Goal: Task Accomplishment & Management: Use online tool/utility

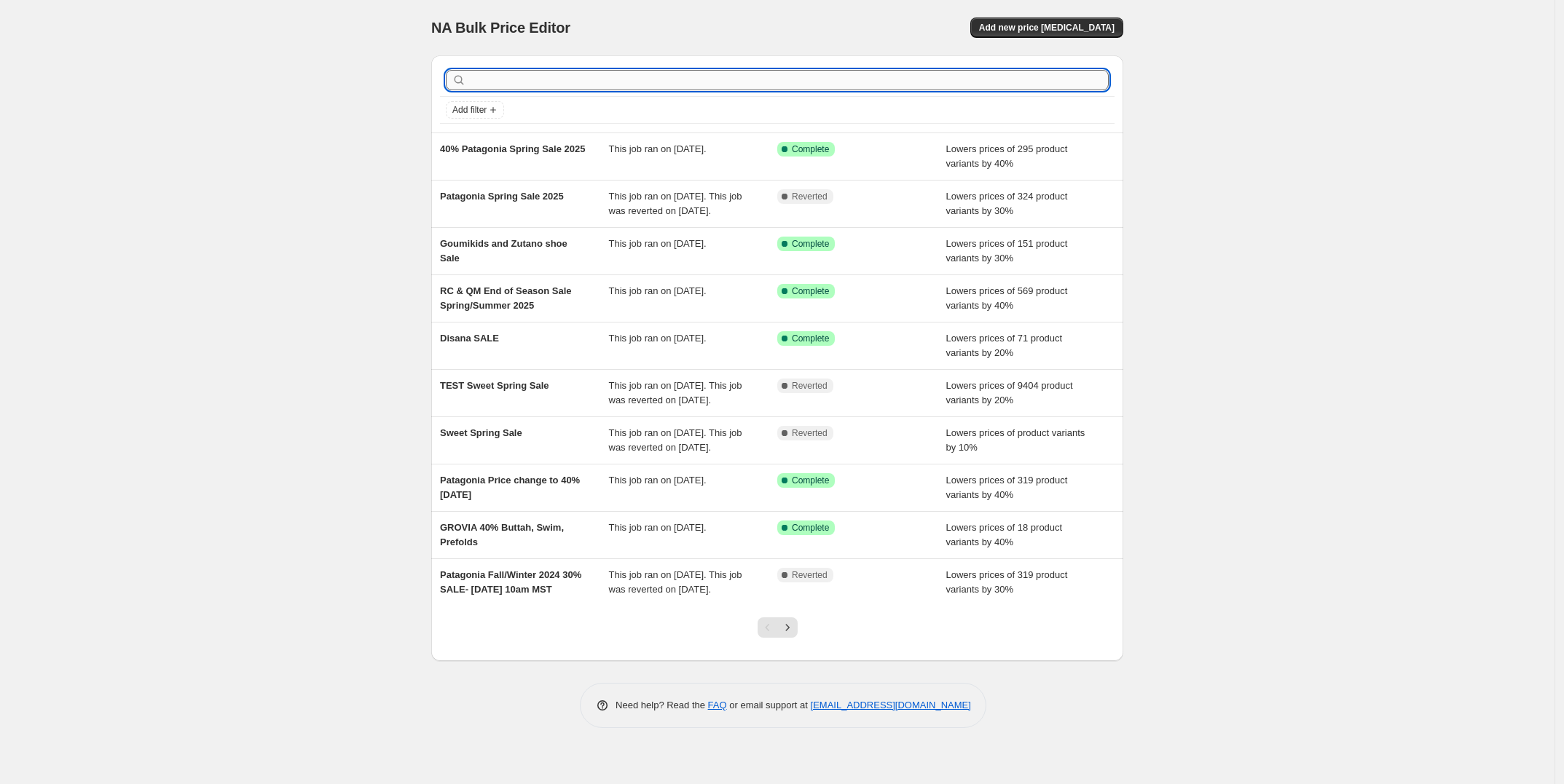
click at [568, 84] on input "text" at bounding box center [788, 80] width 639 height 20
type input "Autumn Sale 2025"
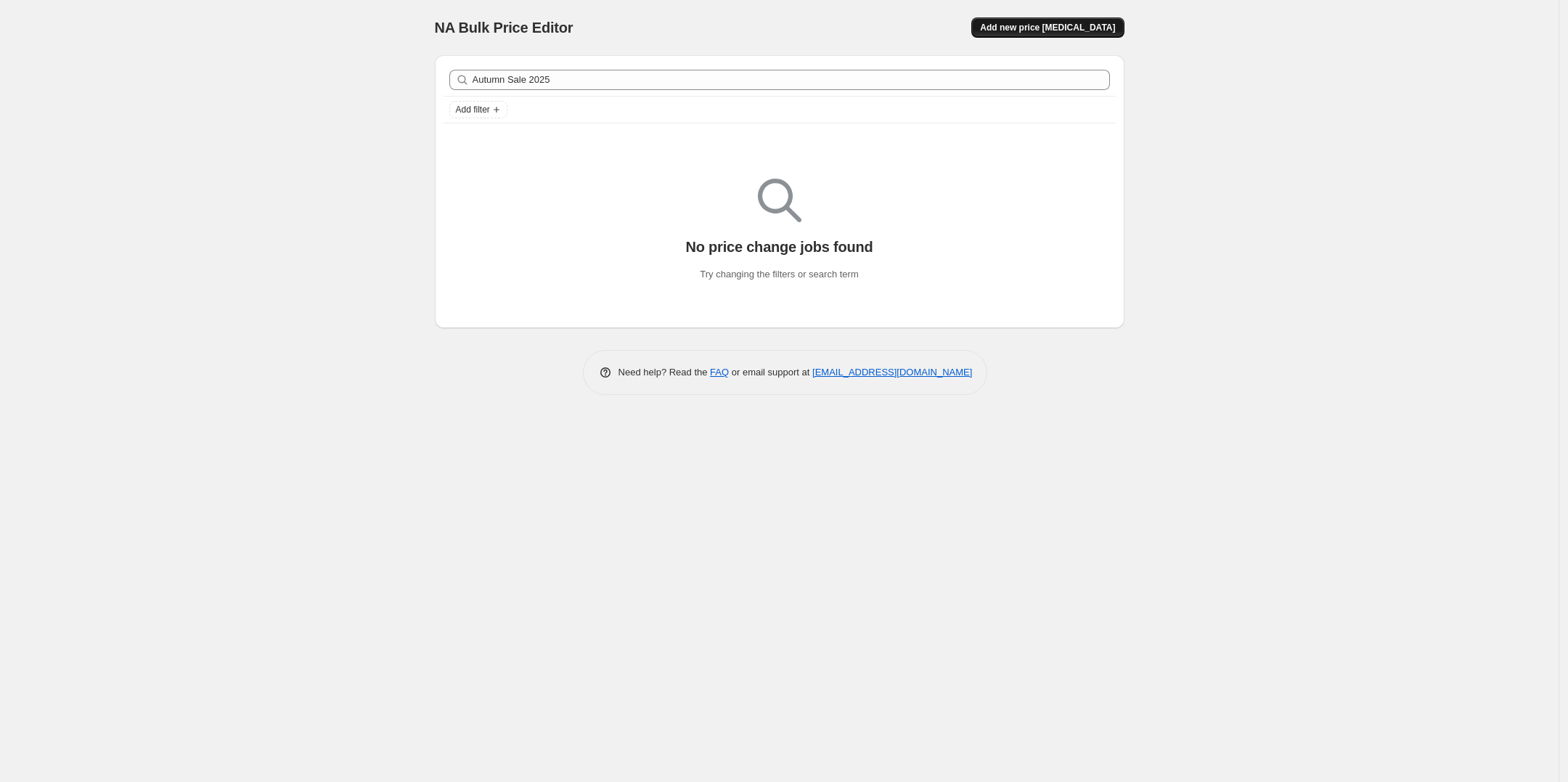
click at [1069, 25] on span "Add new price [MEDICAL_DATA]" at bounding box center [1047, 28] width 135 height 12
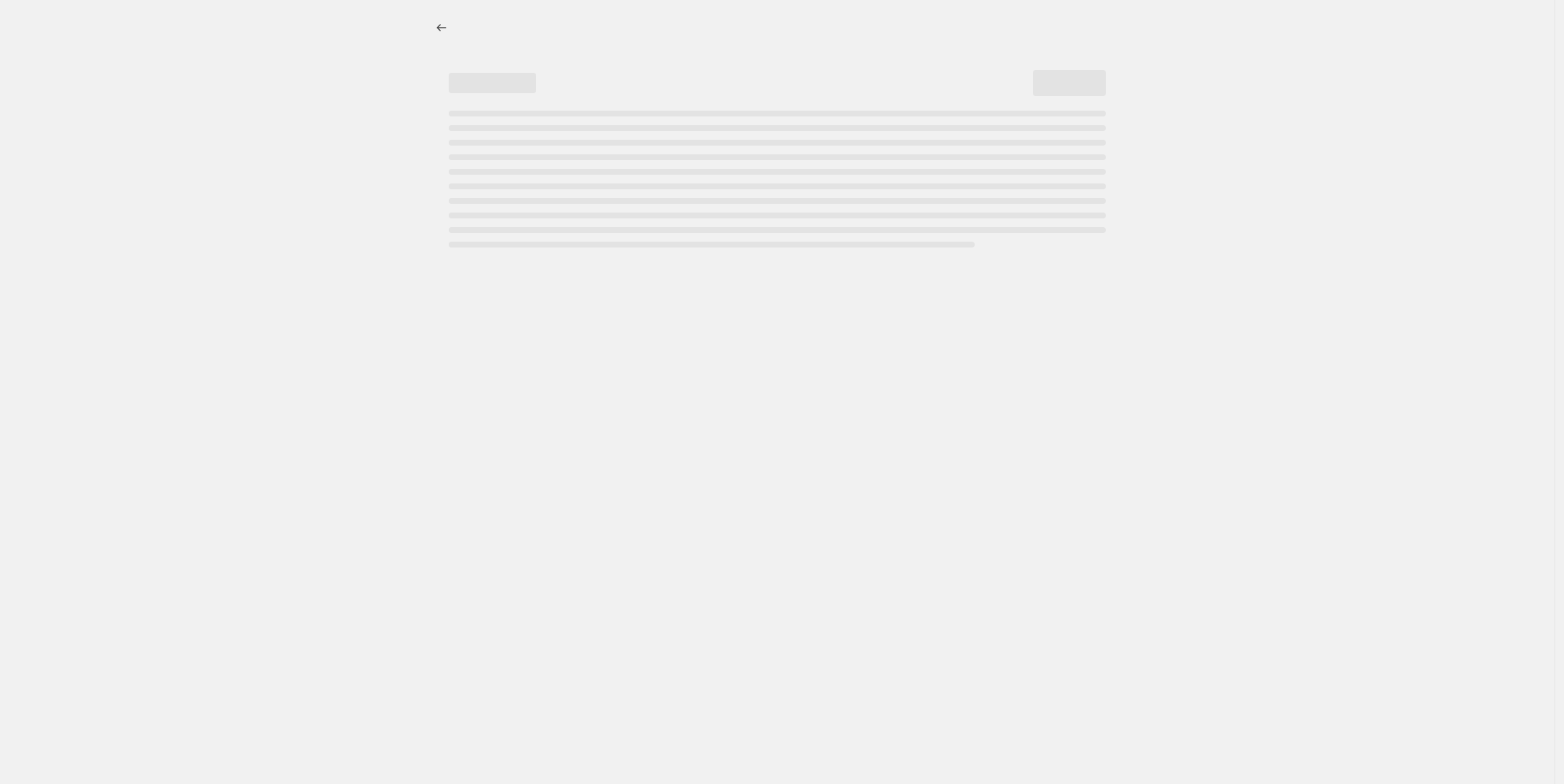
select select "percentage"
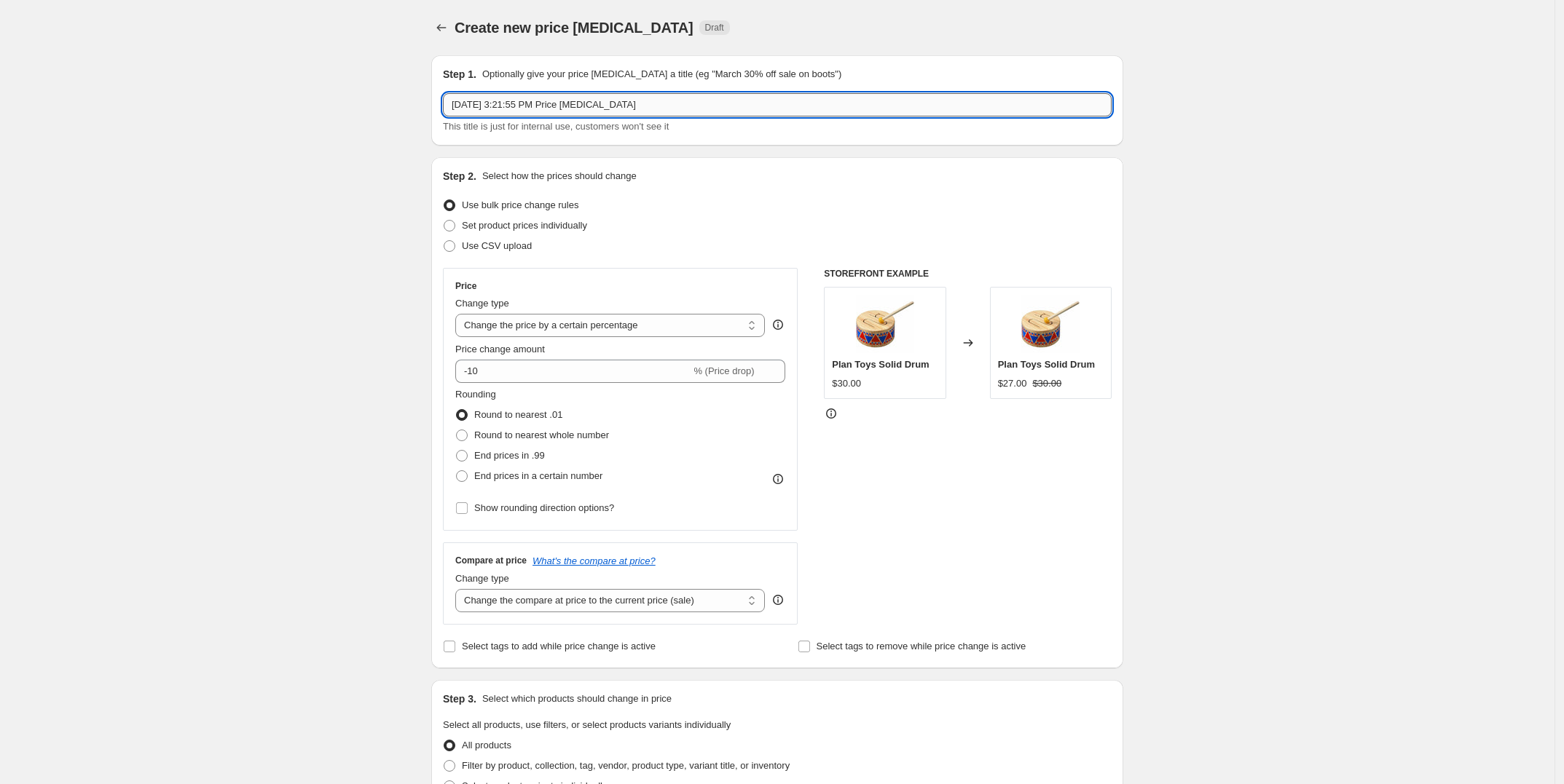
drag, startPoint x: 664, startPoint y: 105, endPoint x: 450, endPoint y: 107, distance: 214.0
click at [450, 107] on input "[DATE] 3:21:55 PM Price [MEDICAL_DATA]" at bounding box center [777, 104] width 668 height 23
type input "Autumn sale 2025"
click at [687, 232] on div "Set product prices individually" at bounding box center [777, 225] width 668 height 20
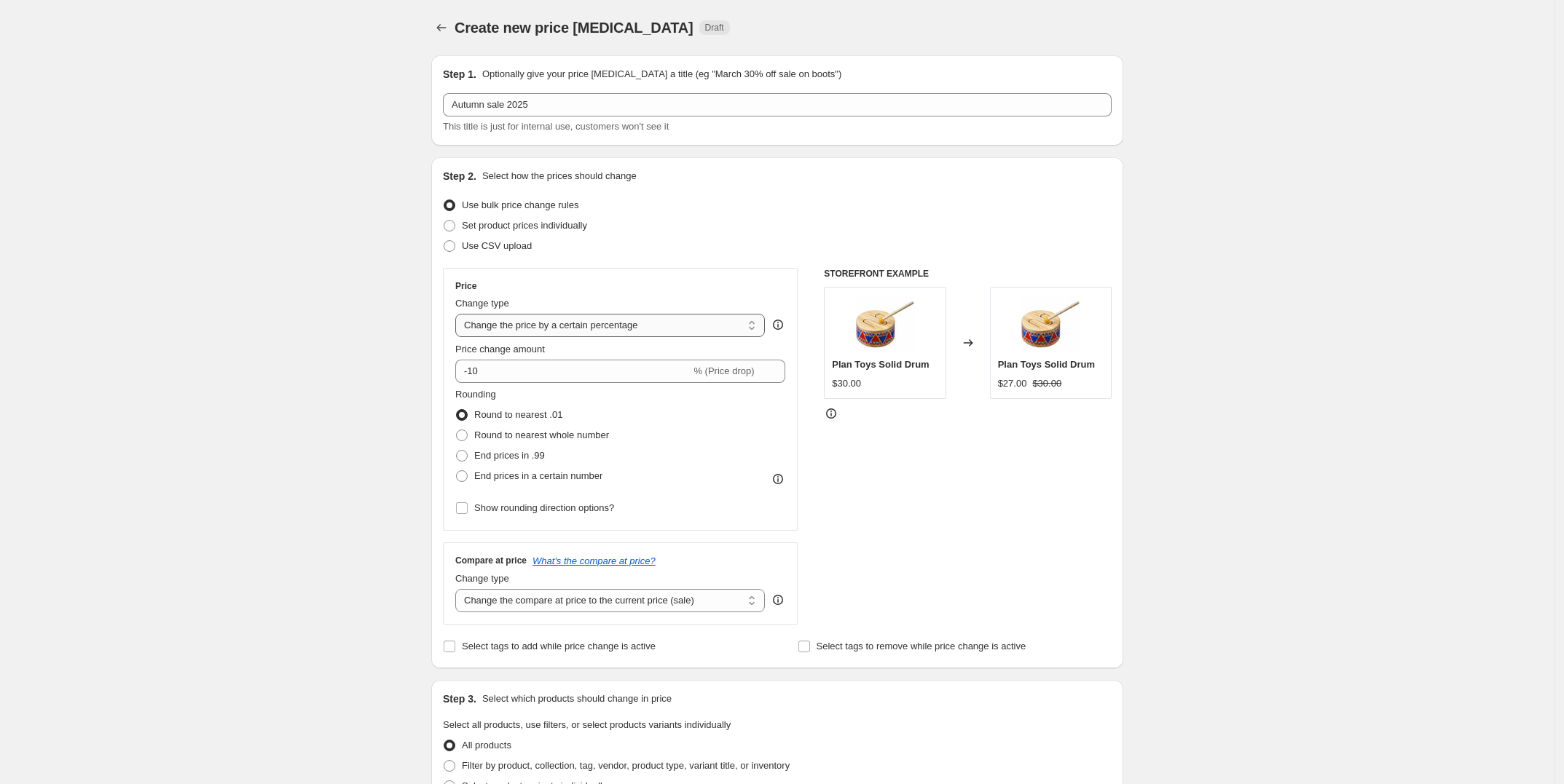
click at [668, 320] on select "Change the price to a certain amount Change the price by a certain amount Chang…" at bounding box center [610, 324] width 310 height 23
click at [460, 314] on select "Change the price to a certain amount Change the price by a certain amount Chang…" at bounding box center [610, 324] width 310 height 23
drag, startPoint x: 537, startPoint y: 374, endPoint x: 464, endPoint y: 373, distance: 73.0
click at [464, 373] on input "-10" at bounding box center [573, 370] width 235 height 23
type input "-30"
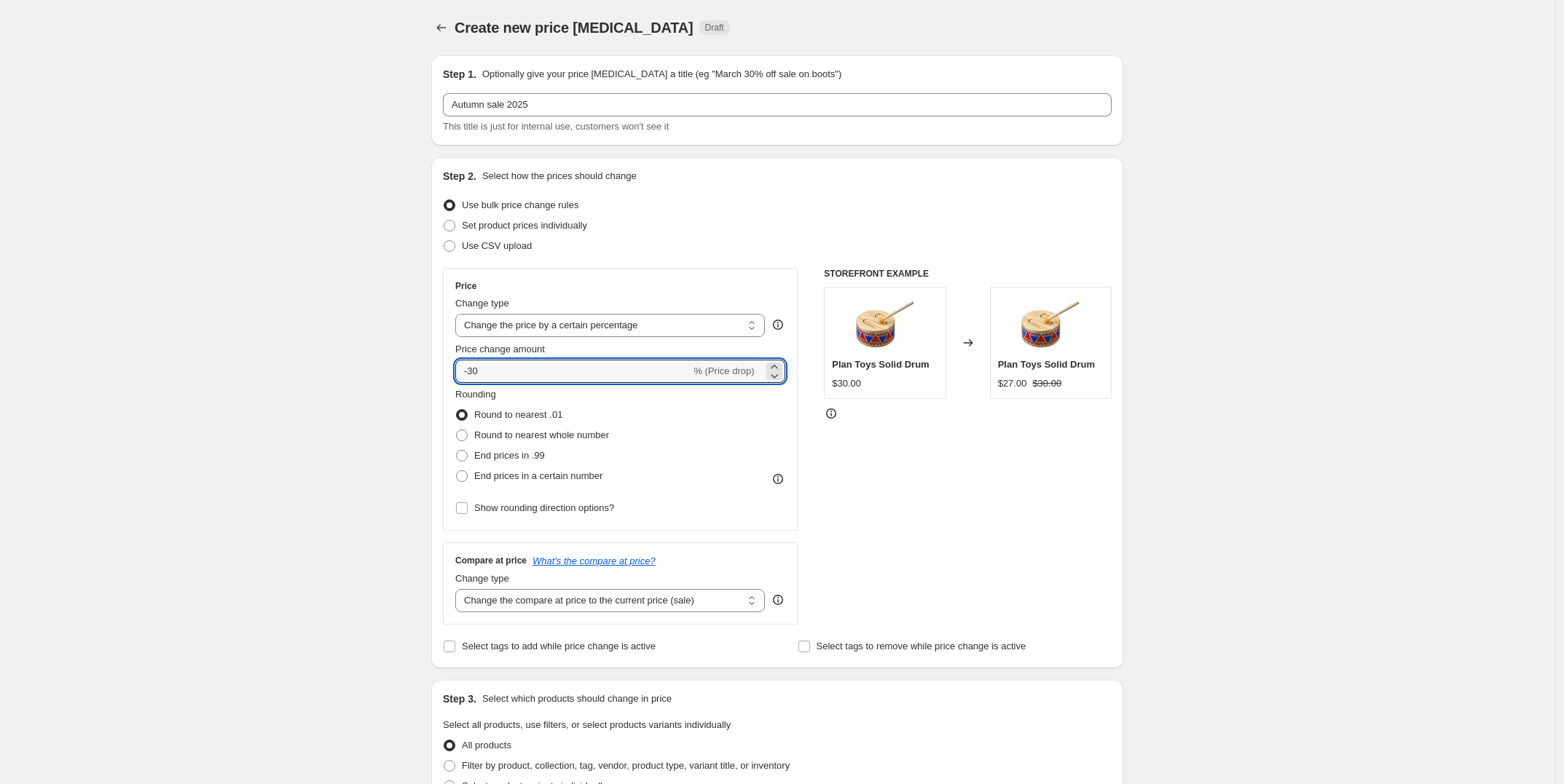
click at [317, 355] on div "Create new price [MEDICAL_DATA]. This page is ready Create new price [MEDICAL_D…" at bounding box center [777, 727] width 1554 height 1455
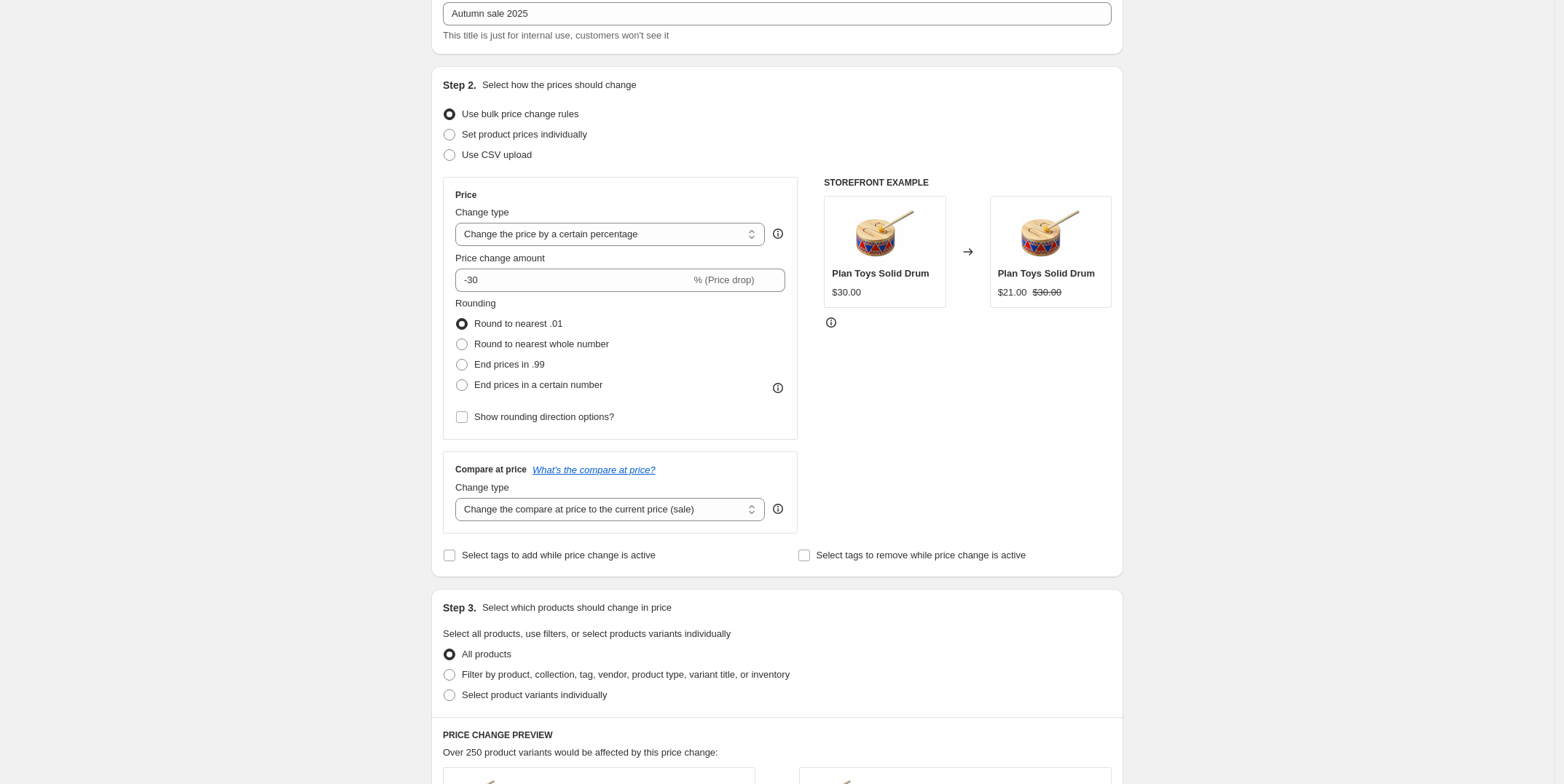
scroll to position [182, 0]
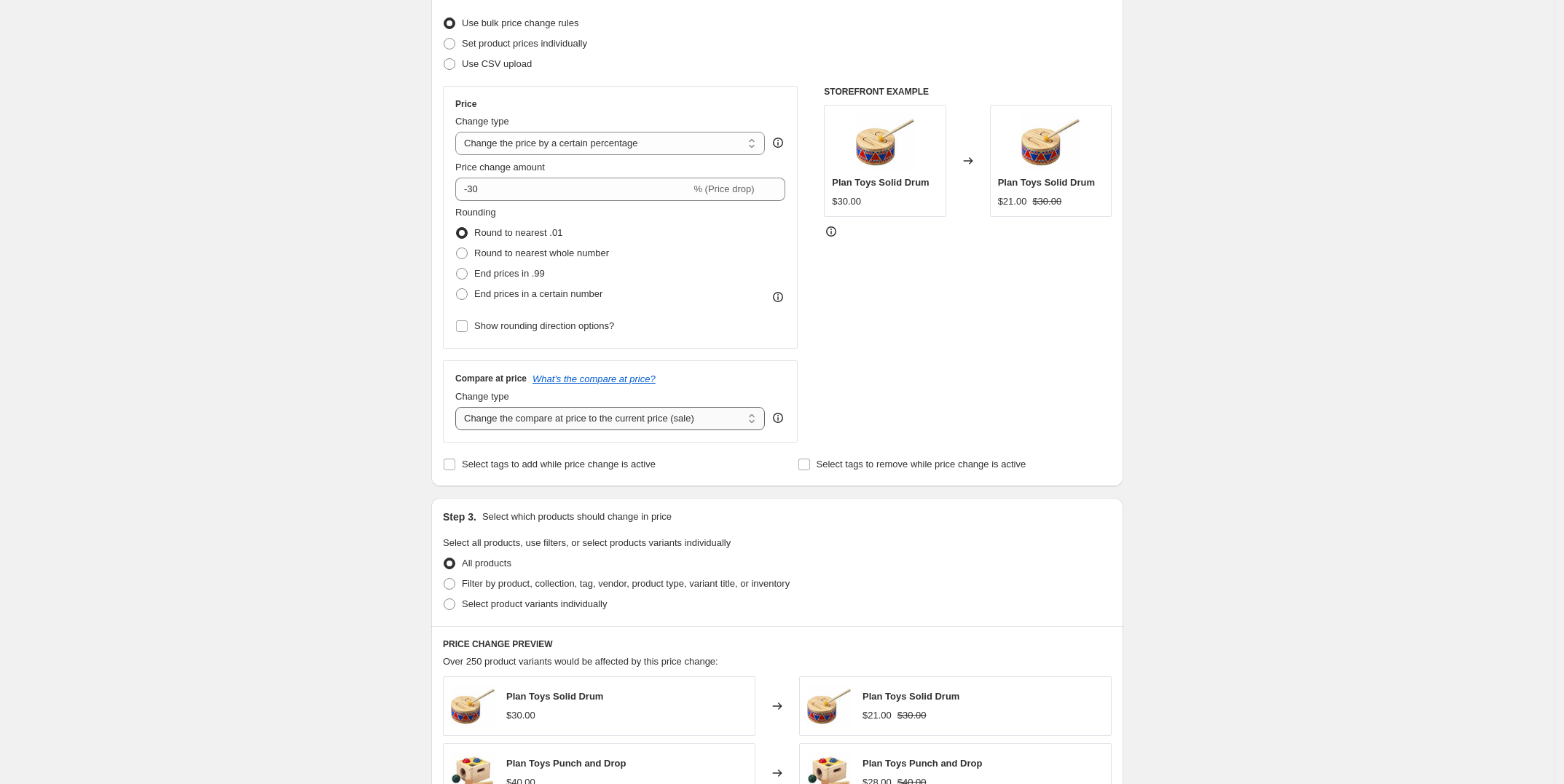
click at [542, 423] on select "Change the compare at price to the current price (sale) Change the compare at p…" at bounding box center [610, 418] width 310 height 23
click at [543, 419] on select "Change the compare at price to the current price (sale) Change the compare at p…" at bounding box center [610, 418] width 310 height 23
click at [452, 467] on input "Select tags to add while price change is active" at bounding box center [449, 464] width 12 height 12
checkbox input "true"
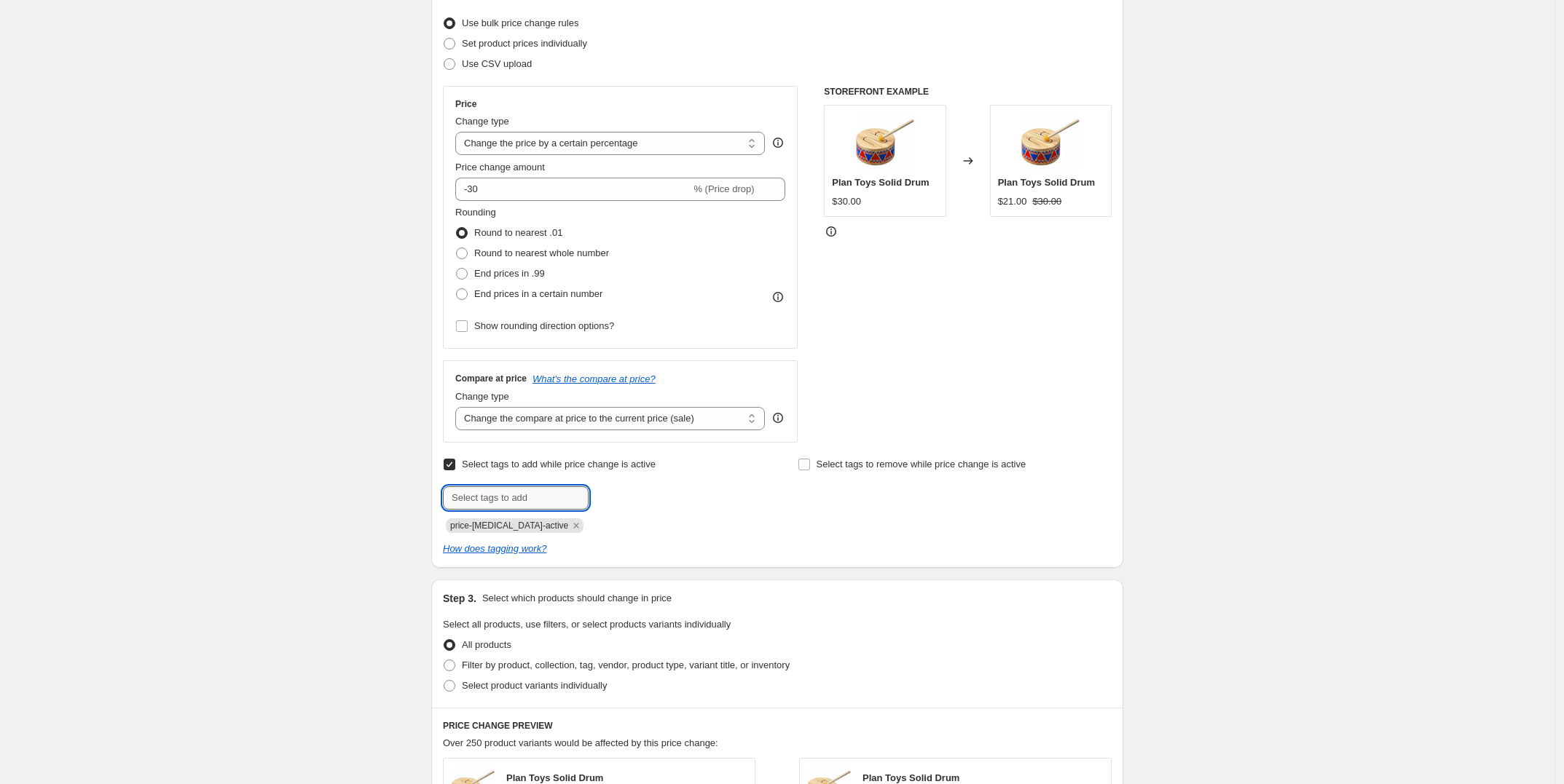
click at [477, 494] on input "text" at bounding box center [516, 497] width 145 height 23
type input "L"
click at [455, 467] on input "Select tags to add while price change is active" at bounding box center [449, 464] width 12 height 12
checkbox input "false"
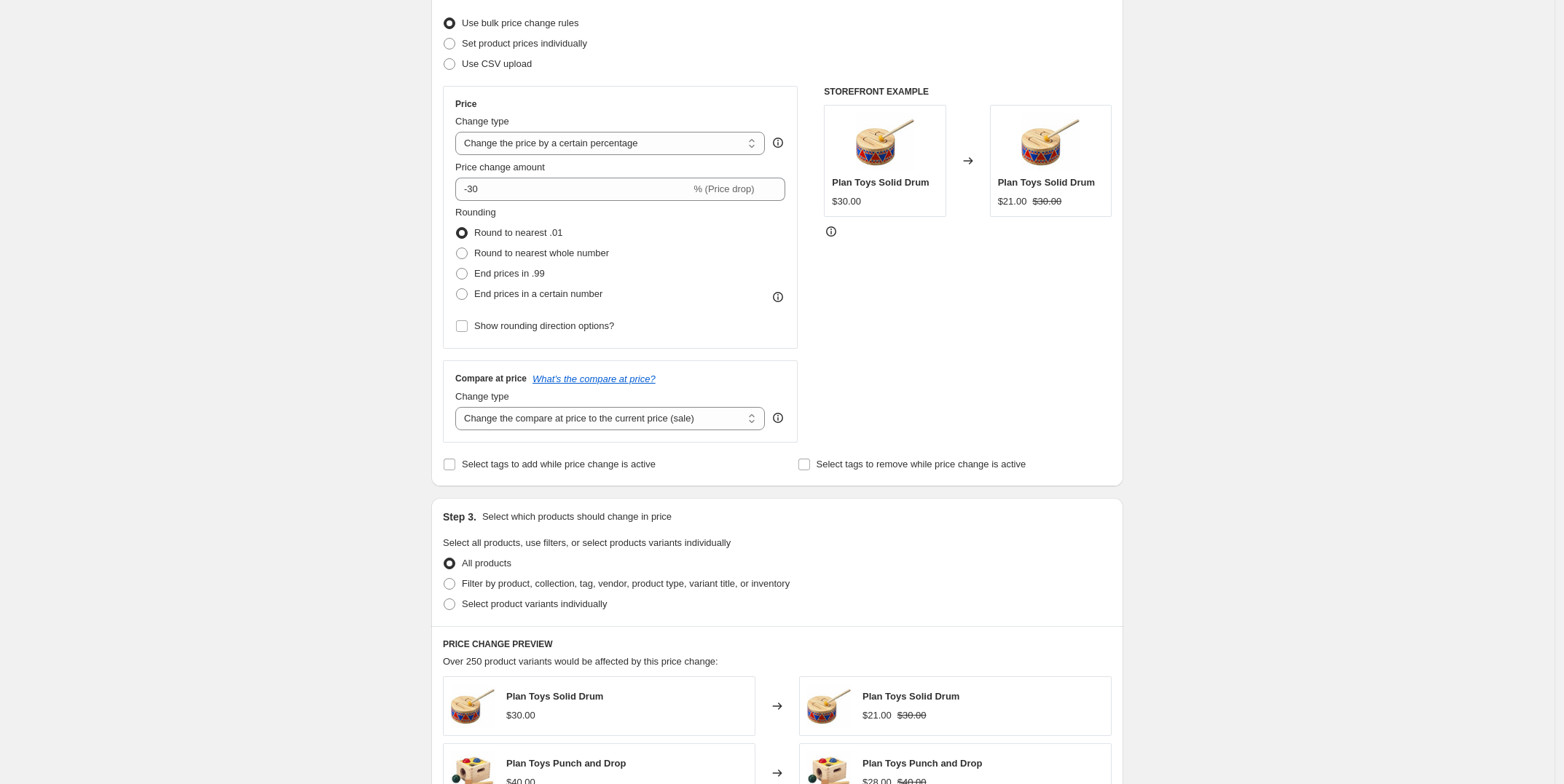
scroll to position [273, 0]
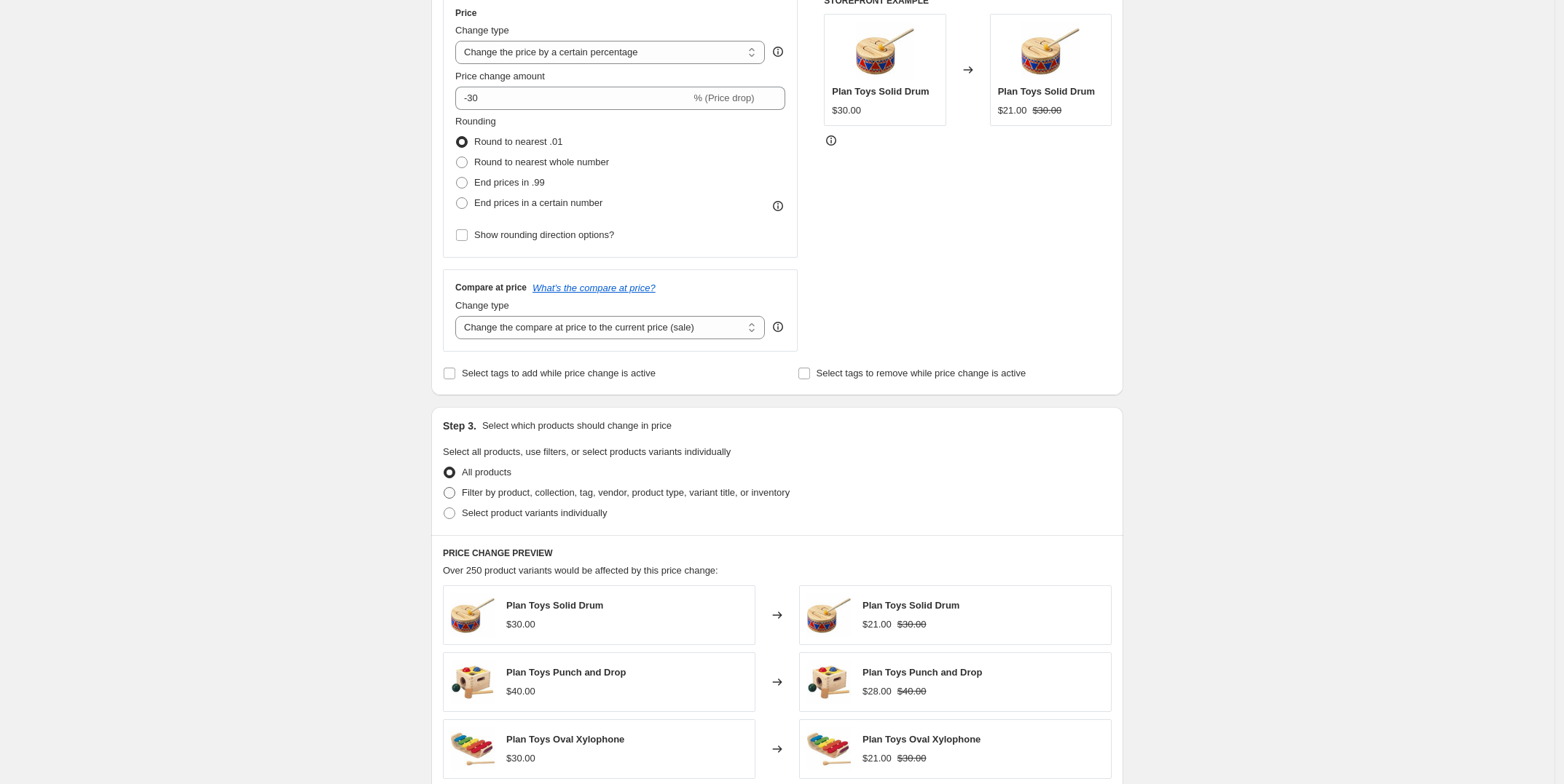
click at [453, 492] on span at bounding box center [449, 493] width 12 height 12
click at [444, 488] on input "Filter by product, collection, tag, vendor, product type, variant title, or inv…" at bounding box center [443, 487] width 1 height 1
radio input "true"
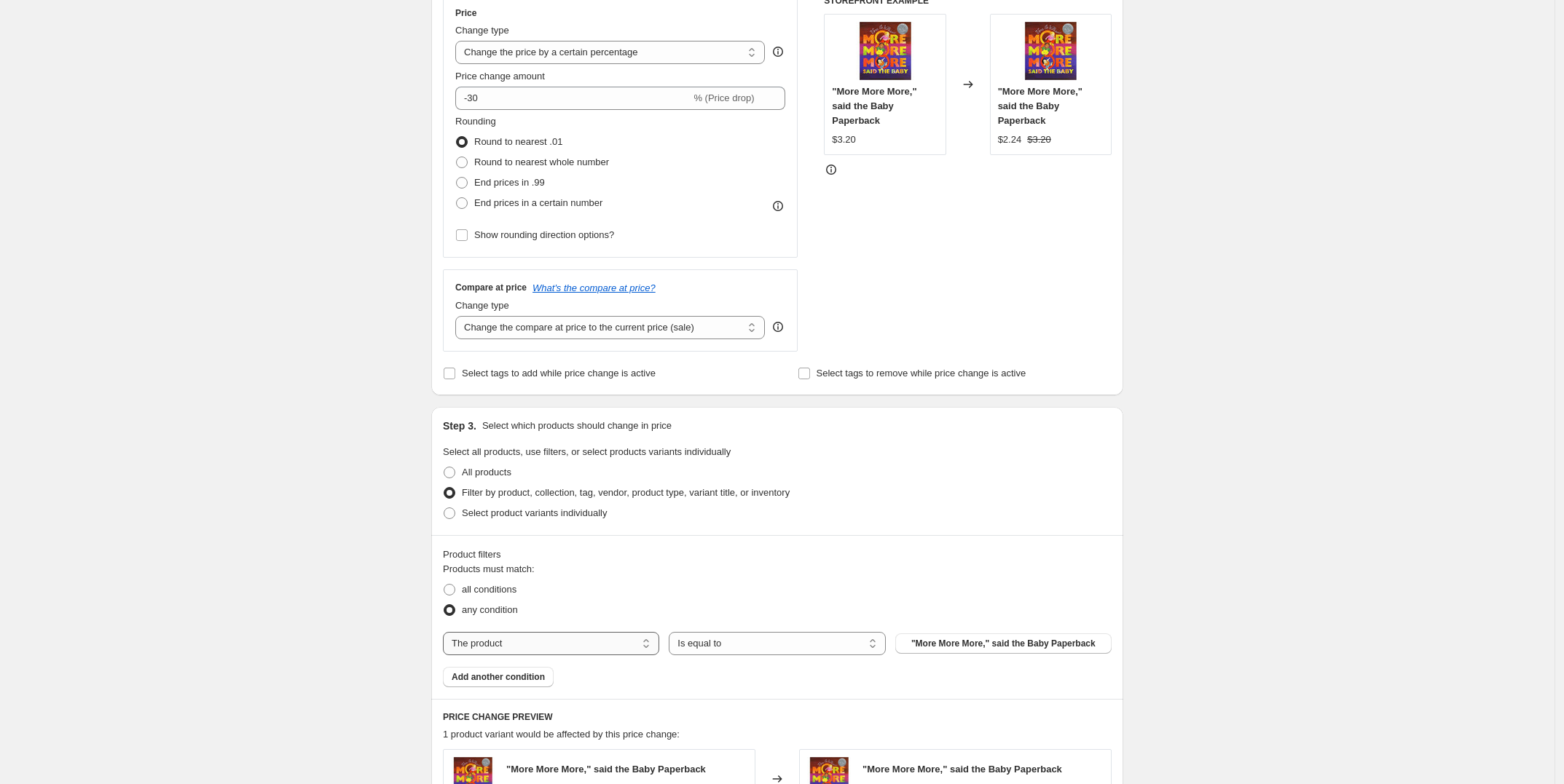
click at [605, 647] on select "The product The product's collection The product's tag The product's vendor The…" at bounding box center [551, 643] width 216 height 23
select select "tag"
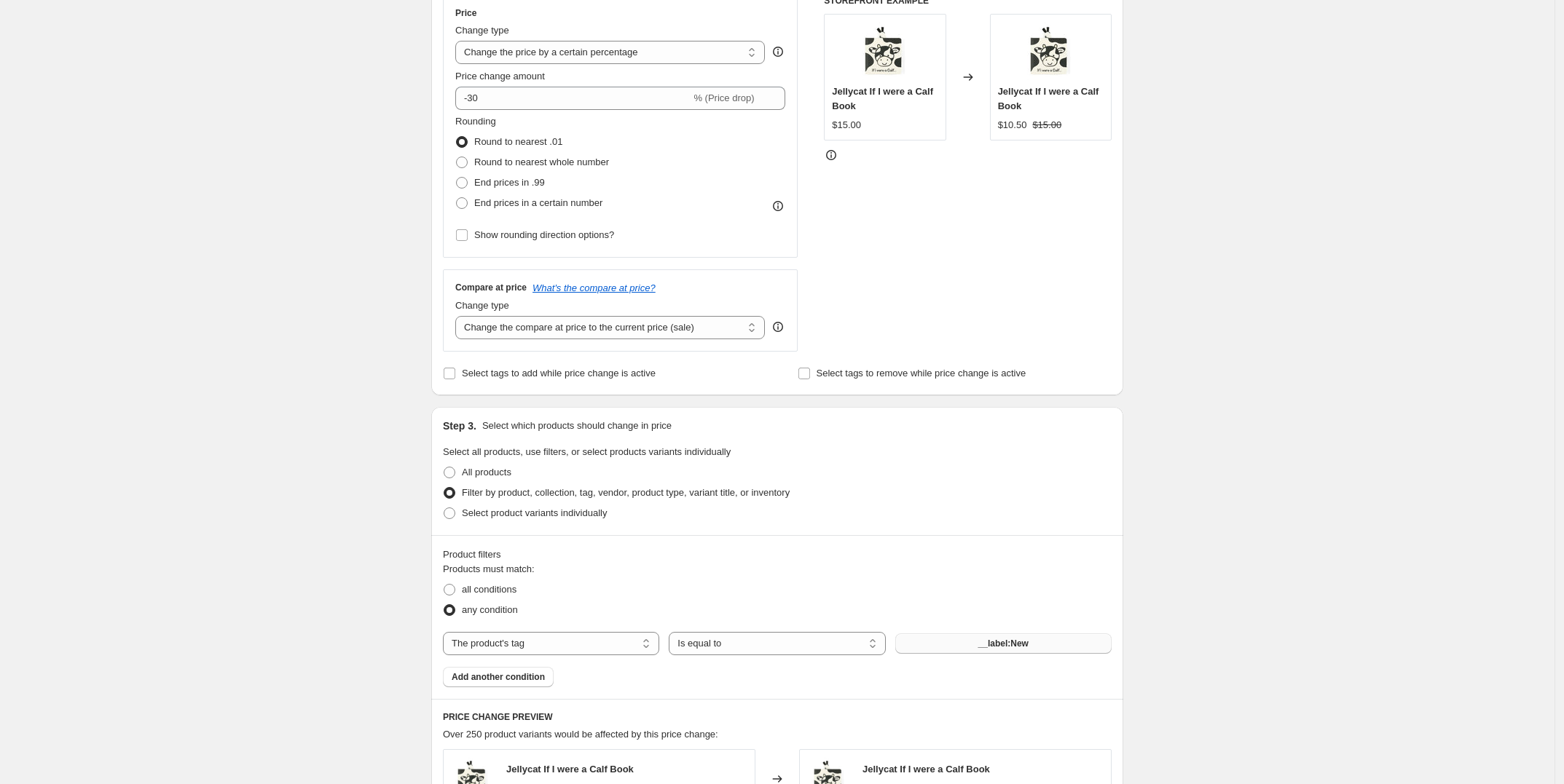
click at [930, 644] on button "__label:New" at bounding box center [1002, 643] width 216 height 20
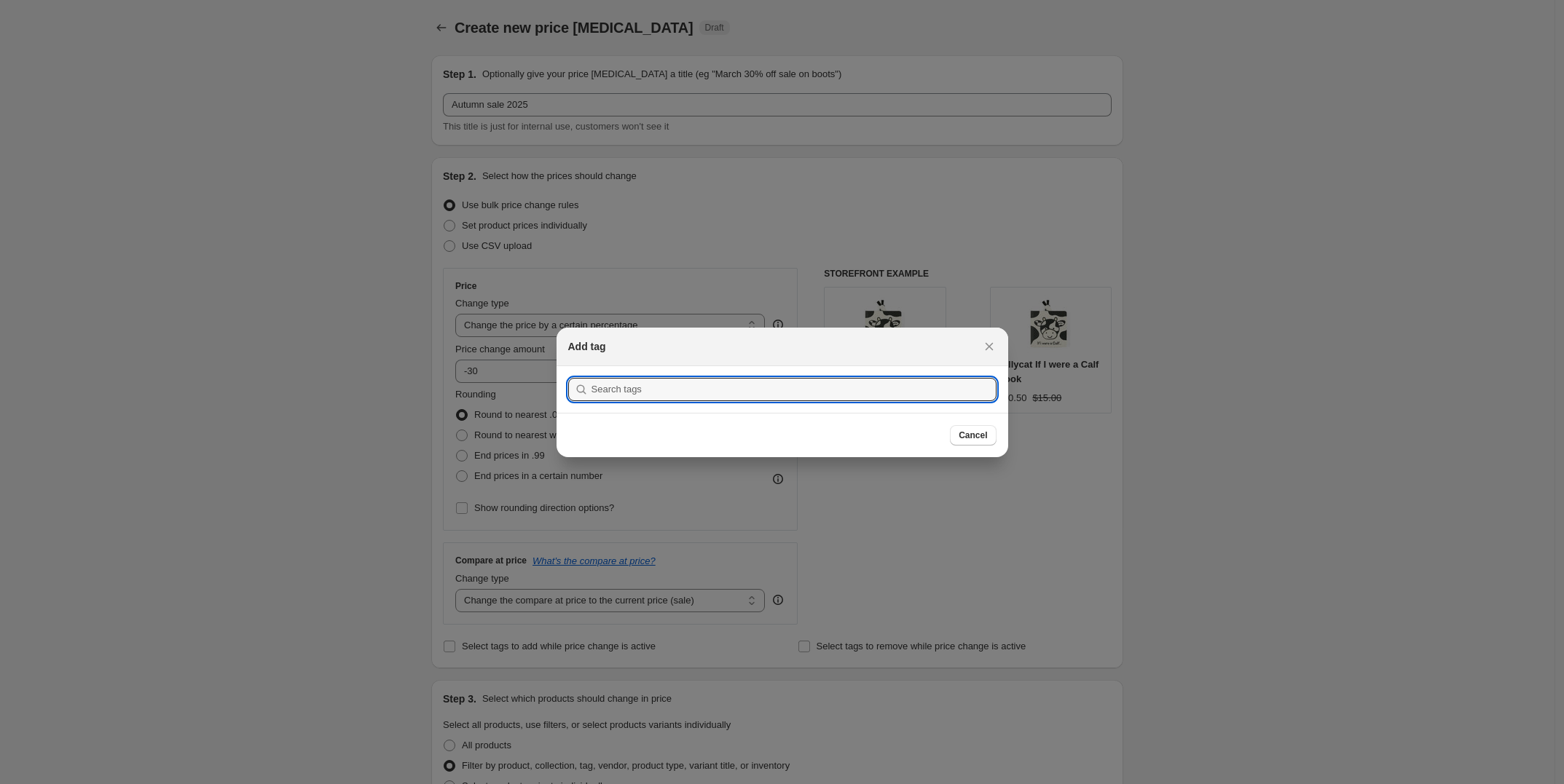
scroll to position [0, 0]
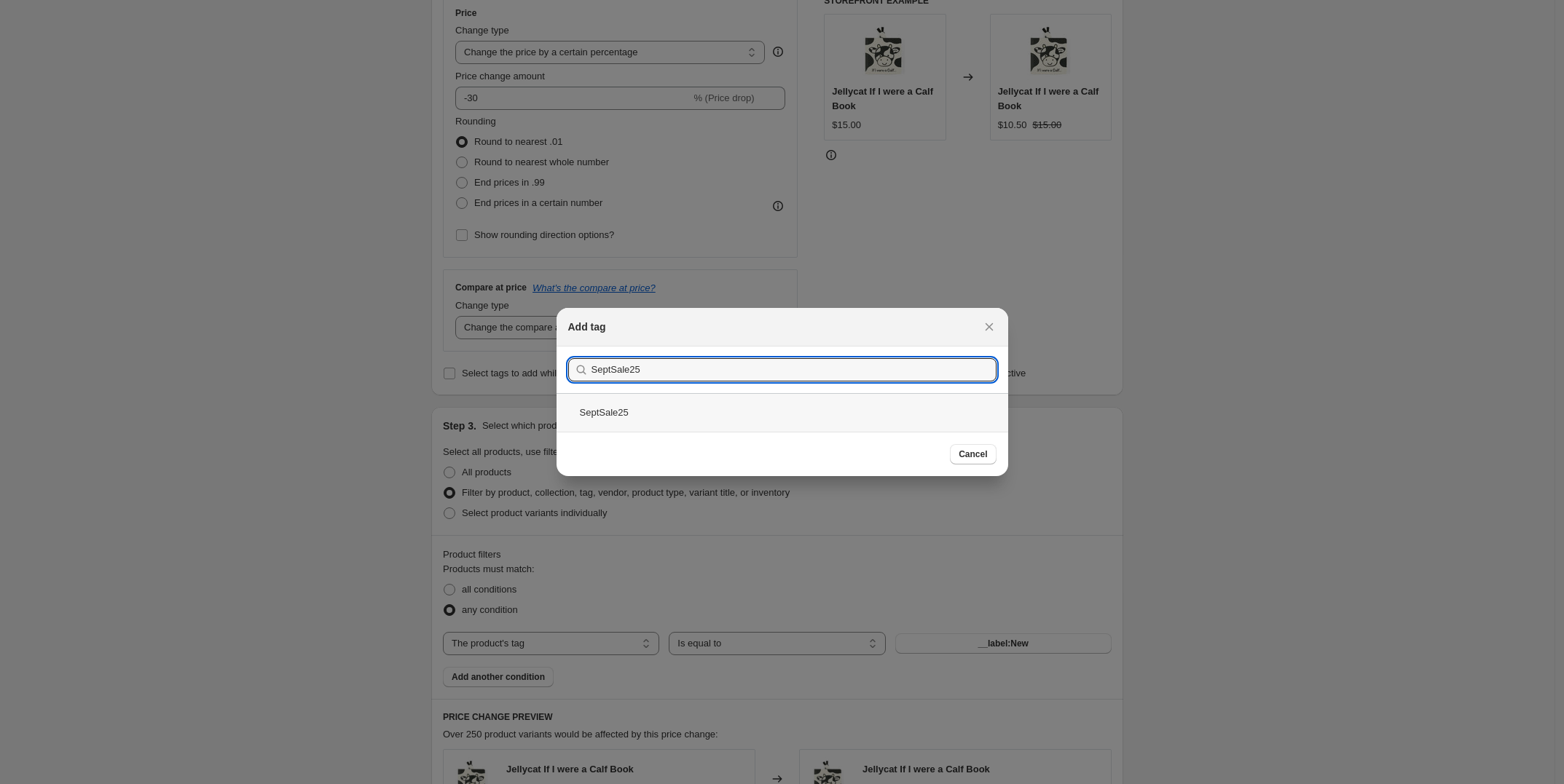
type input "SeptSale25"
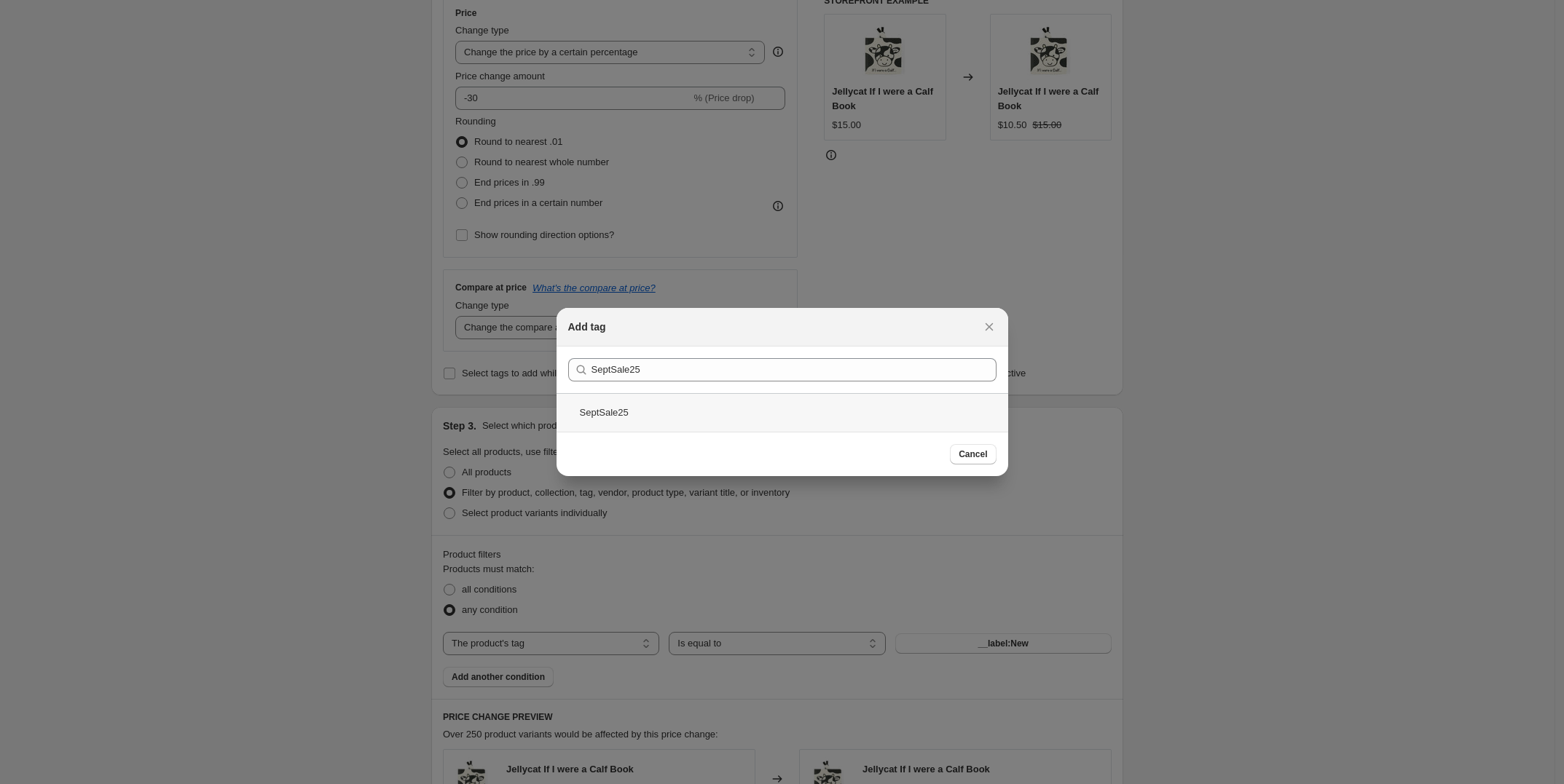
click at [611, 408] on div "SeptSale25" at bounding box center [782, 413] width 451 height 39
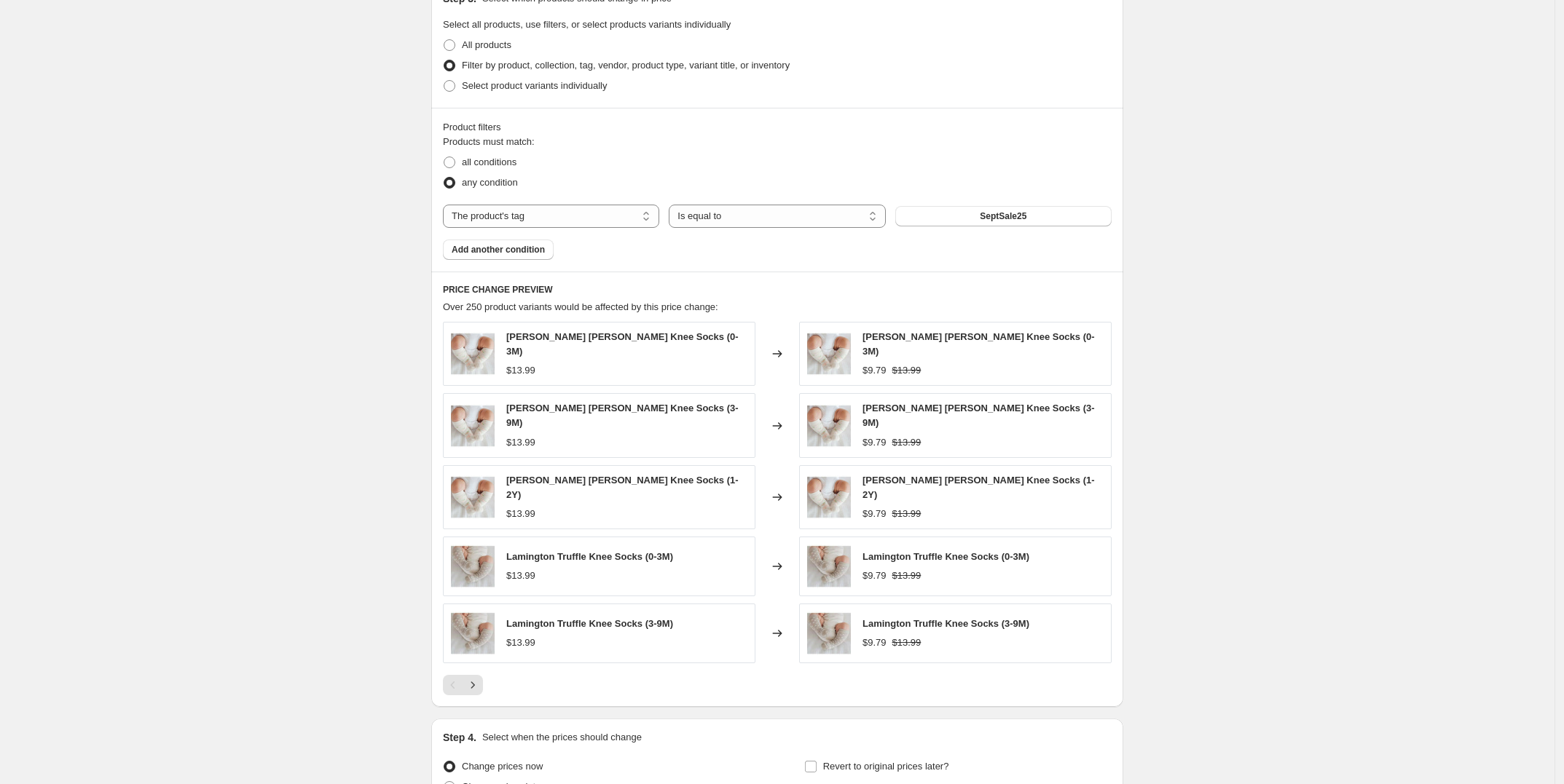
scroll to position [728, 0]
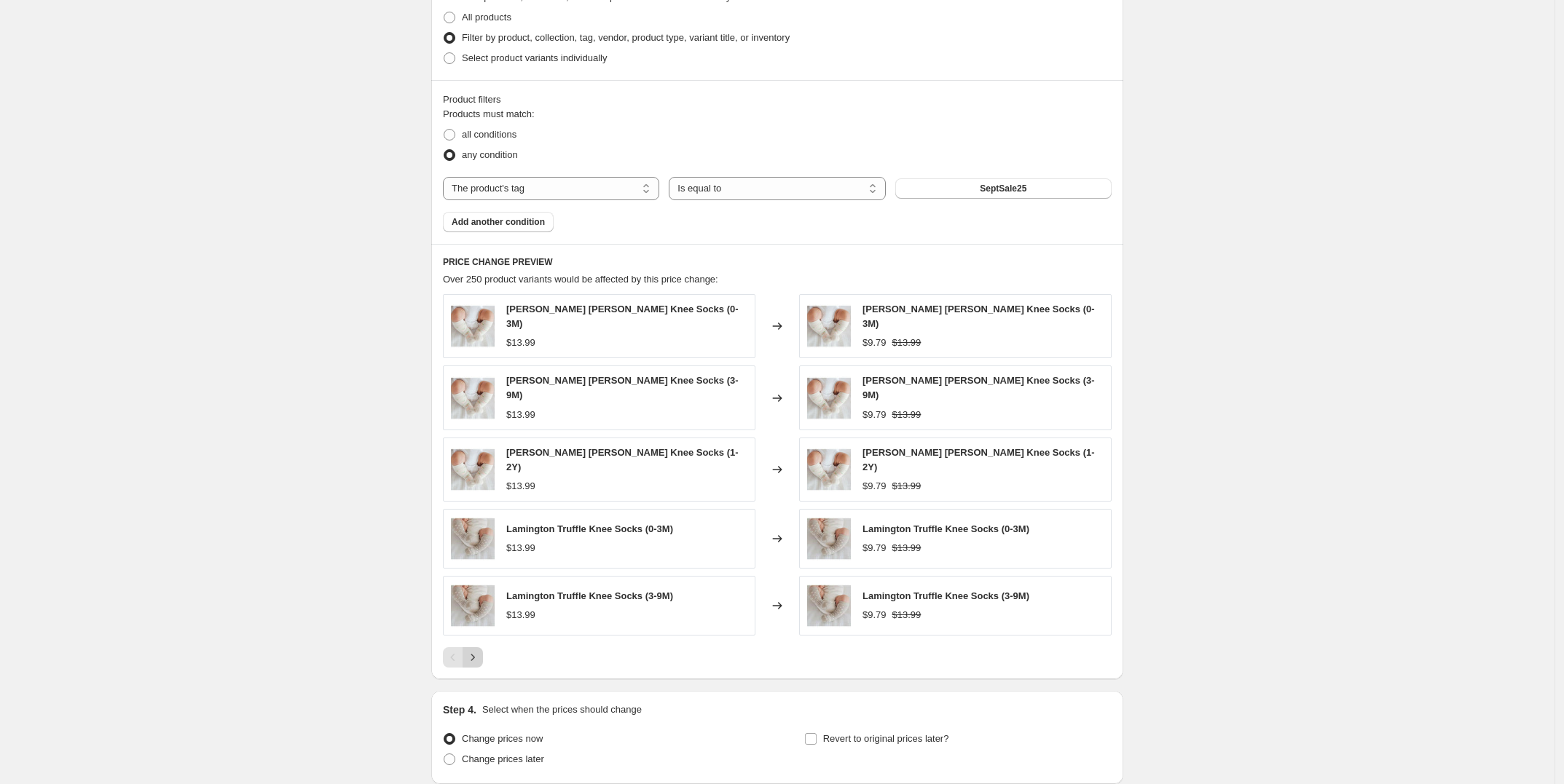
click at [474, 650] on icon "Next" at bounding box center [473, 657] width 15 height 15
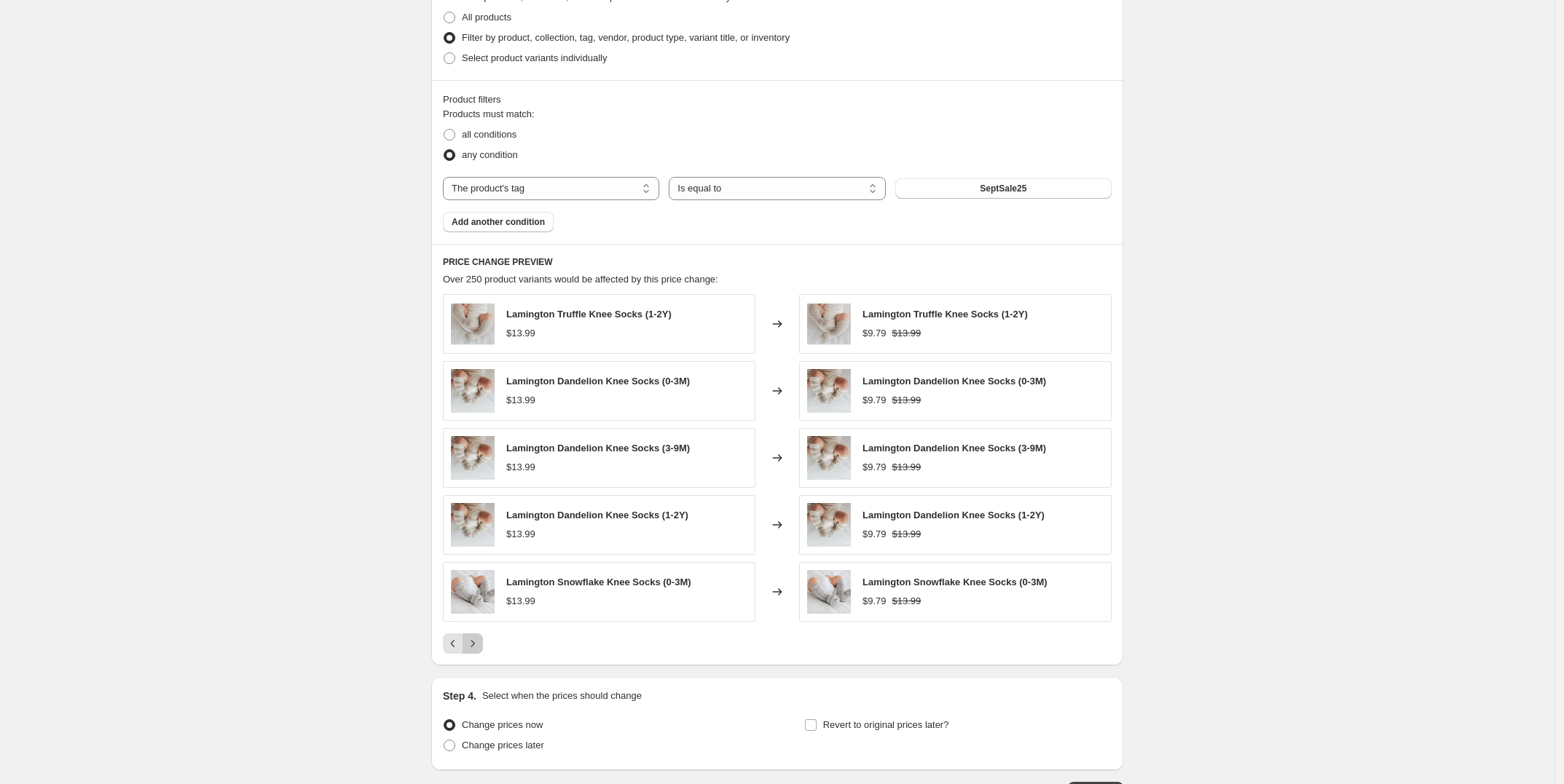
click at [474, 648] on icon "Next" at bounding box center [473, 643] width 15 height 15
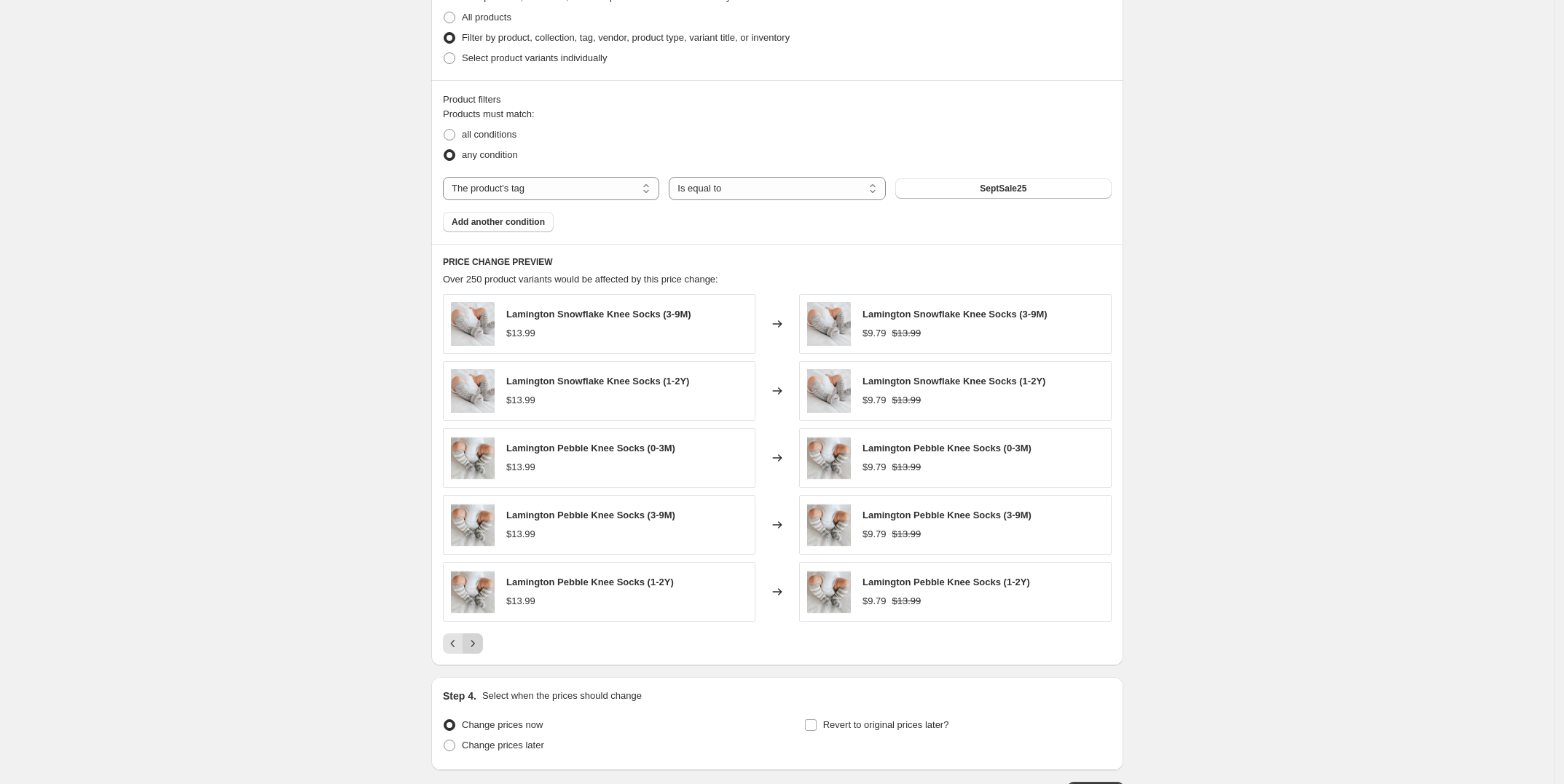
click at [474, 648] on icon "Next" at bounding box center [473, 643] width 15 height 15
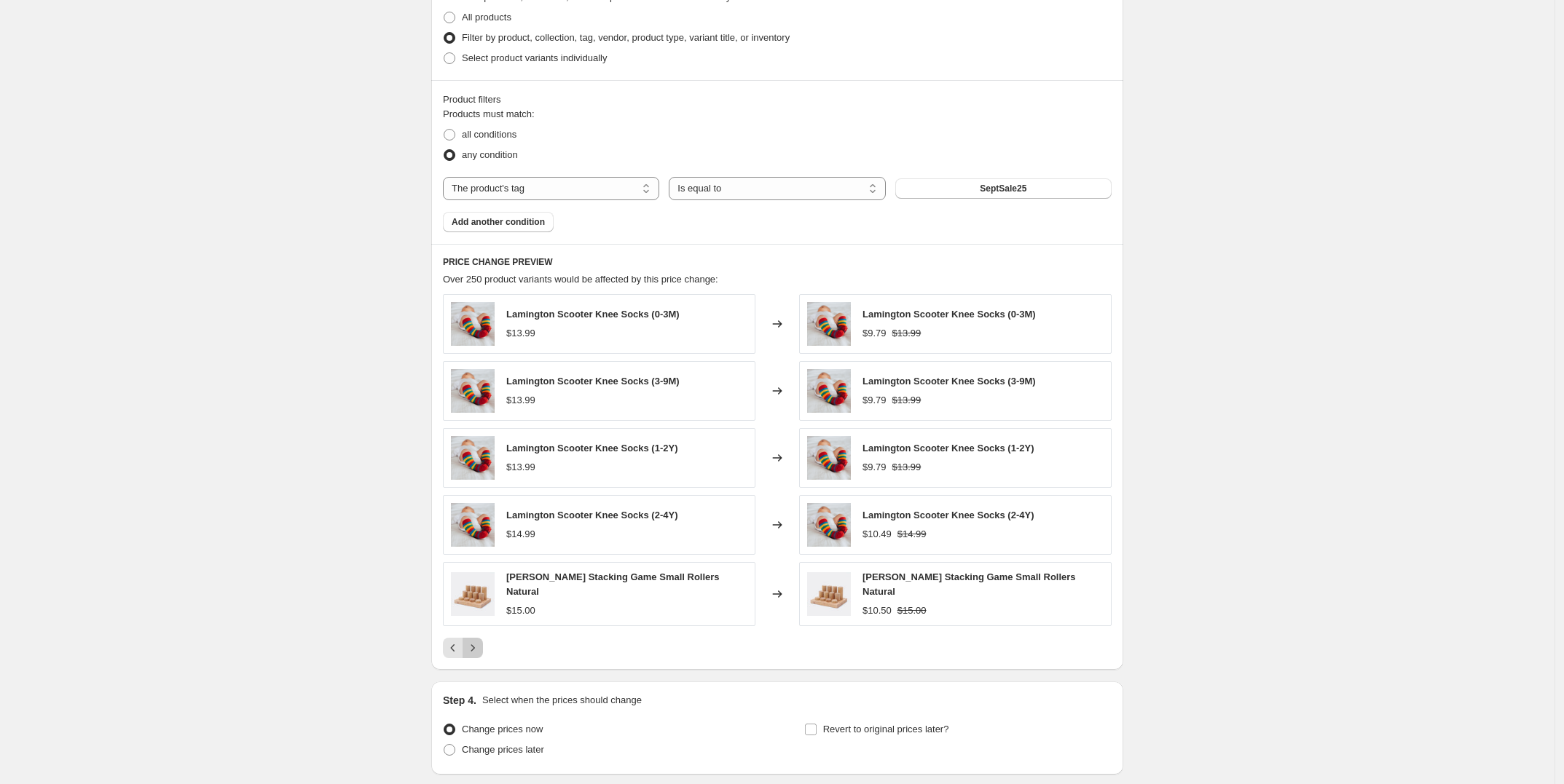
click at [474, 648] on icon "Next" at bounding box center [473, 648] width 15 height 15
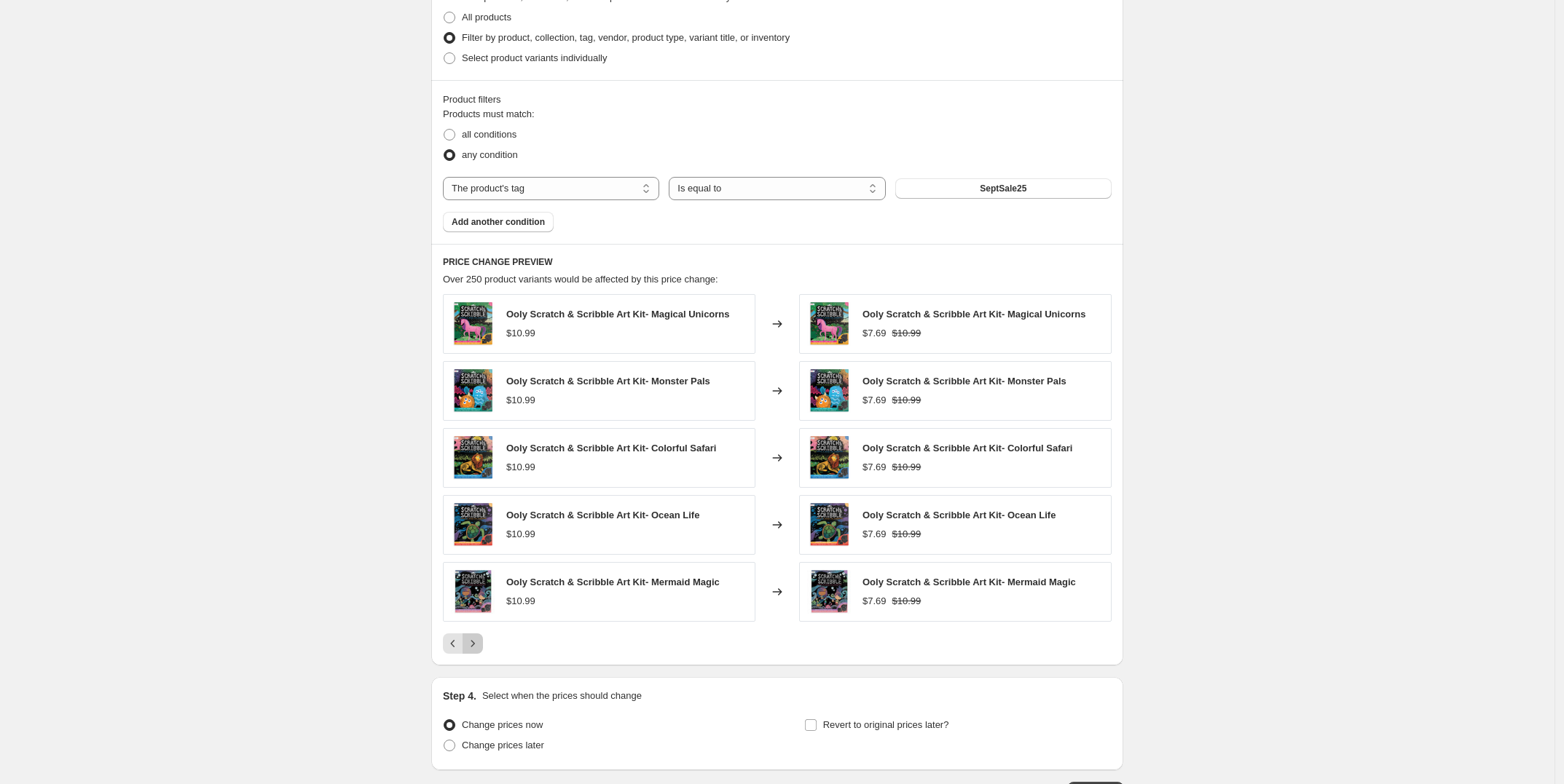
click at [474, 648] on icon "Next" at bounding box center [473, 643] width 15 height 15
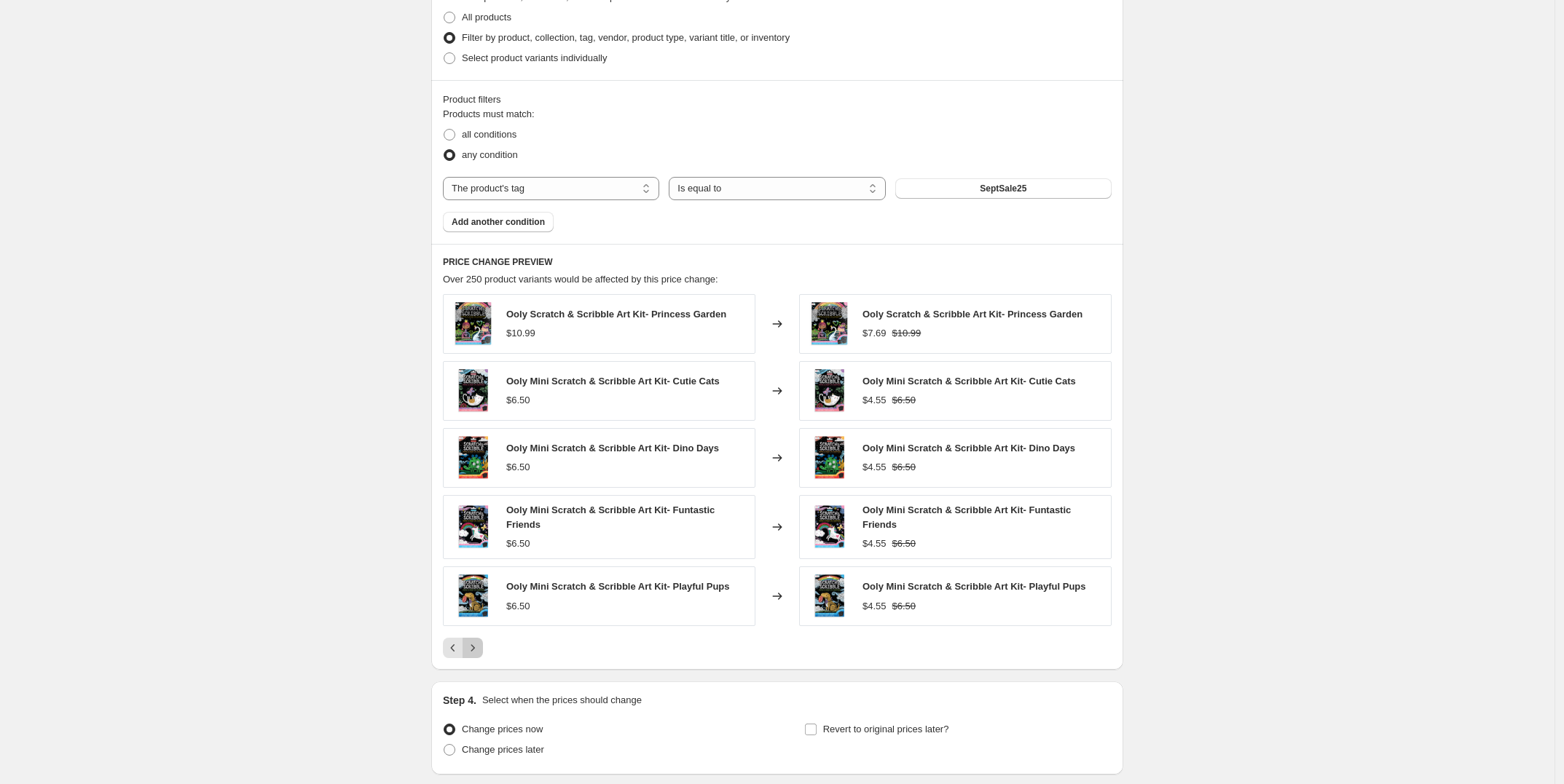
click at [474, 648] on icon "Next" at bounding box center [473, 648] width 15 height 15
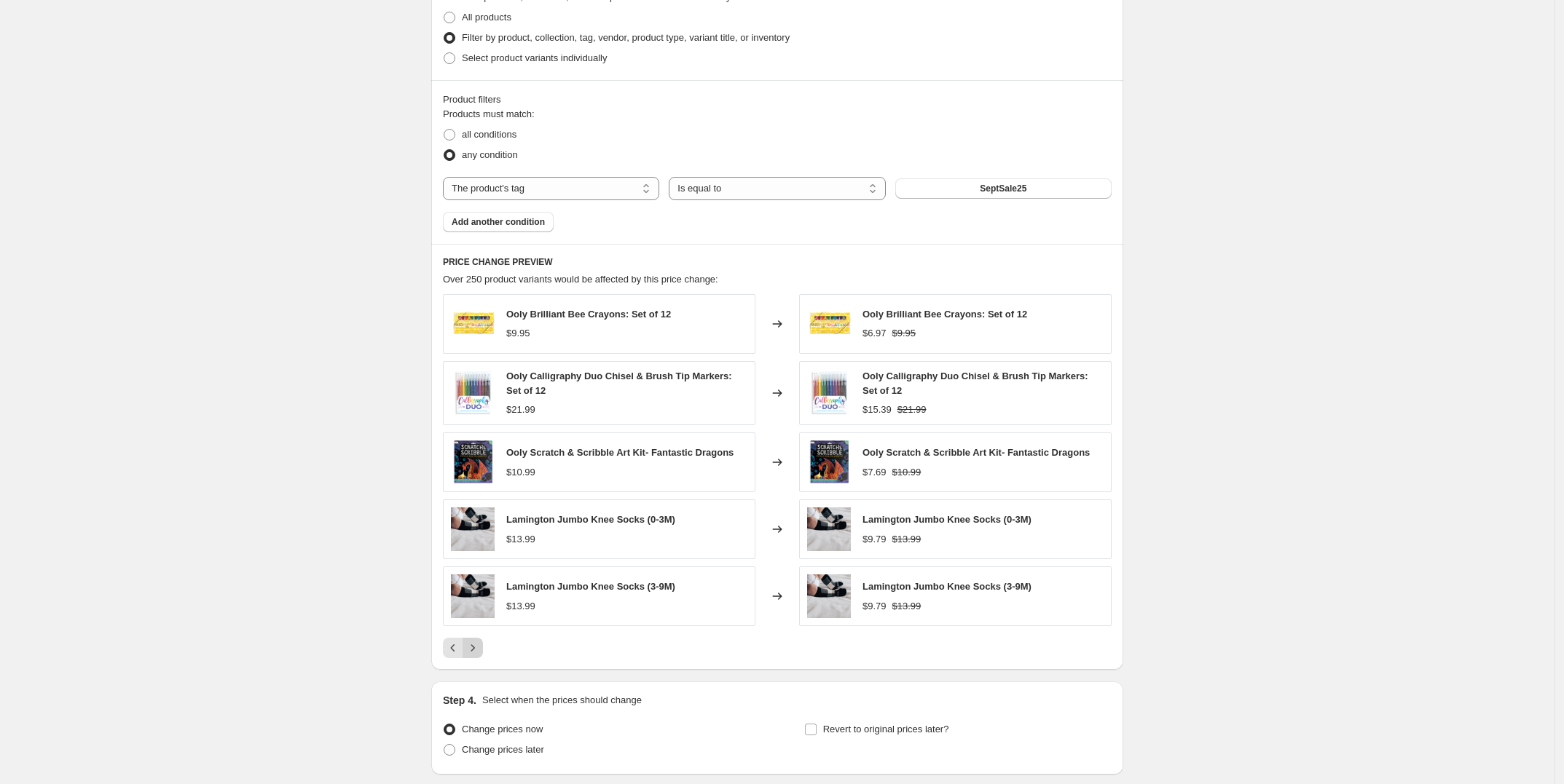
click at [474, 648] on icon "Next" at bounding box center [473, 648] width 15 height 15
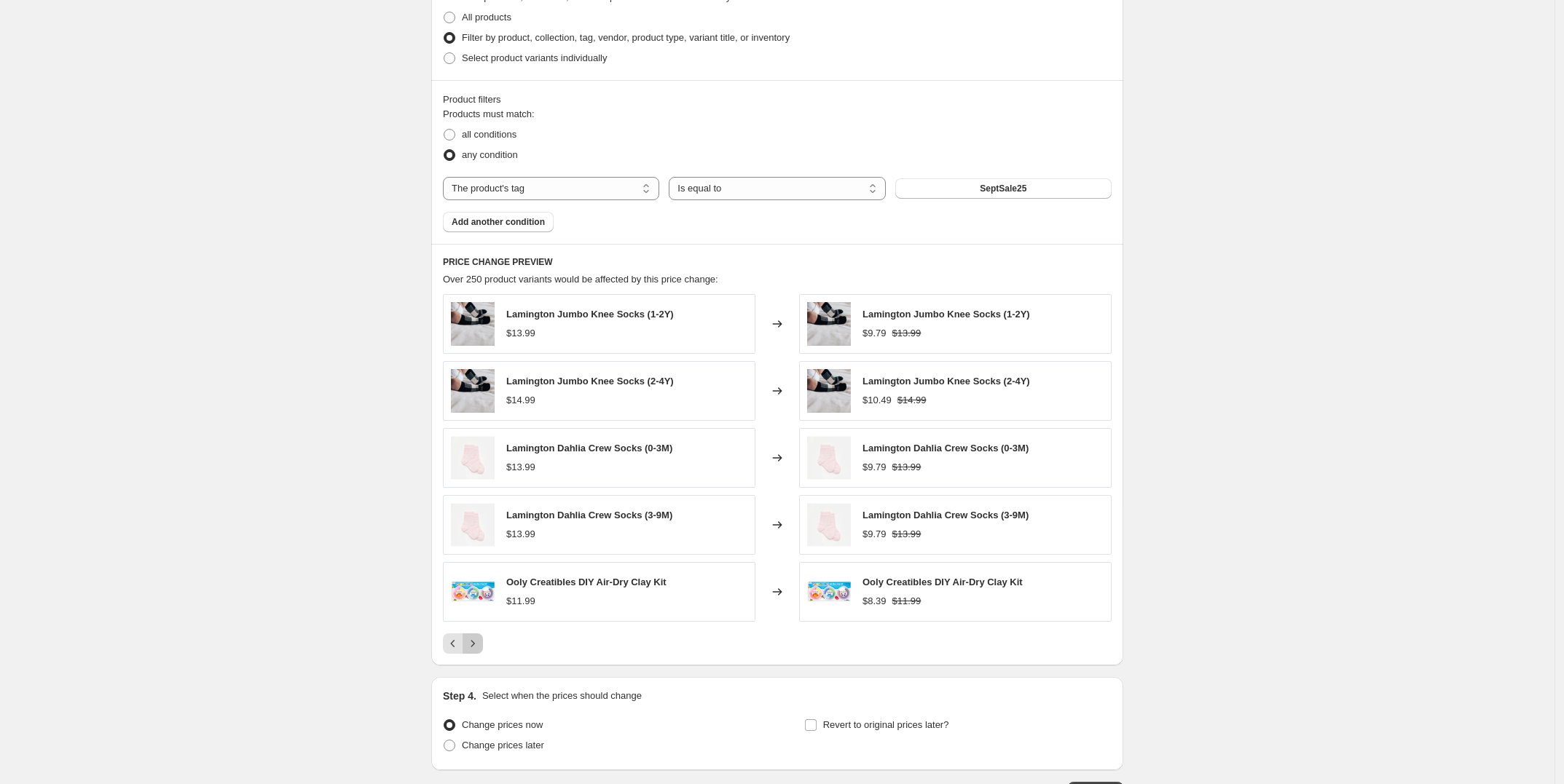
click at [474, 648] on icon "Next" at bounding box center [473, 643] width 15 height 15
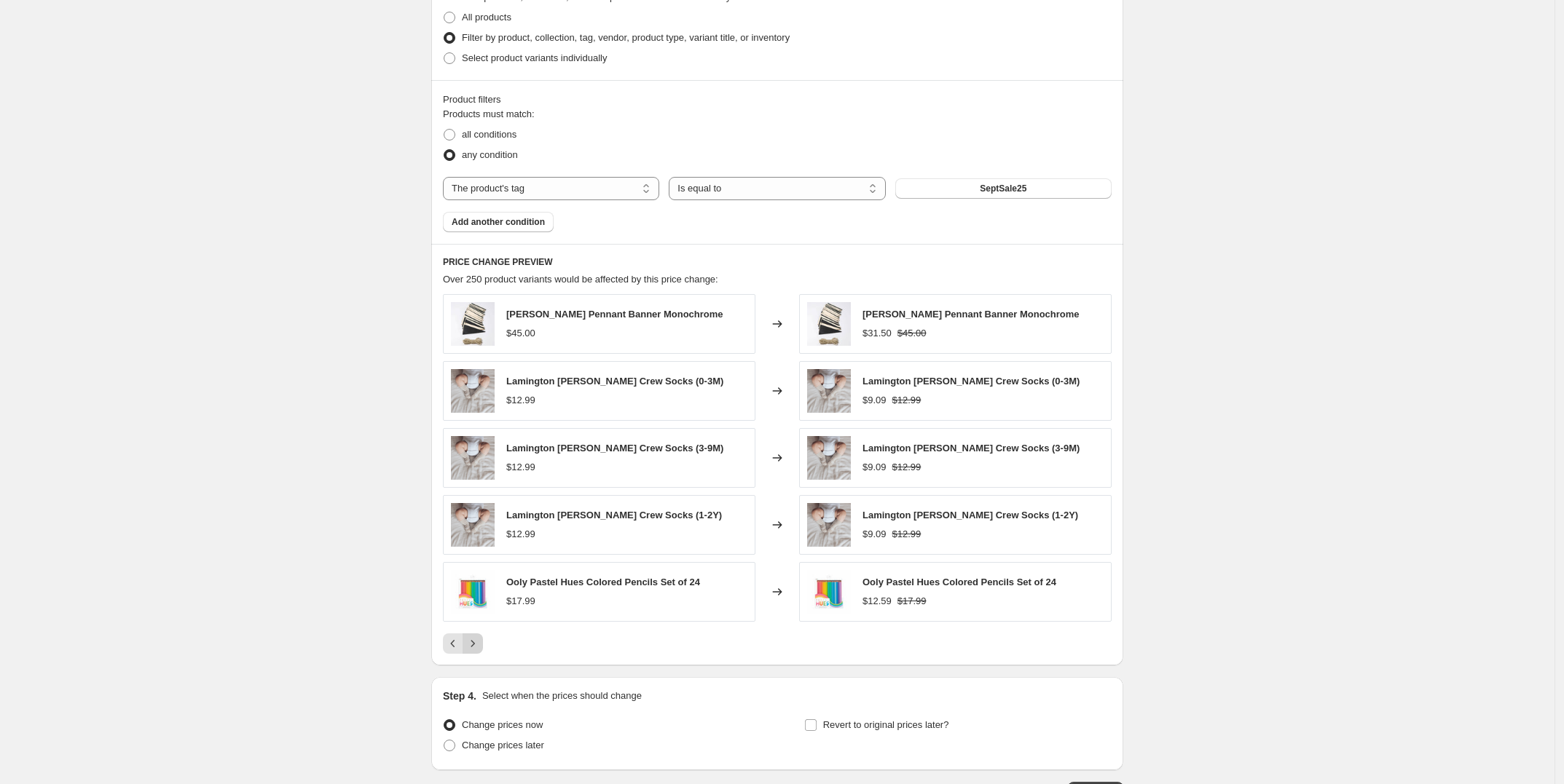
click at [474, 648] on icon "Next" at bounding box center [473, 643] width 15 height 15
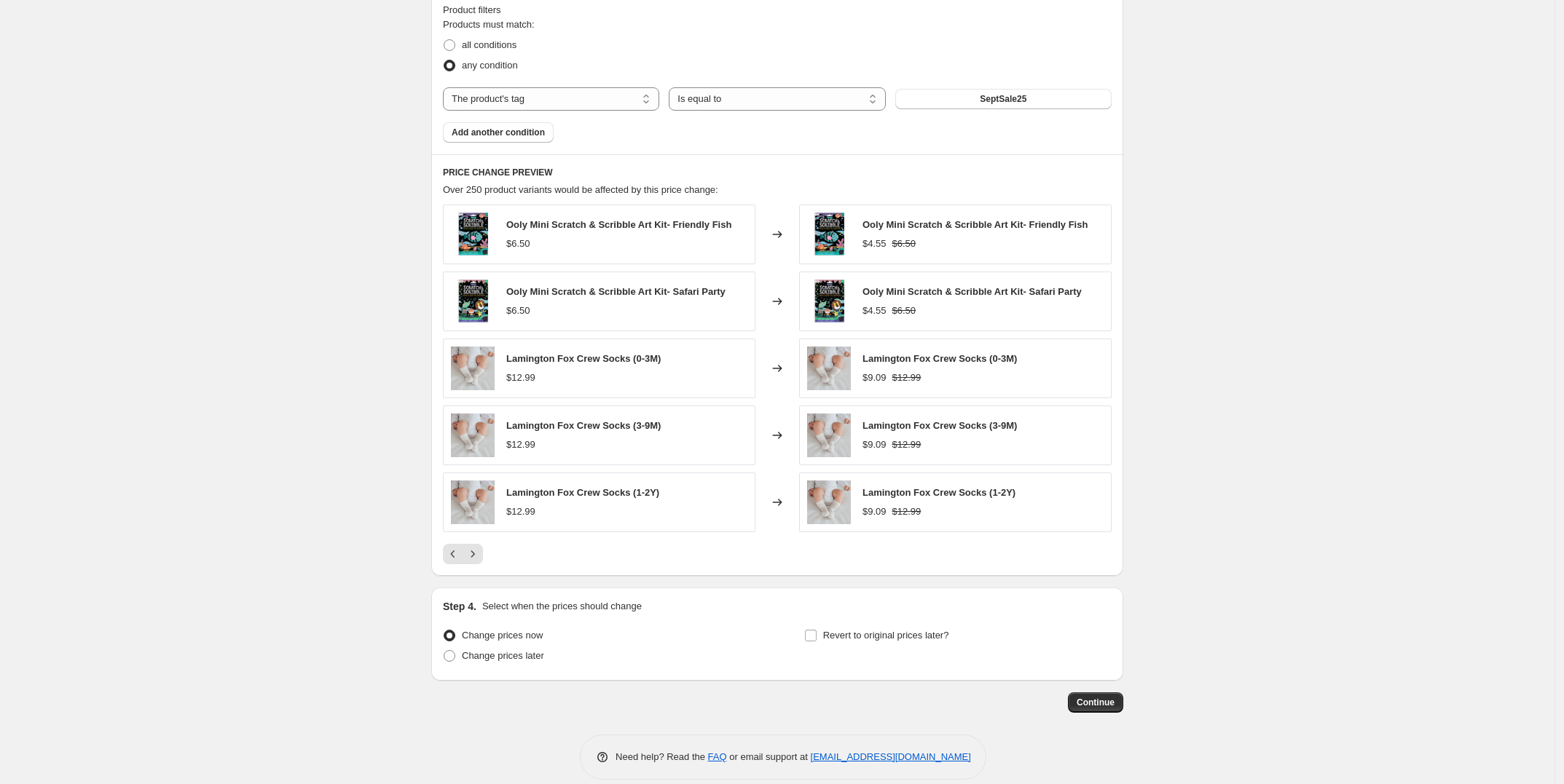
scroll to position [819, 0]
click at [453, 660] on span at bounding box center [449, 654] width 12 height 12
click at [444, 650] on input "Change prices later" at bounding box center [443, 649] width 1 height 1
radio input "true"
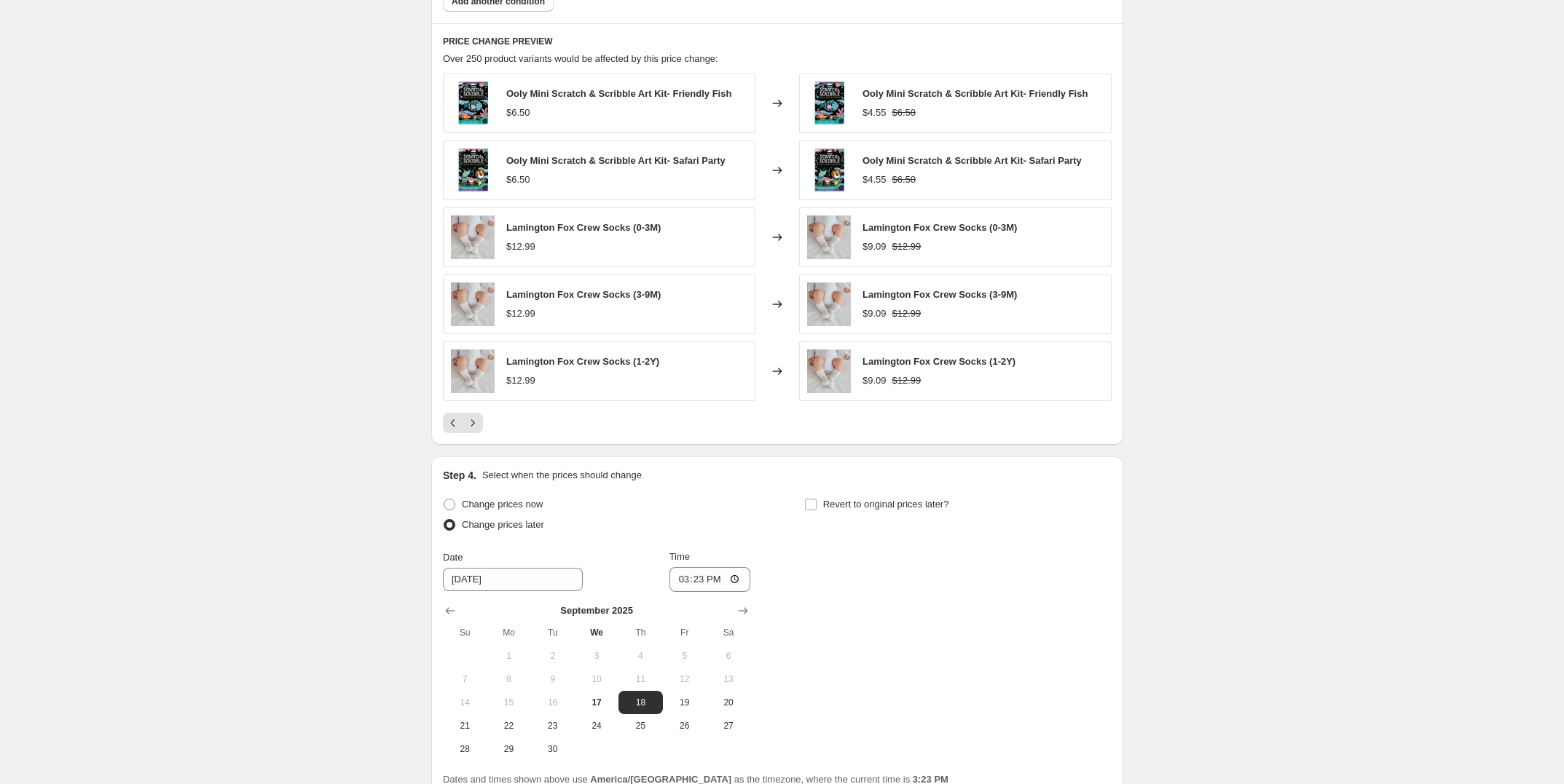
scroll to position [1001, 0]
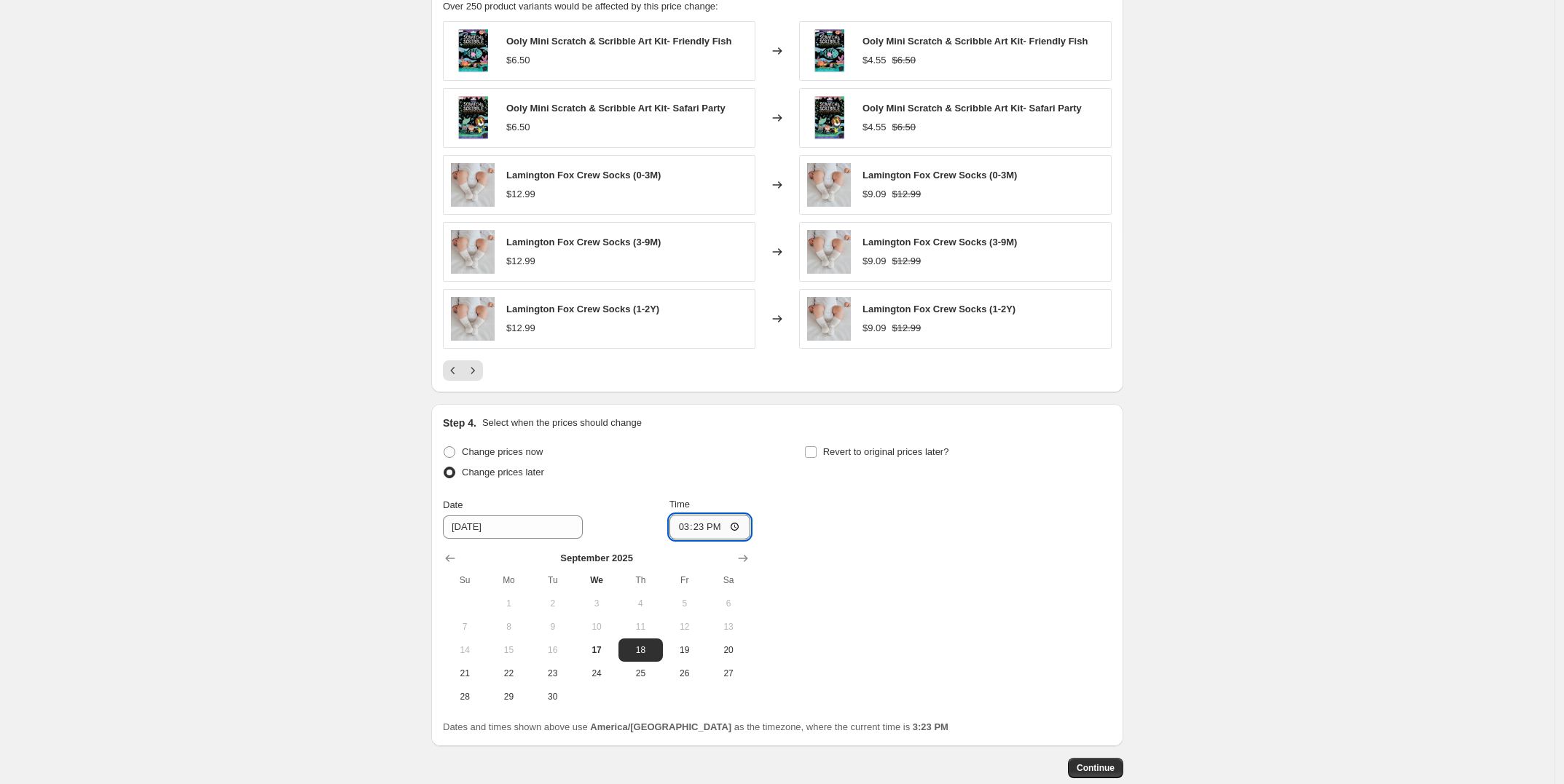
click at [701, 530] on input "15:23" at bounding box center [710, 527] width 82 height 25
click at [681, 531] on input "15:23" at bounding box center [710, 527] width 82 height 25
type input "00:01"
click at [821, 572] on div "Change prices now Change prices later Date [DATE] Time 00:[DATE] Mo Tu We Th Fr…" at bounding box center [777, 575] width 668 height 267
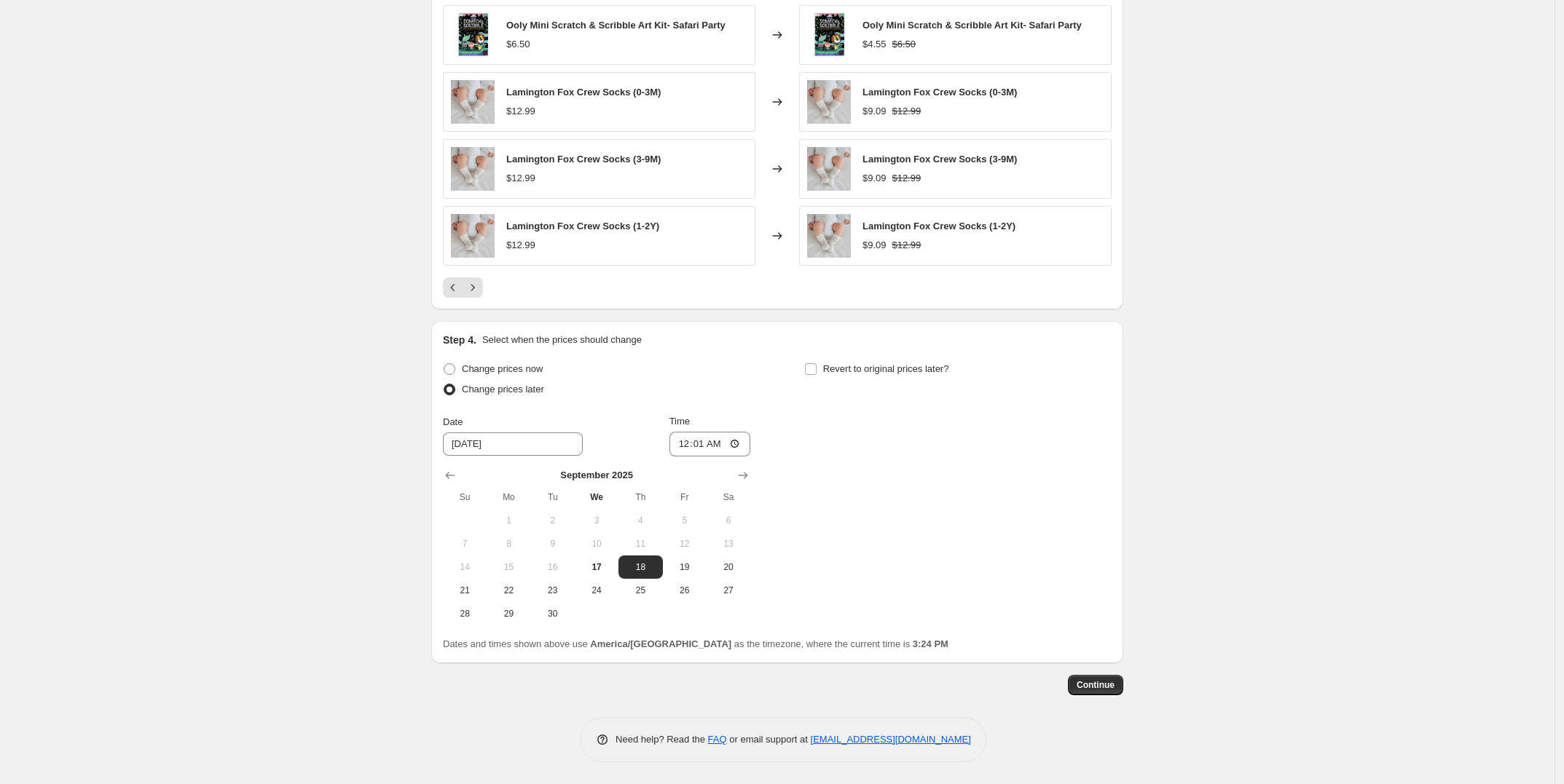
scroll to position [1089, 0]
click at [816, 365] on input "Revert to original prices later?" at bounding box center [810, 369] width 12 height 12
checkbox input "true"
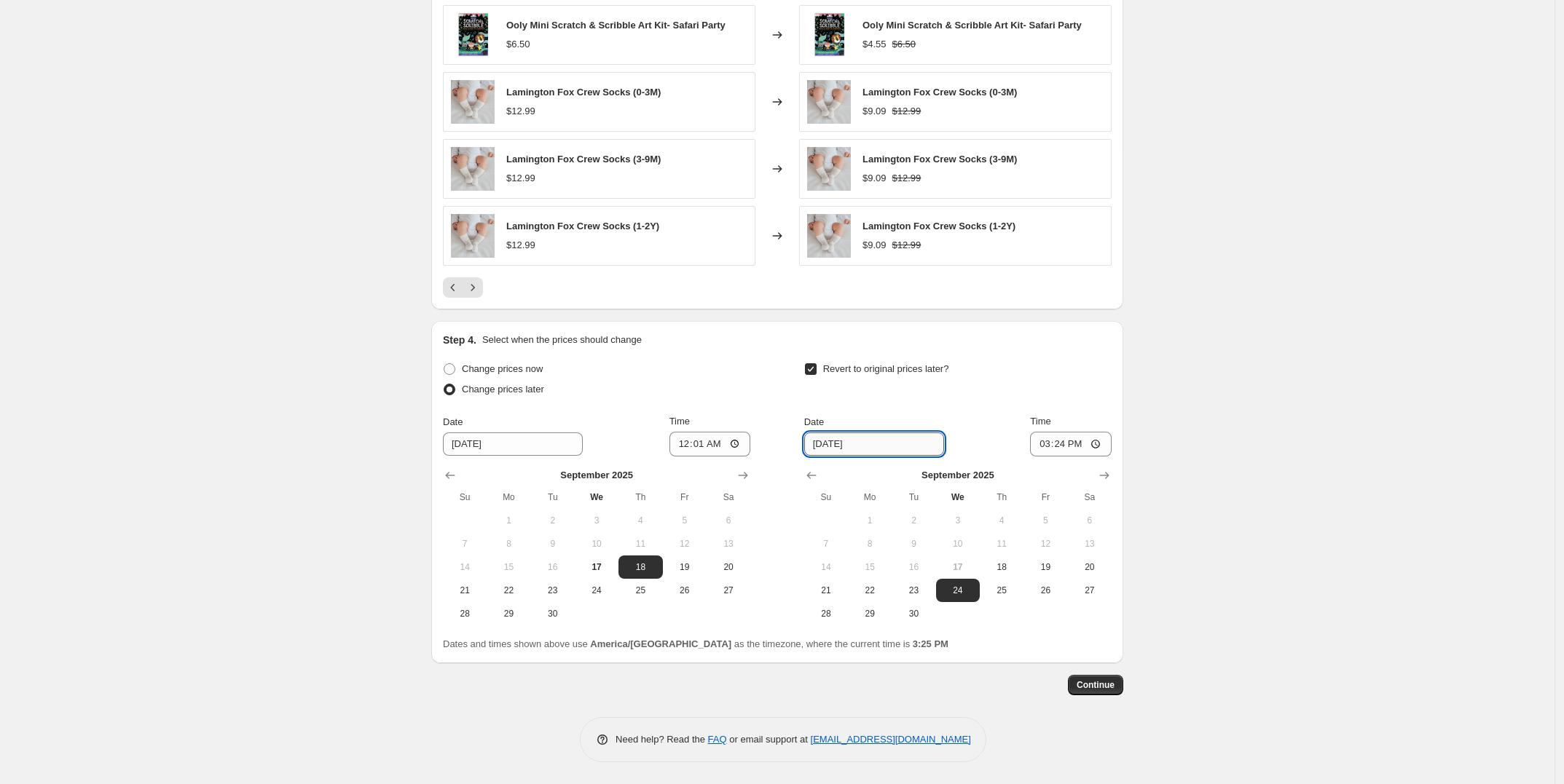
click at [894, 443] on input "[DATE]" at bounding box center [873, 443] width 140 height 23
click at [879, 589] on span "22" at bounding box center [869, 590] width 32 height 12
type input "[DATE]"
click at [1050, 444] on input "15:24" at bounding box center [1070, 444] width 82 height 25
type input "23:59"
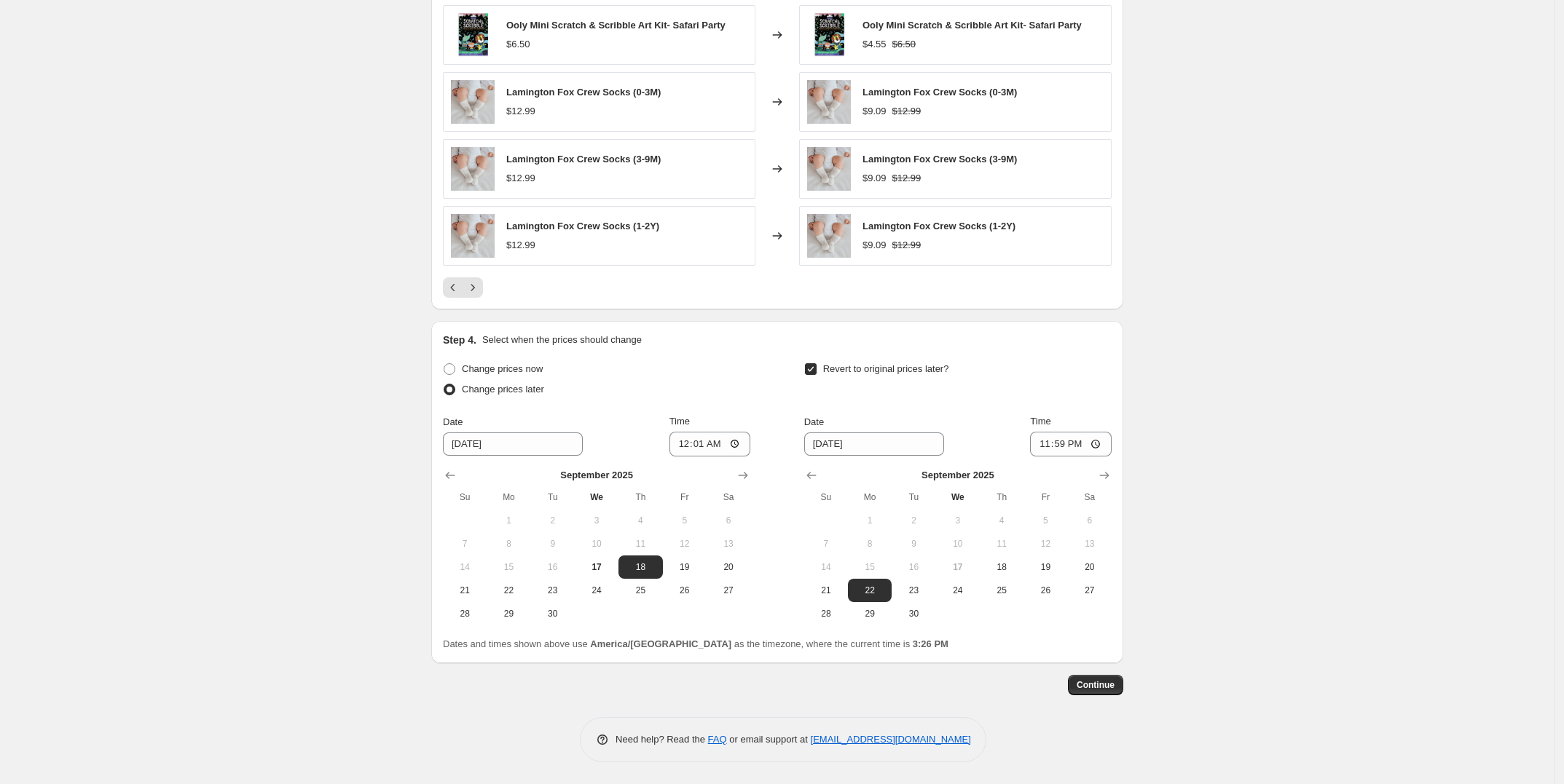
click at [1064, 370] on div "Revert to original prices later?" at bounding box center [957, 381] width 307 height 44
click at [679, 443] on input "00:01" at bounding box center [710, 444] width 82 height 25
click at [719, 445] on input "10:00" at bounding box center [710, 444] width 82 height 25
type input "22:00"
click at [730, 393] on div "Change prices later" at bounding box center [597, 390] width 307 height 20
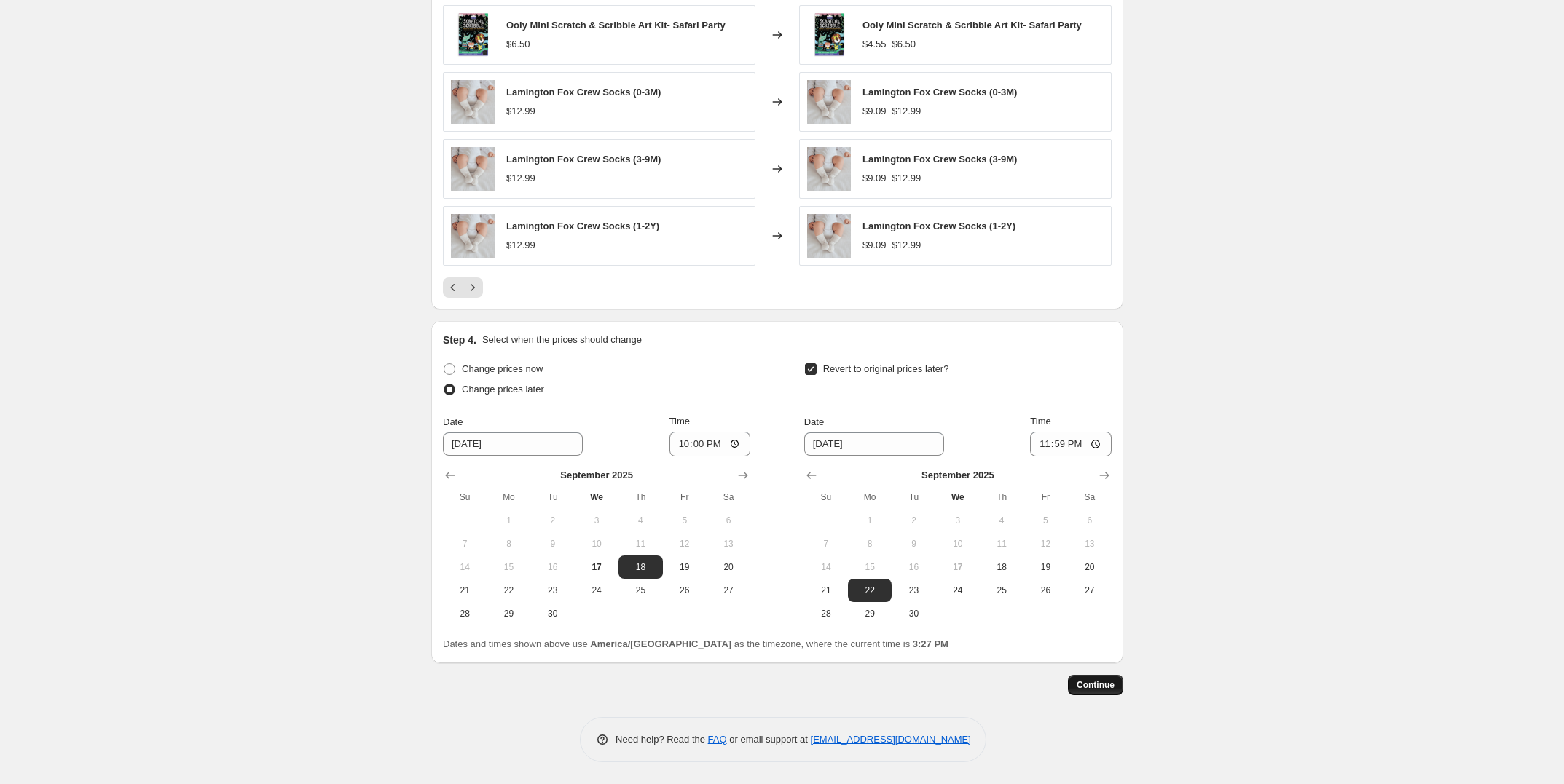
click at [1109, 683] on span "Continue" at bounding box center [1095, 685] width 38 height 12
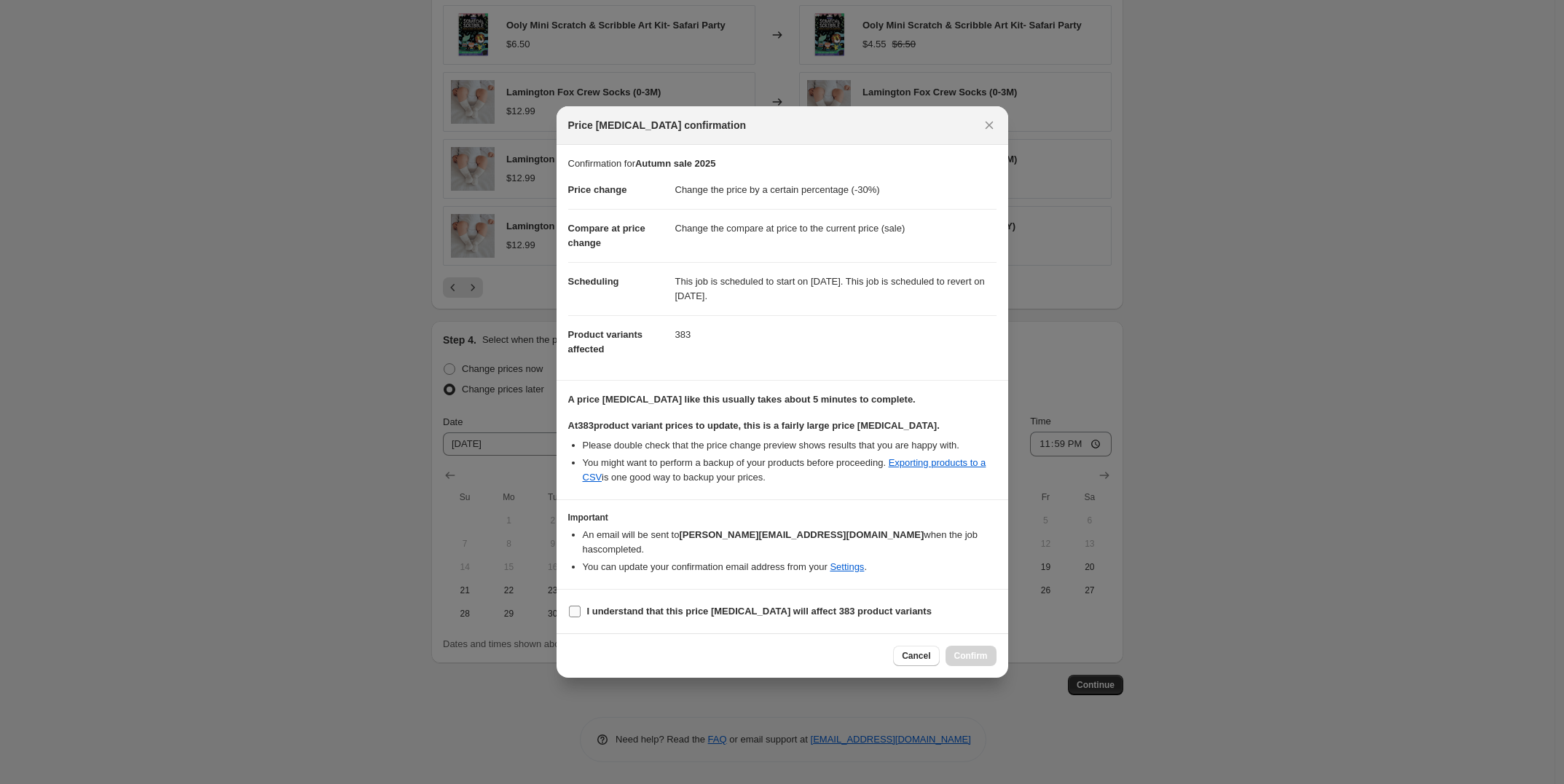
click at [573, 606] on input "I understand that this price [MEDICAL_DATA] will affect 383 product variants" at bounding box center [575, 611] width 12 height 12
checkbox input "true"
click at [976, 650] on span "Confirm" at bounding box center [971, 655] width 33 height 12
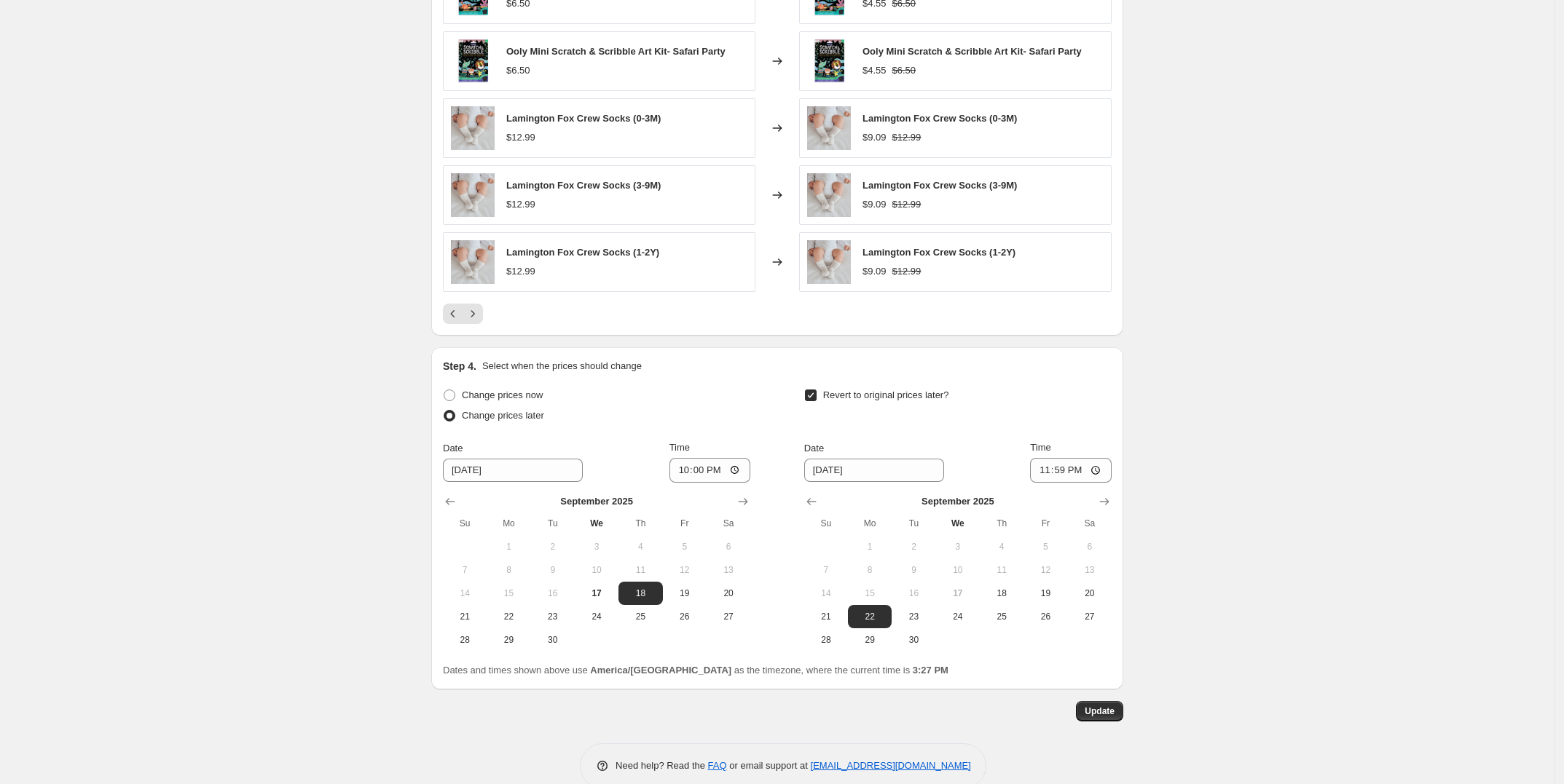
scroll to position [1177, 0]
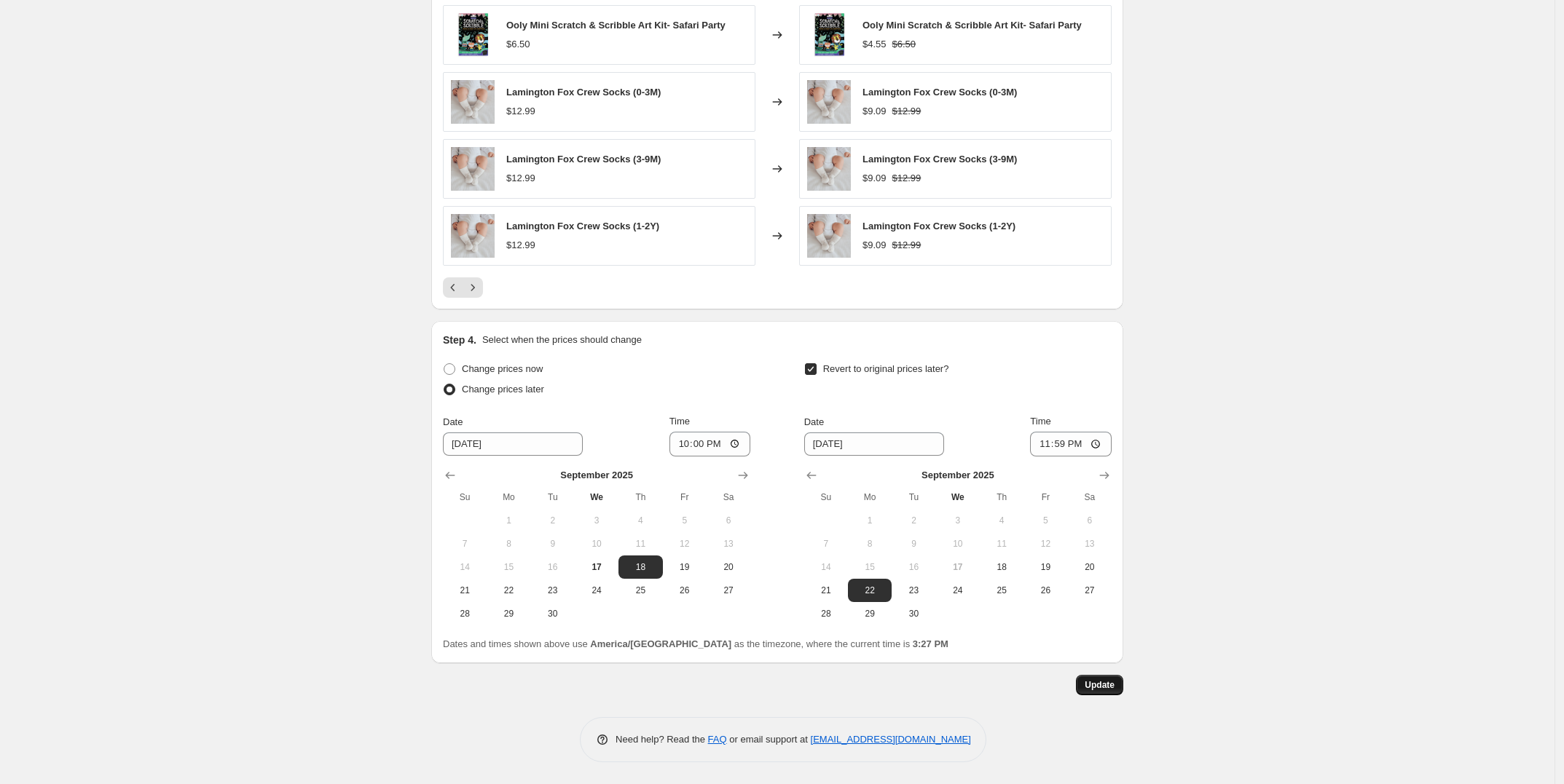
click at [1109, 687] on span "Update" at bounding box center [1099, 685] width 29 height 12
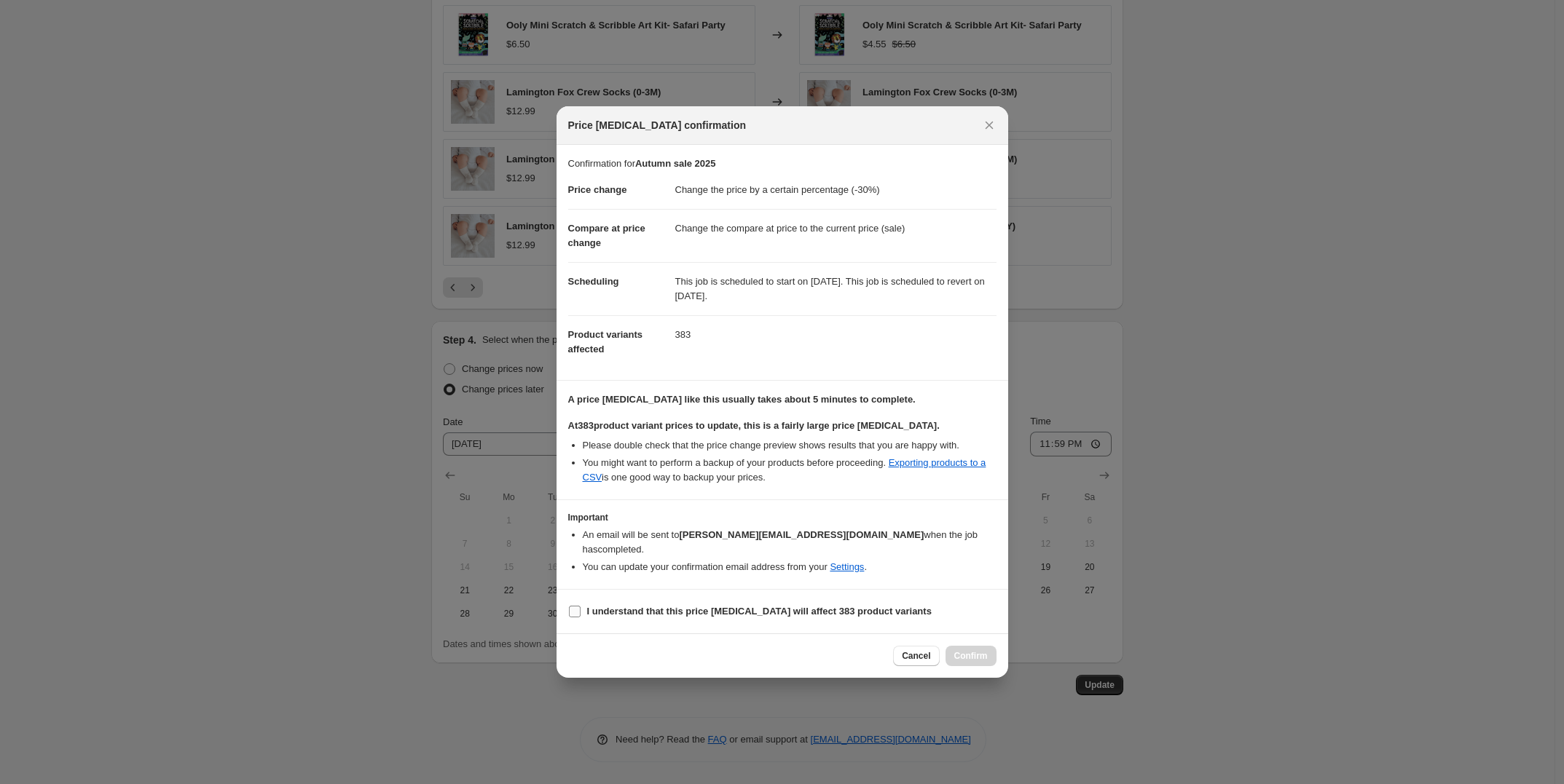
click at [576, 606] on input "I understand that this price [MEDICAL_DATA] will affect 383 product variants" at bounding box center [575, 611] width 12 height 12
checkbox input "true"
click at [966, 650] on span "Confirm" at bounding box center [971, 655] width 33 height 12
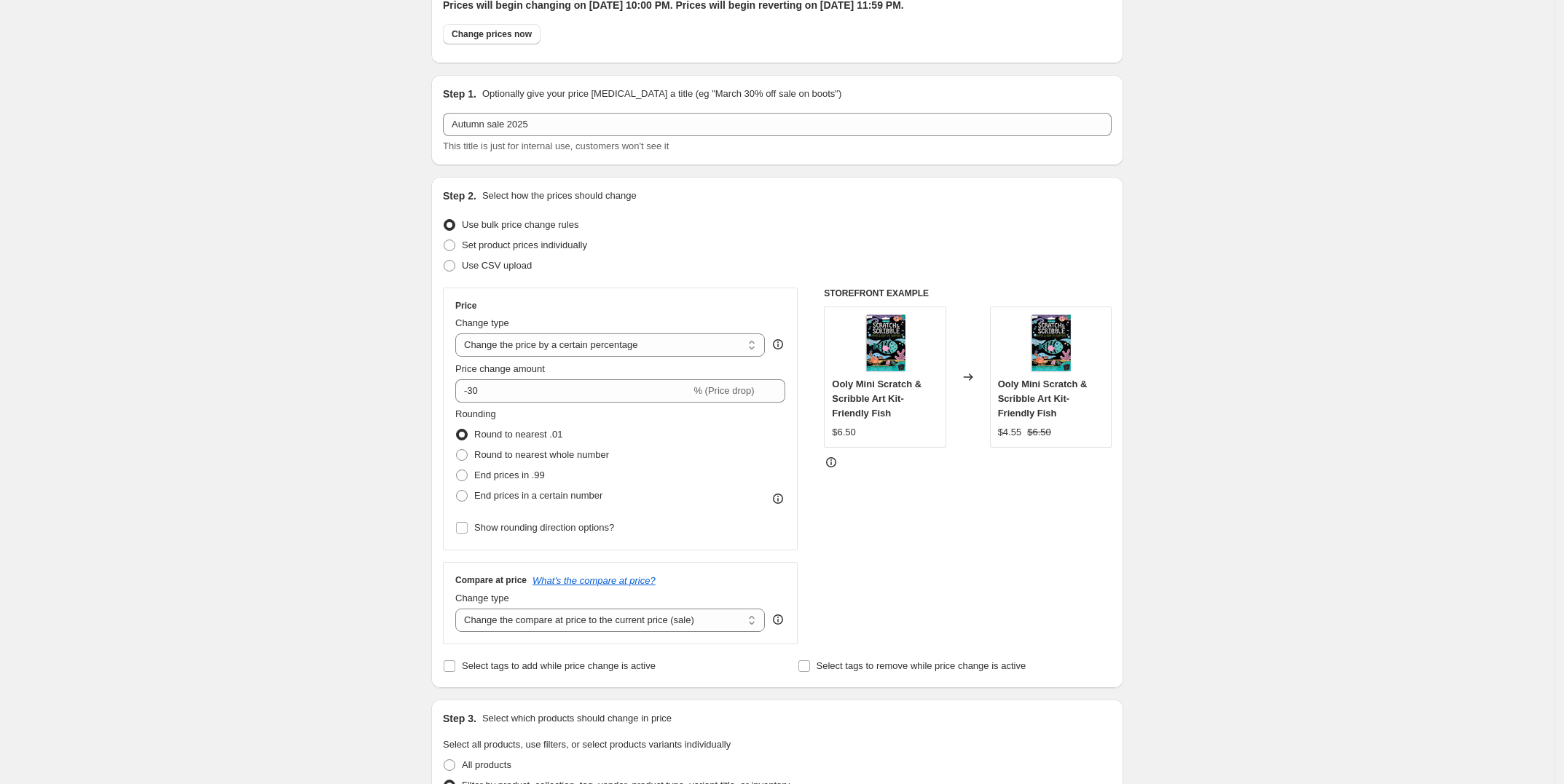
scroll to position [0, 0]
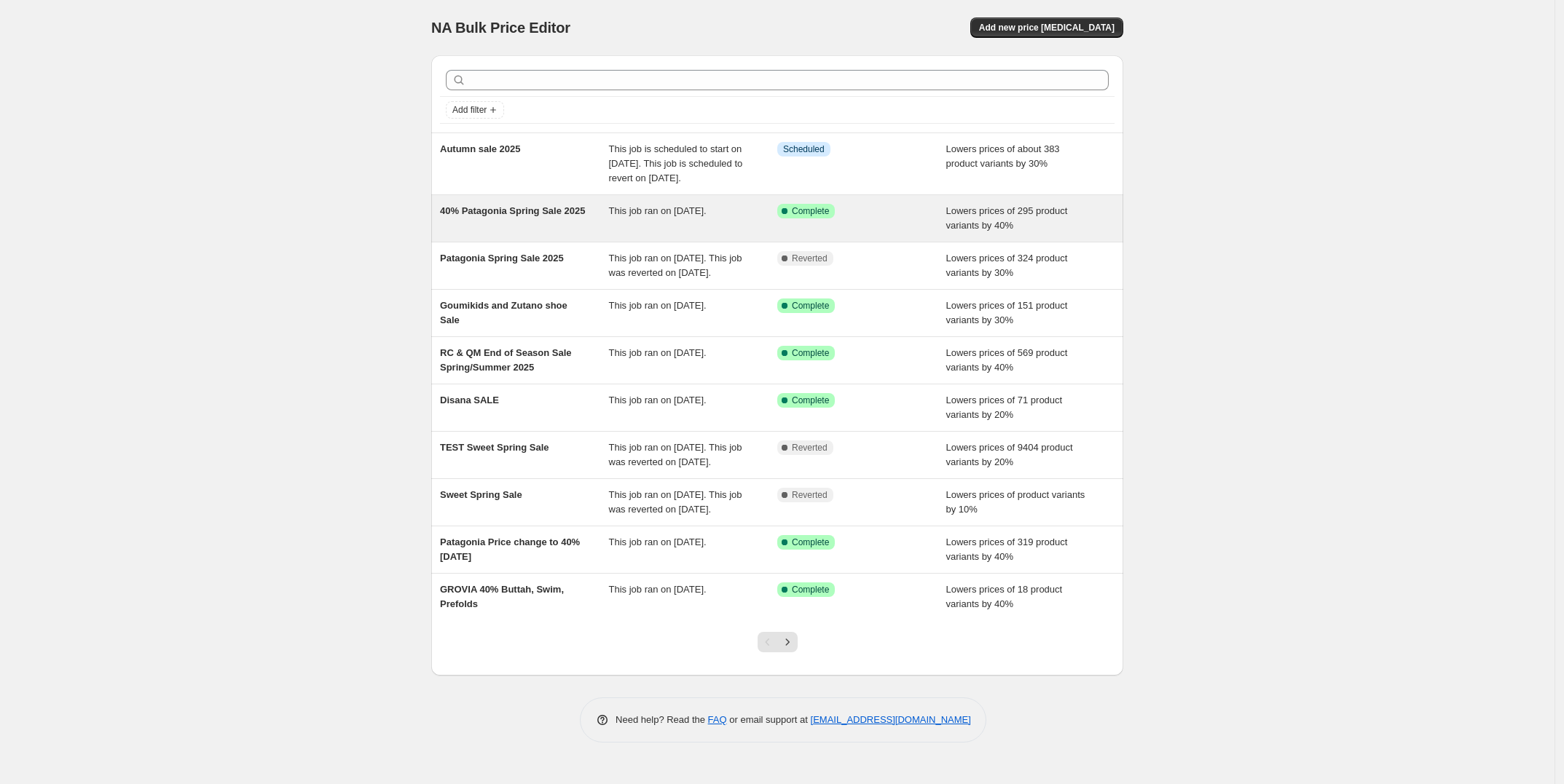
click at [538, 233] on div "40% Patagonia Spring Sale 2025" at bounding box center [524, 219] width 169 height 29
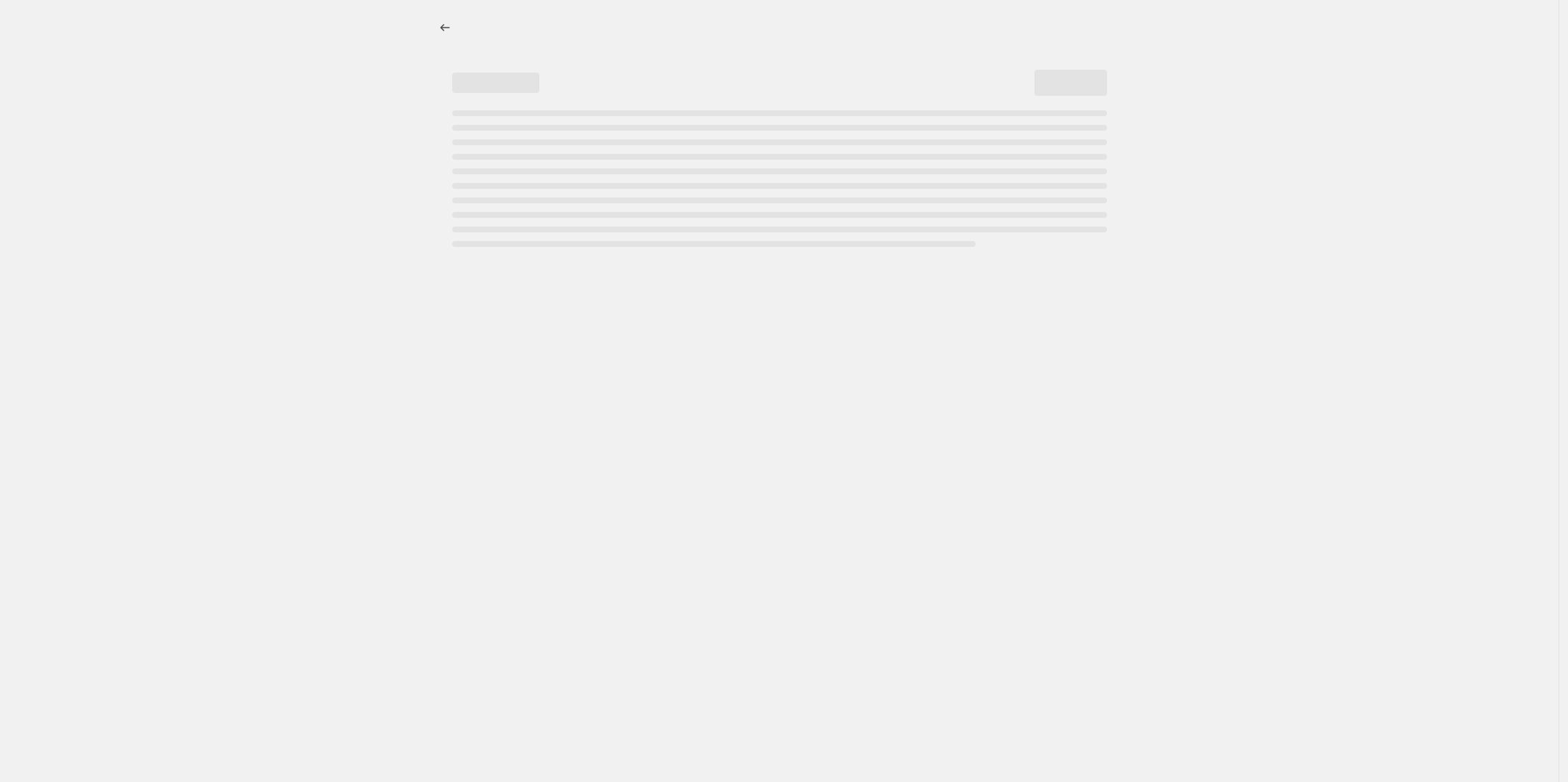
select select "percentage"
select select "tag"
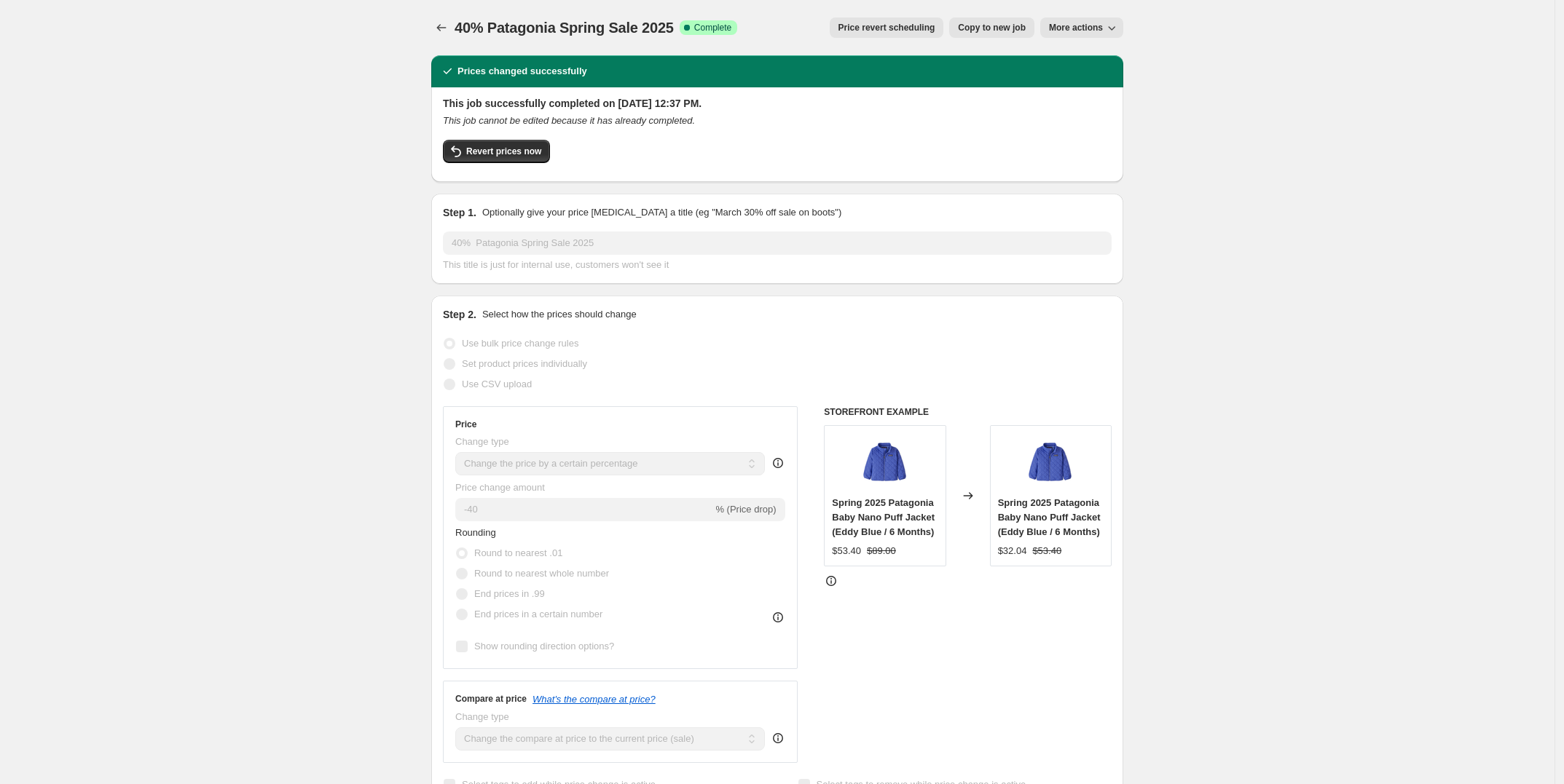
click at [1079, 27] on span "More actions" at bounding box center [1076, 28] width 54 height 12
click at [1079, 27] on span "More actions" at bounding box center [1076, 28] width 54 height 12
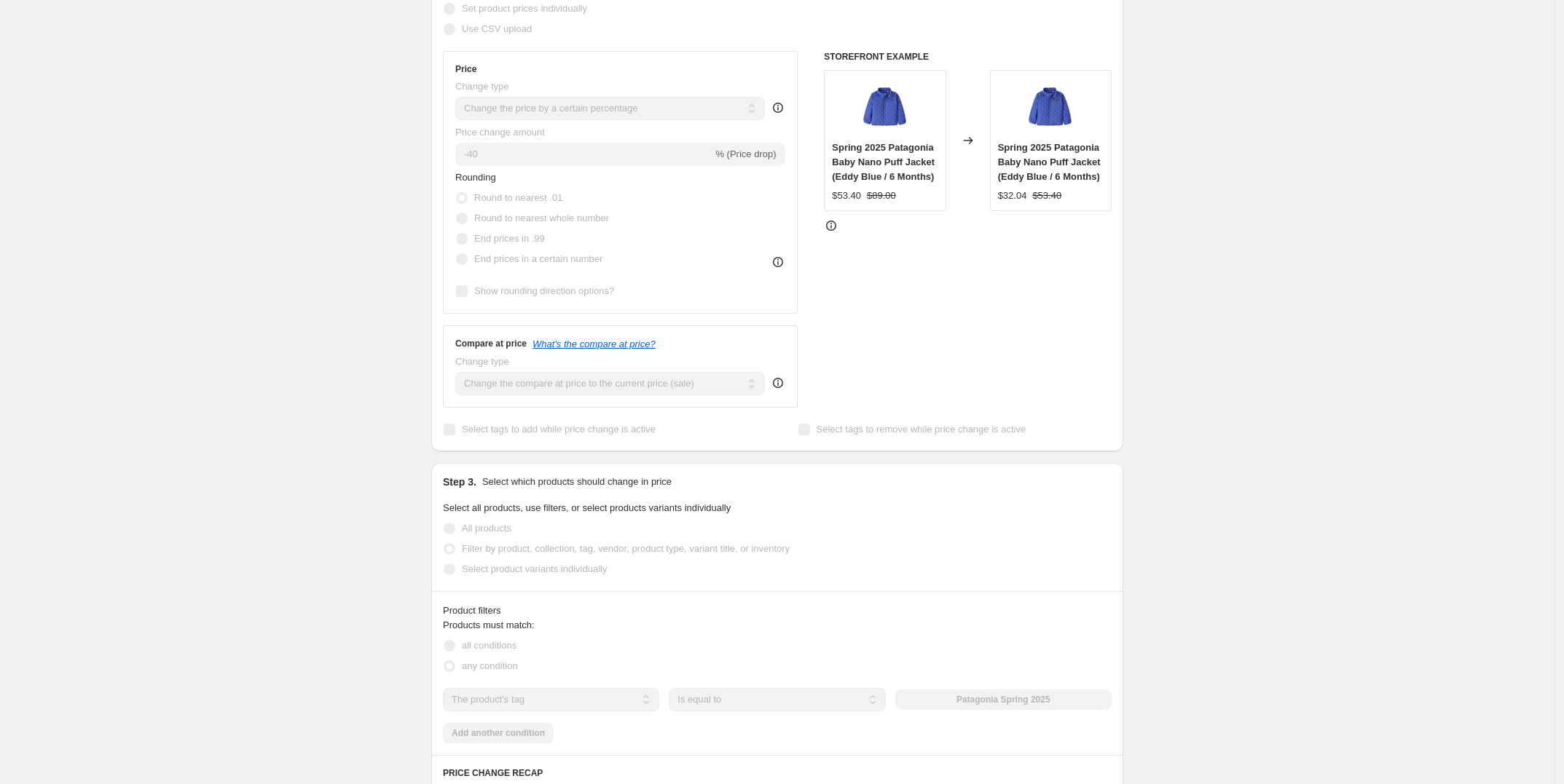
scroll to position [364, 0]
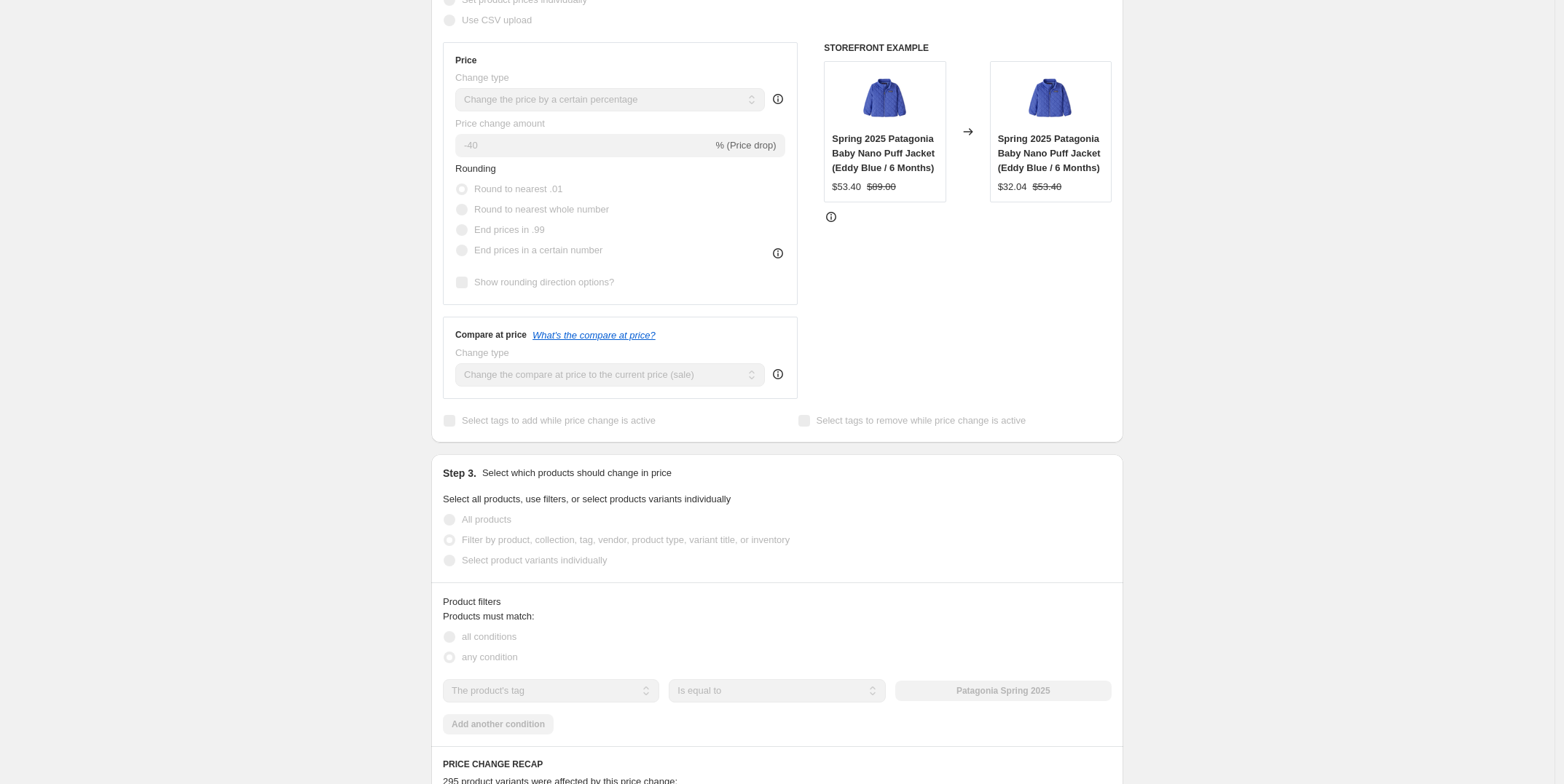
click at [780, 373] on icon at bounding box center [778, 374] width 15 height 15
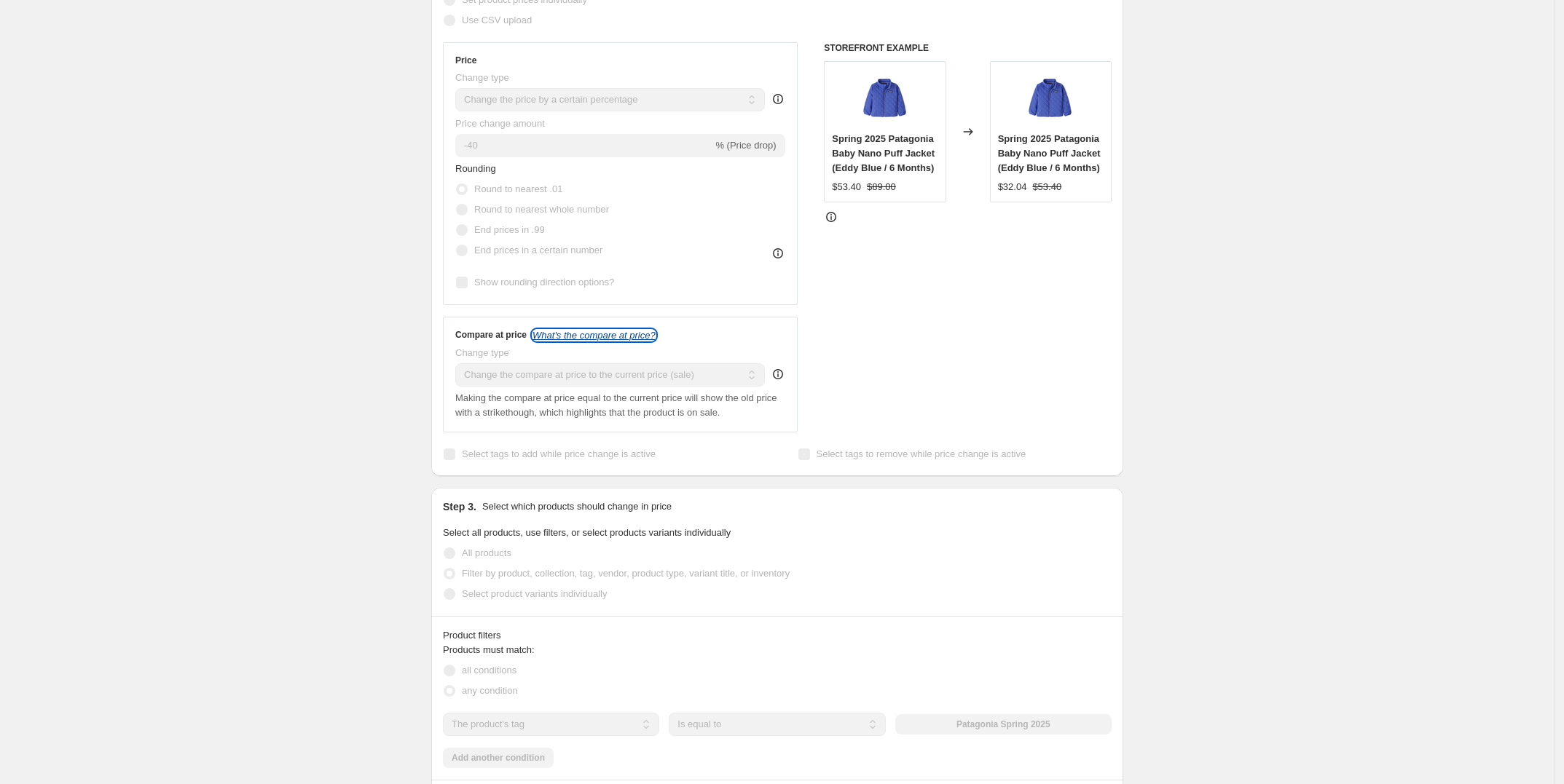
click at [610, 335] on icon "What's the compare at price?" at bounding box center [594, 335] width 123 height 11
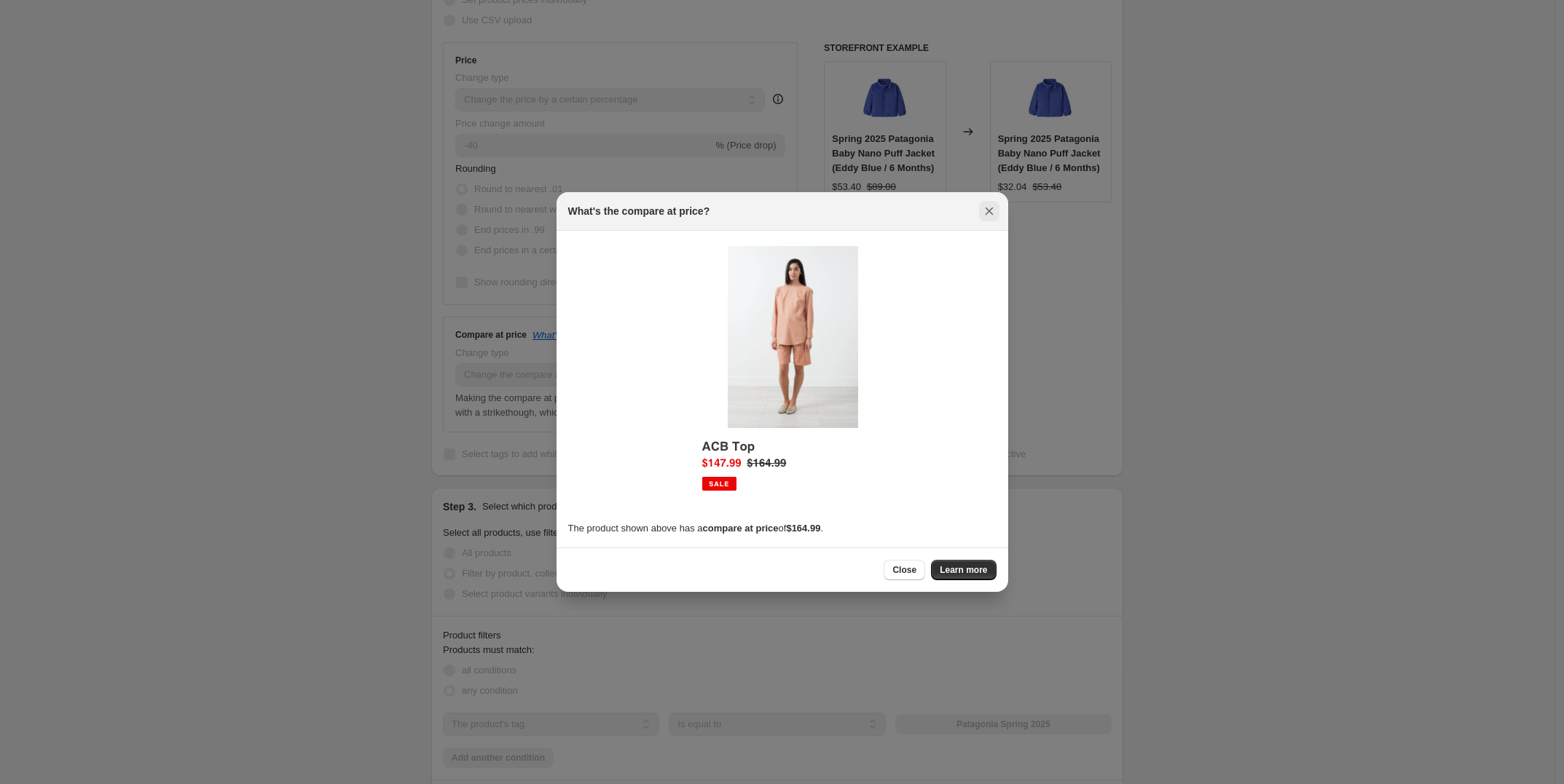
click at [987, 208] on icon "Close" at bounding box center [989, 211] width 15 height 15
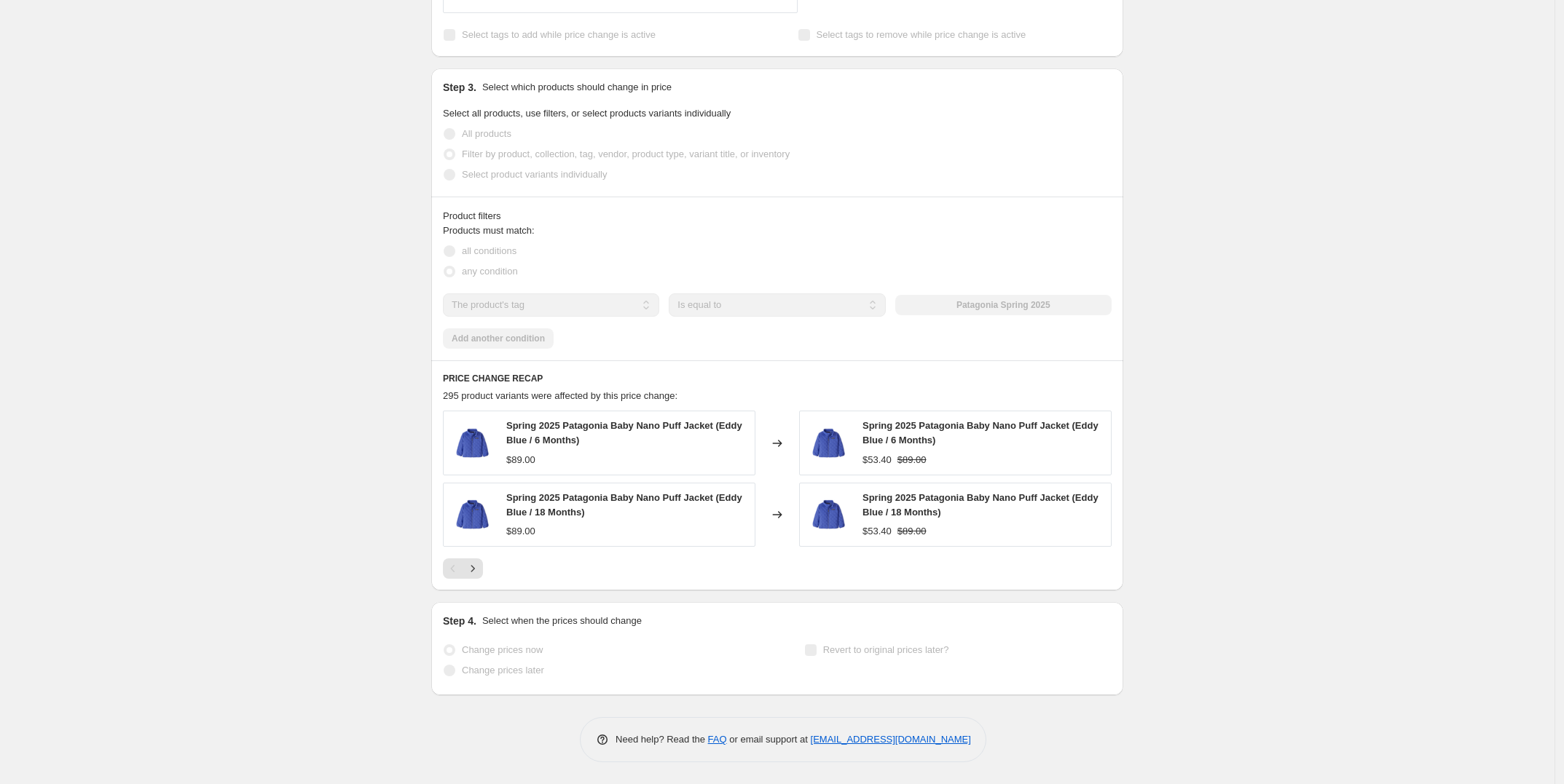
scroll to position [0, 0]
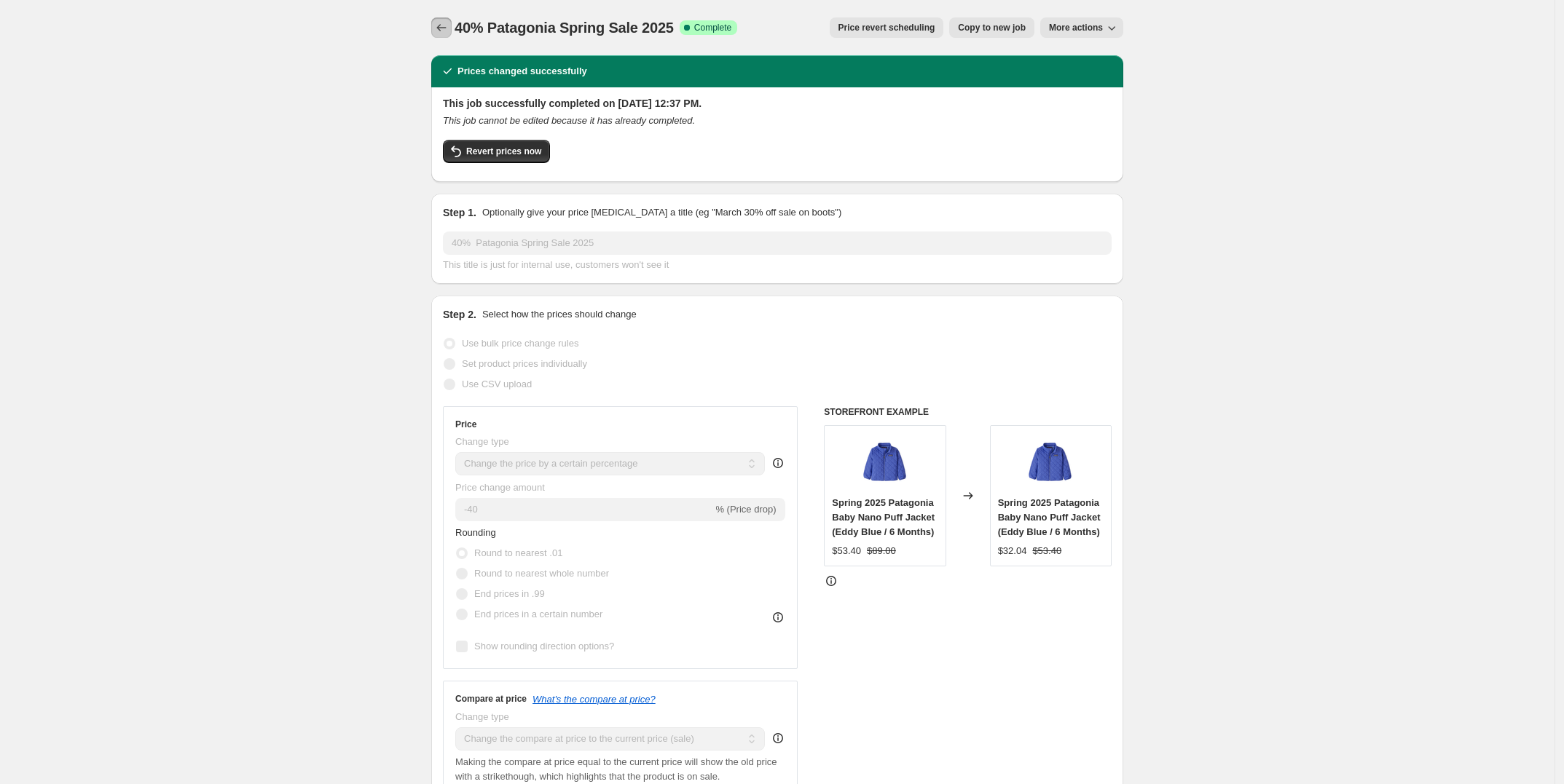
click at [443, 26] on icon "Price change jobs" at bounding box center [441, 28] width 9 height 7
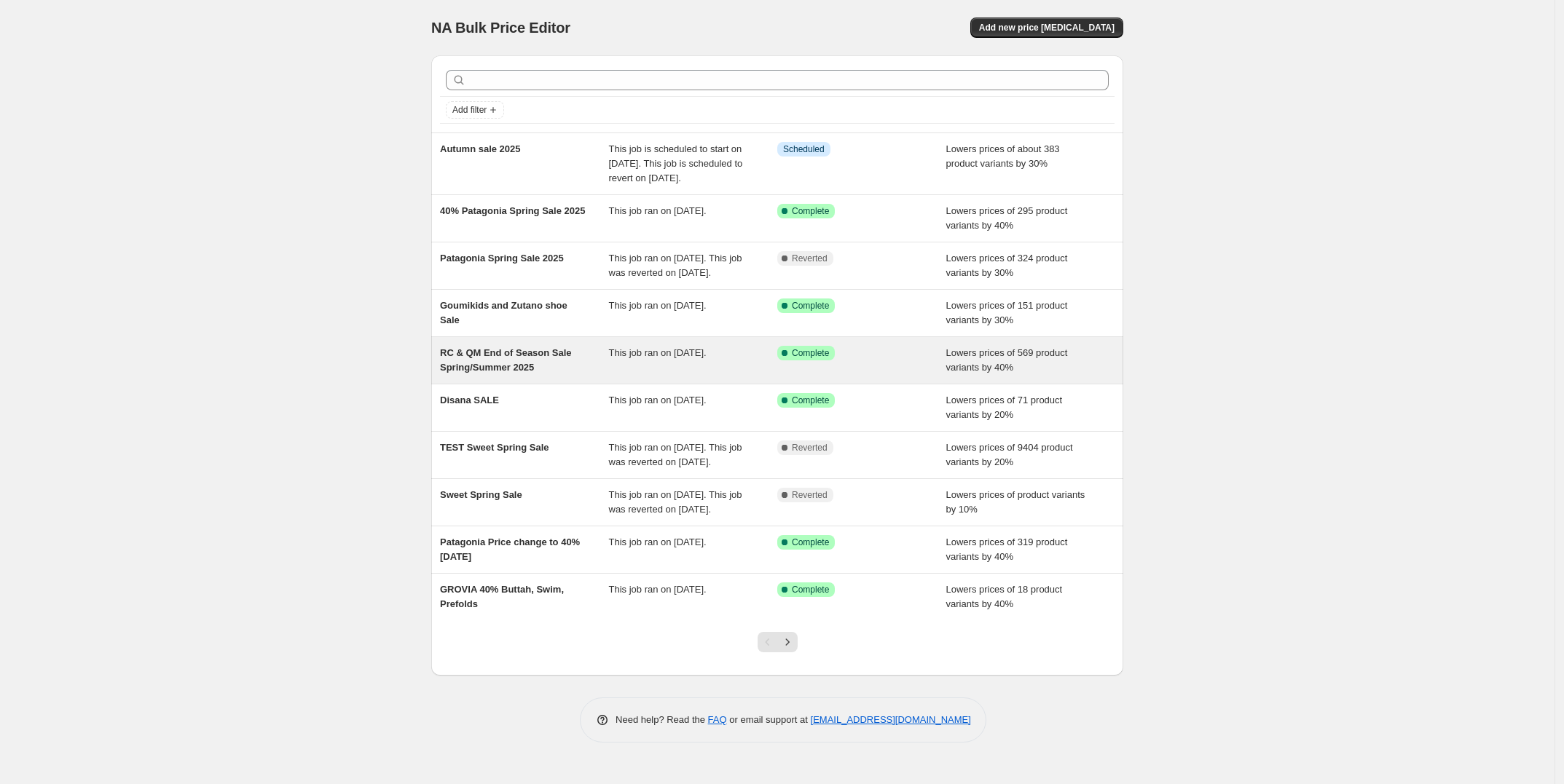
click at [577, 375] on div "RC & QM End of Season Sale Spring/Summer 2025" at bounding box center [524, 360] width 169 height 29
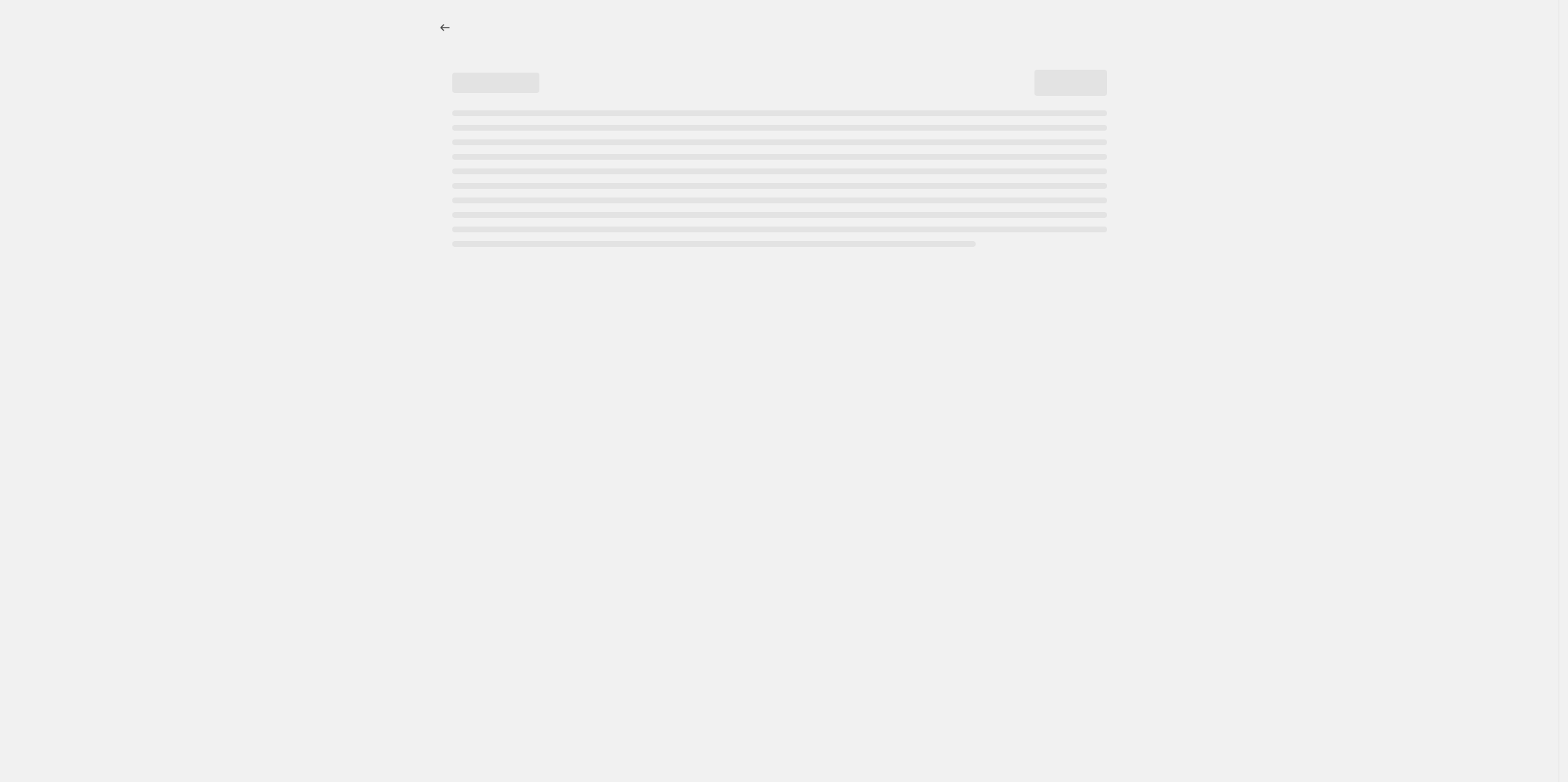
select select "percentage"
select select "tag"
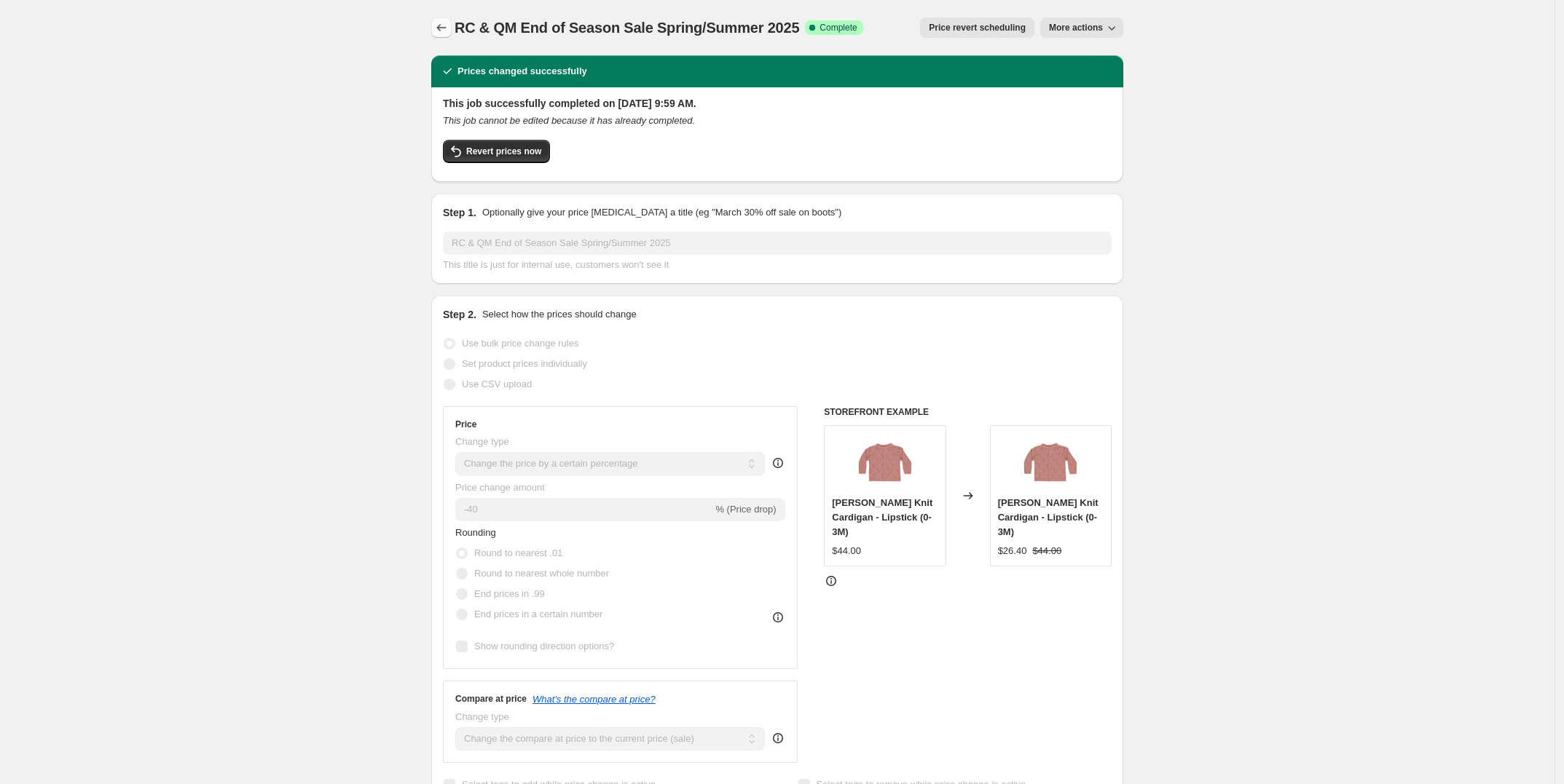
click at [440, 25] on icon "Price change jobs" at bounding box center [441, 28] width 15 height 15
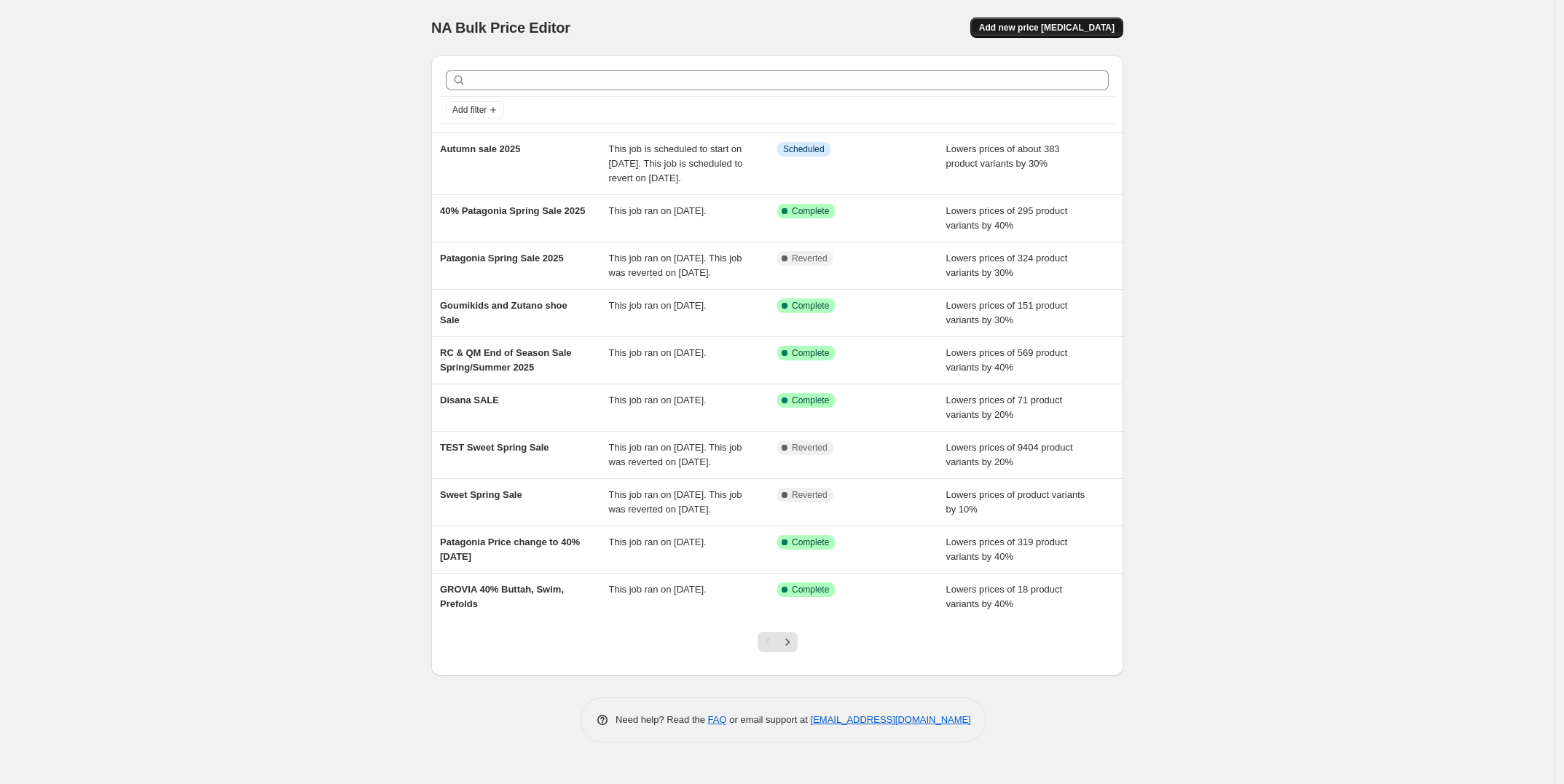
click at [1067, 24] on span "Add new price [MEDICAL_DATA]" at bounding box center [1046, 28] width 135 height 12
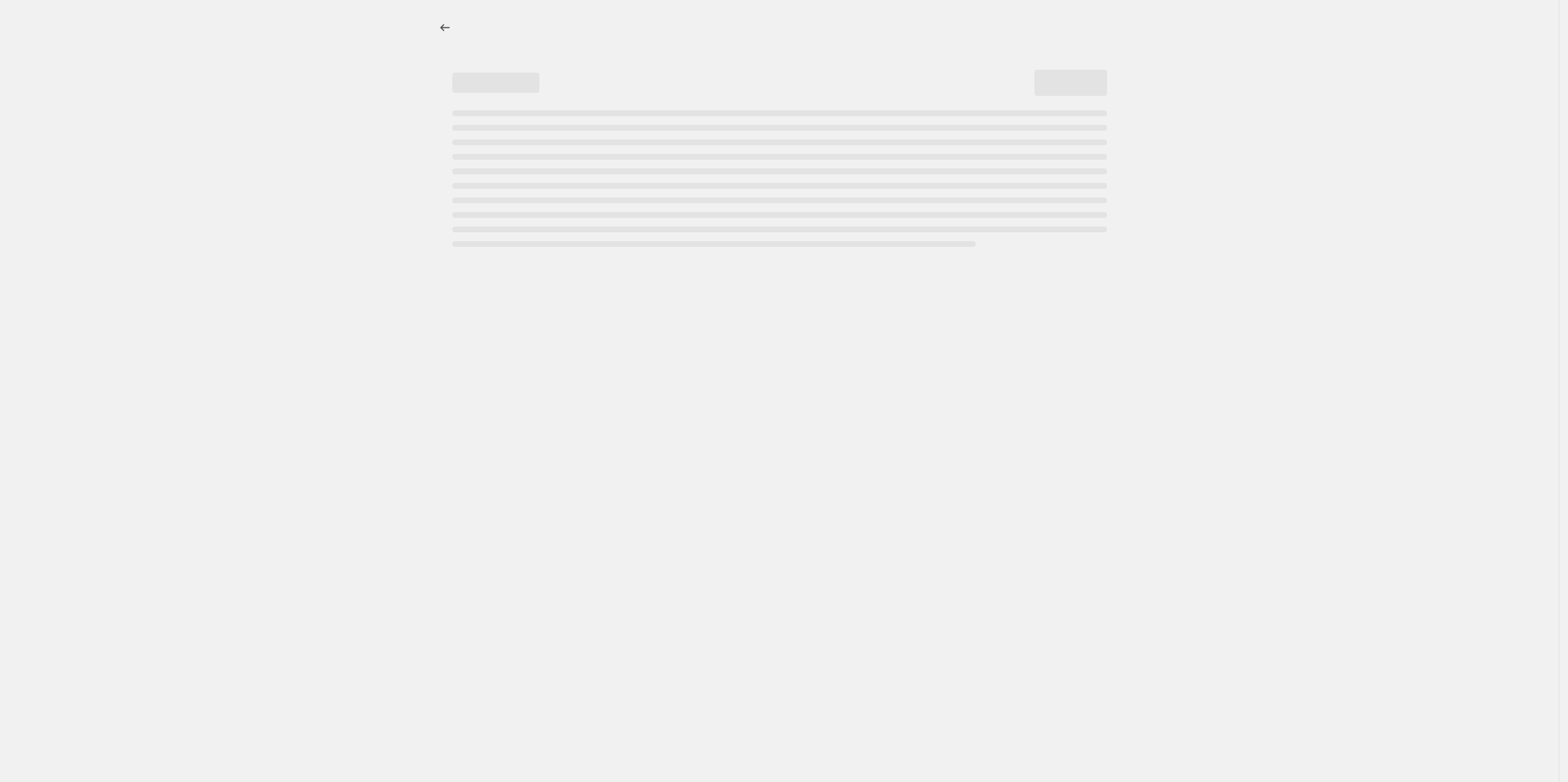
select select "percentage"
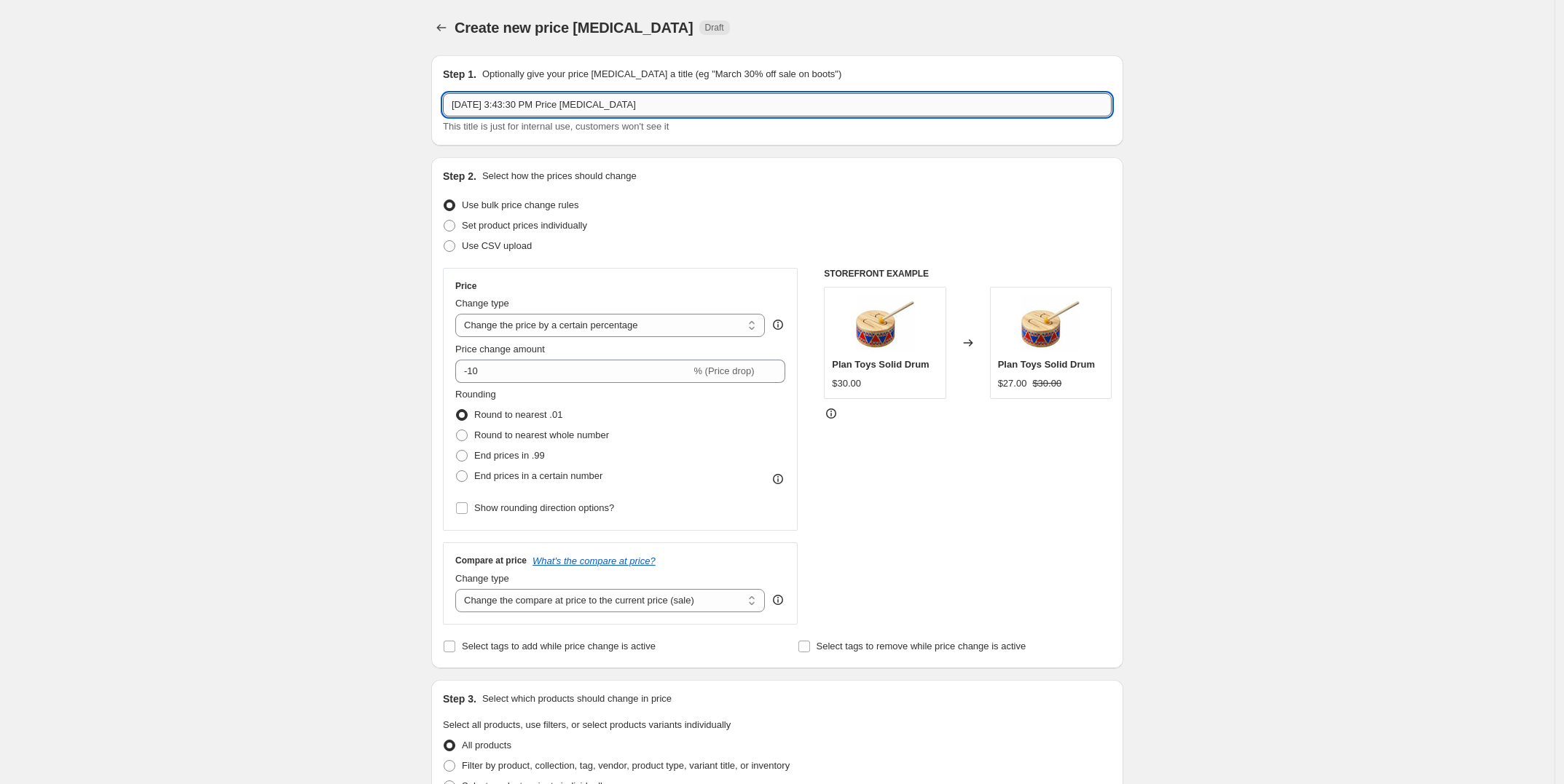
drag, startPoint x: 678, startPoint y: 102, endPoint x: 453, endPoint y: 102, distance: 225.0
click at [453, 102] on input "Sep 17, 2025, 3:43:30 PM Price change job" at bounding box center [777, 104] width 668 height 23
type input "Sale section Additional 30% -Ends Monday 9/22"
click at [628, 323] on select "Change the price to a certain amount Change the price by a certain amount Chang…" at bounding box center [610, 324] width 310 height 23
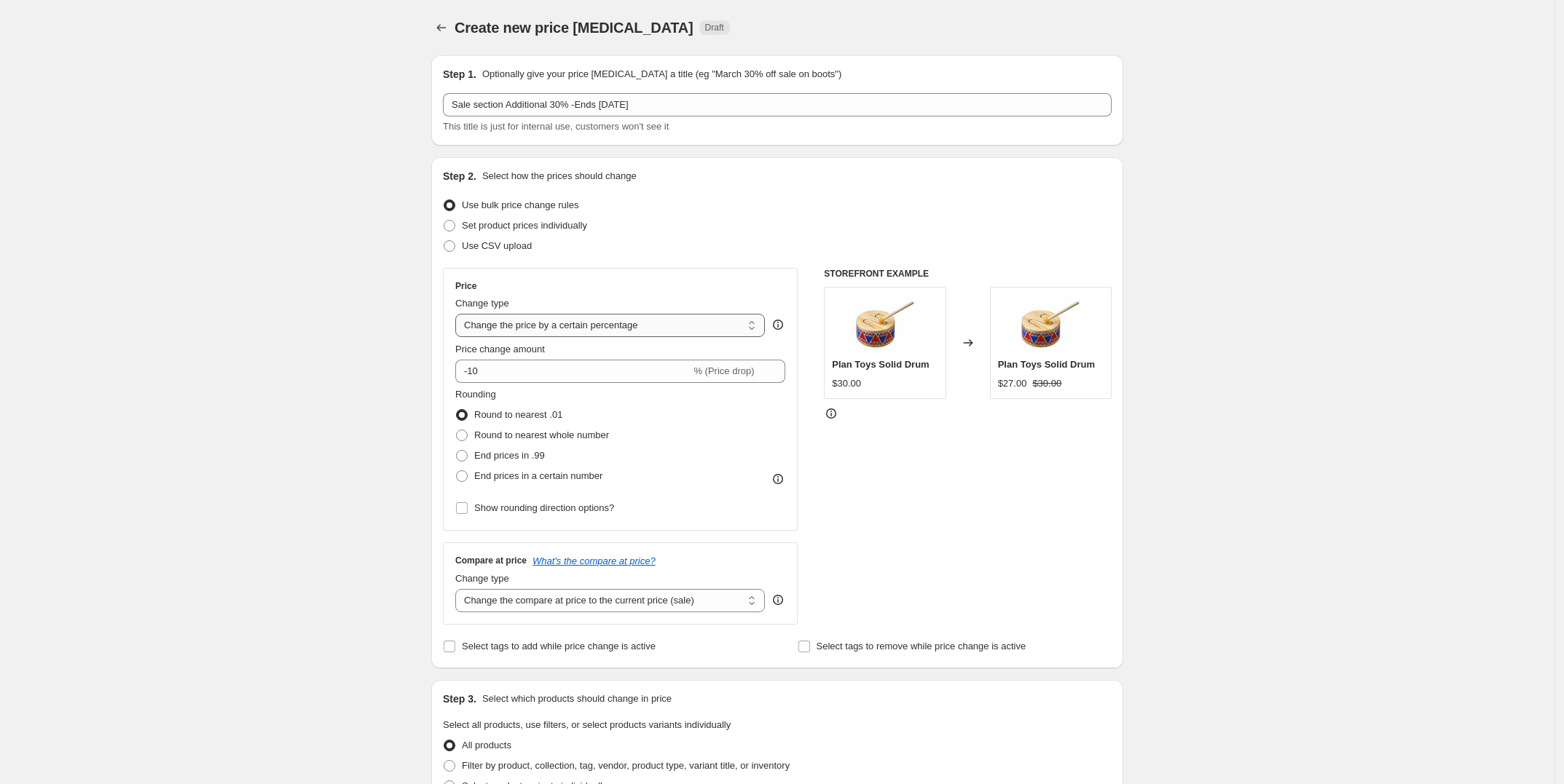
click at [628, 321] on select "Change the price to a certain amount Change the price by a certain amount Chang…" at bounding box center [610, 324] width 310 height 23
click at [510, 371] on input "-10" at bounding box center [573, 370] width 235 height 23
click at [477, 371] on input "-10" at bounding box center [573, 370] width 235 height 23
type input "-30"
click at [353, 392] on div "Create new price change job. This page is ready Create new price change job Dra…" at bounding box center [777, 727] width 1554 height 1455
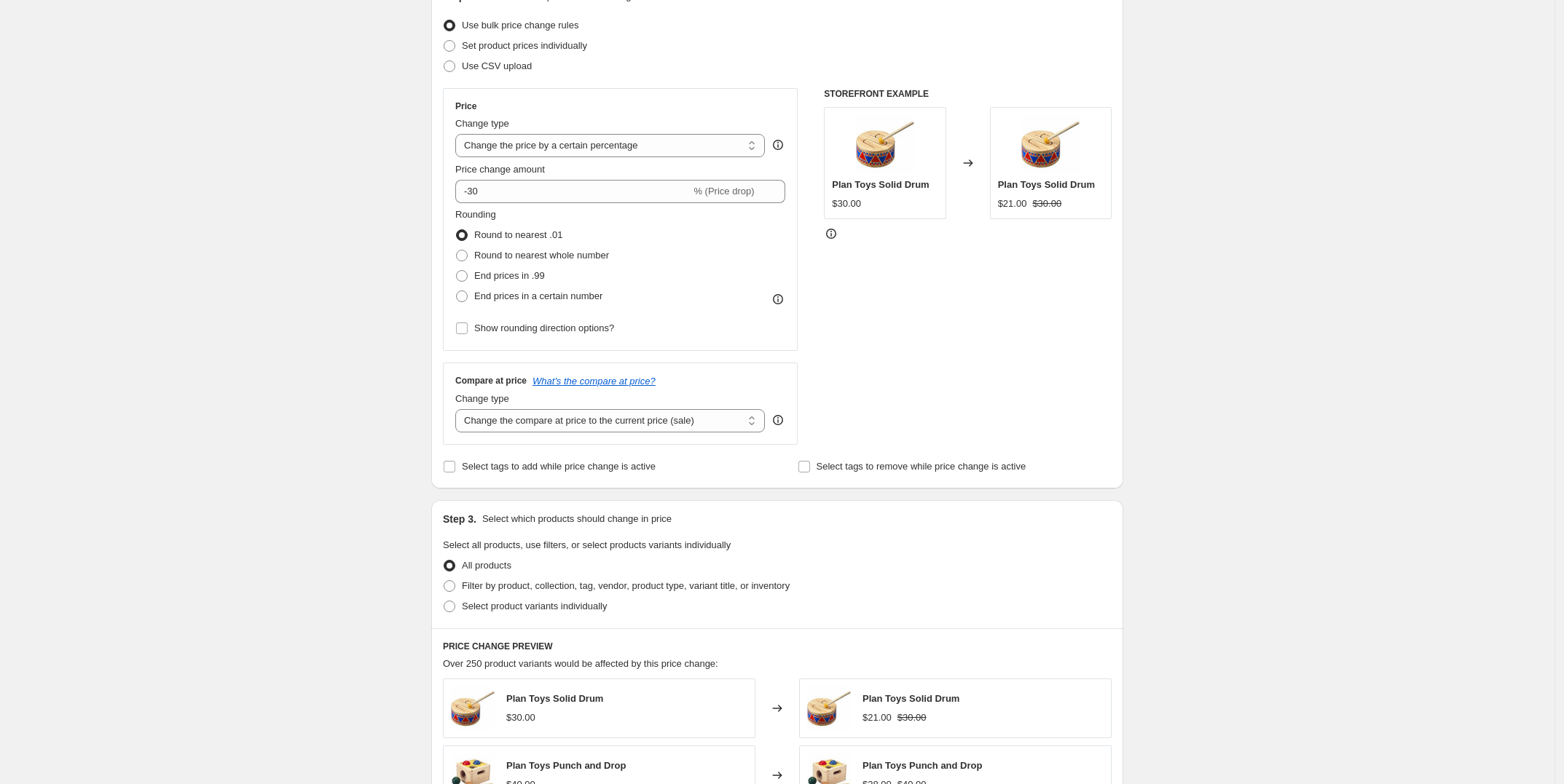
scroll to position [182, 0]
click at [583, 415] on select "Change the compare at price to the current price (sale) Change the compare at p…" at bounding box center [610, 418] width 310 height 23
click at [460, 408] on select "Change the compare at price to the current price (sale) Change the compare at p…" at bounding box center [610, 418] width 310 height 23
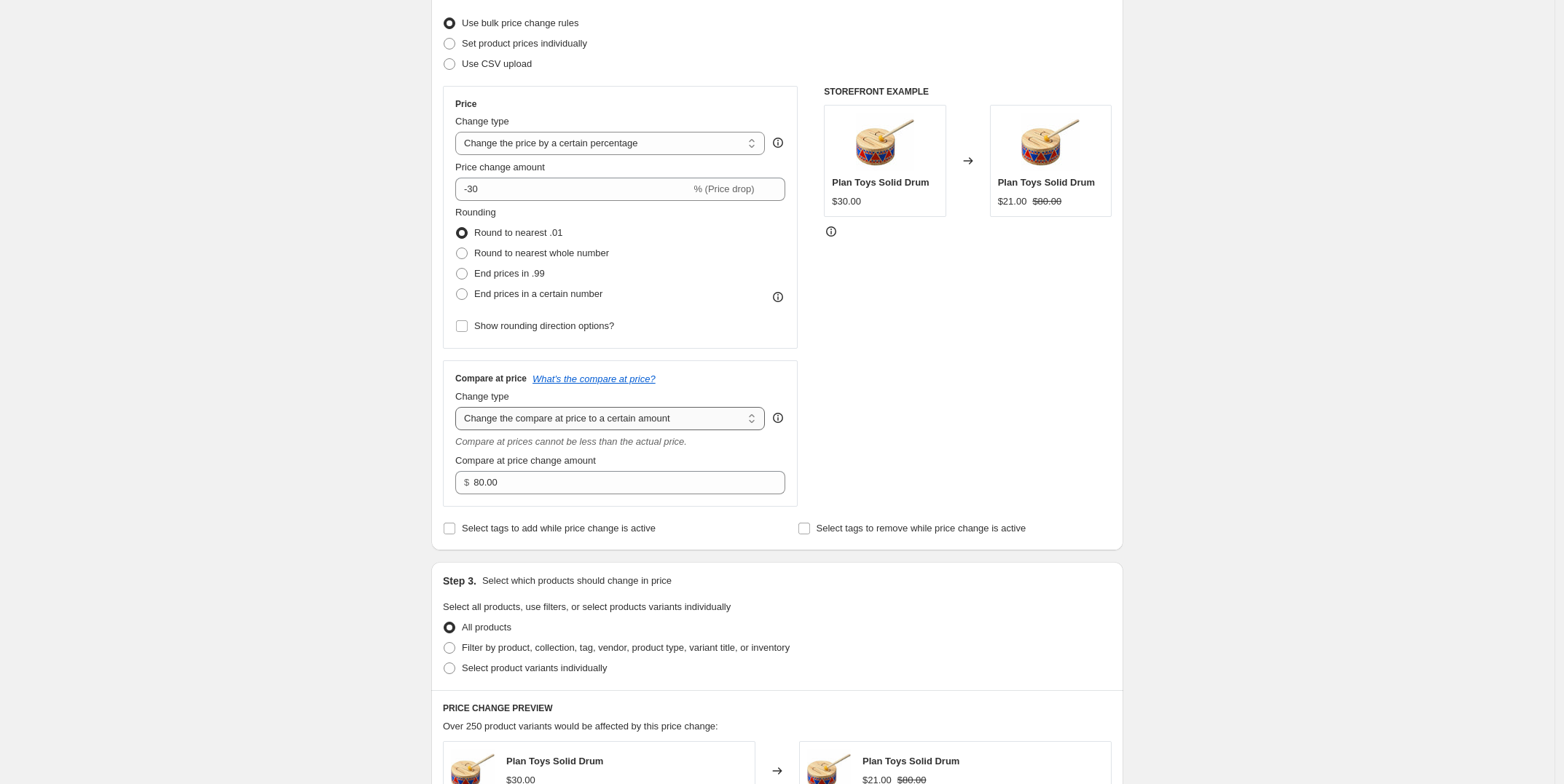
click at [667, 419] on select "Change the compare at price to the current price (sale) Change the compare at p…" at bounding box center [610, 418] width 310 height 23
select select "percentage"
click at [460, 408] on select "Change the compare at price to the current price (sale) Change the compare at p…" at bounding box center [610, 418] width 310 height 23
type input "-15"
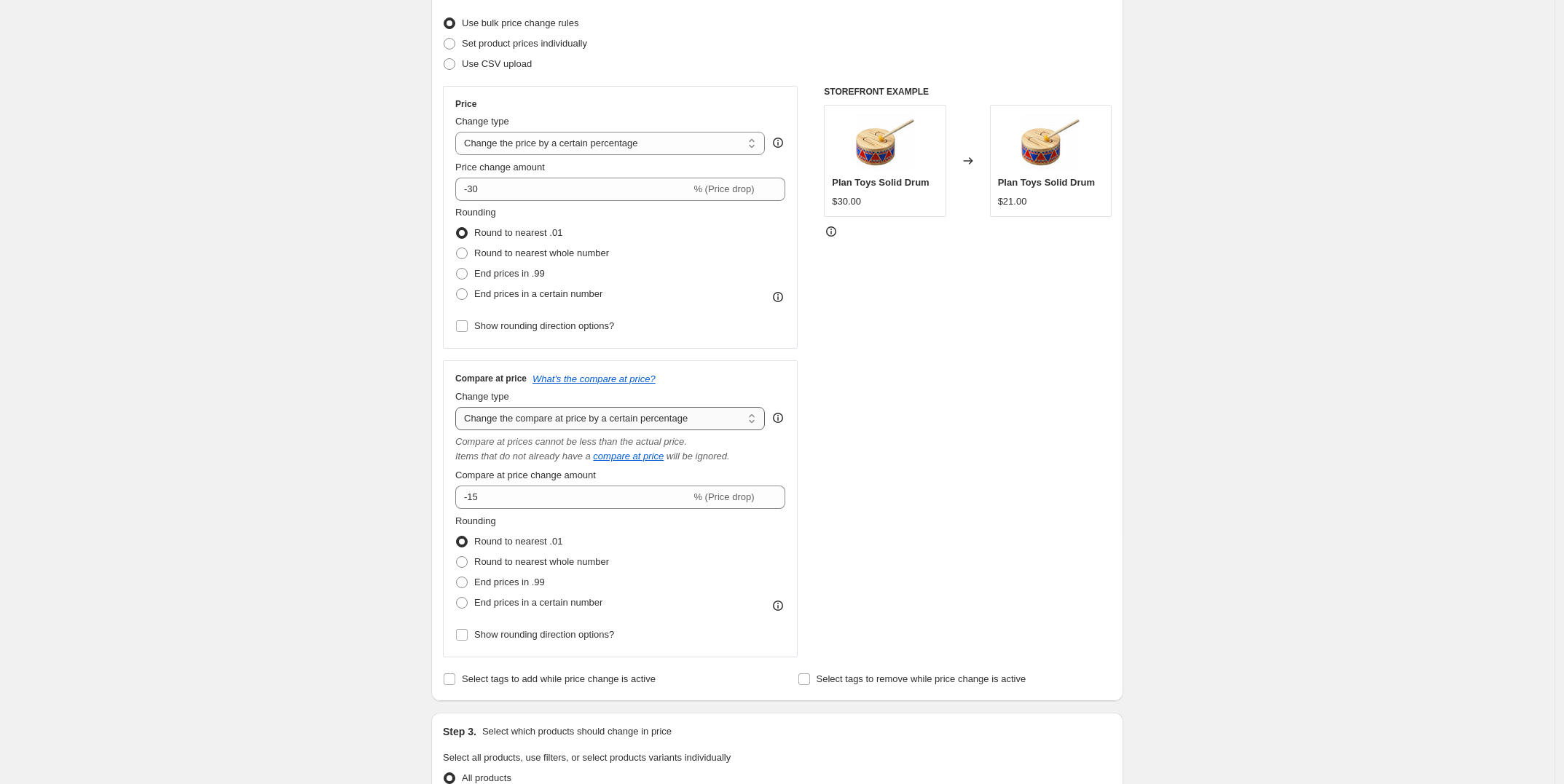
click at [653, 421] on select "Change the compare at price to the current price (sale) Change the compare at p…" at bounding box center [610, 418] width 310 height 23
select select "bp"
click at [460, 408] on select "Change the compare at price to the current price (sale) Change the compare at p…" at bounding box center [610, 418] width 310 height 23
type input "12.00"
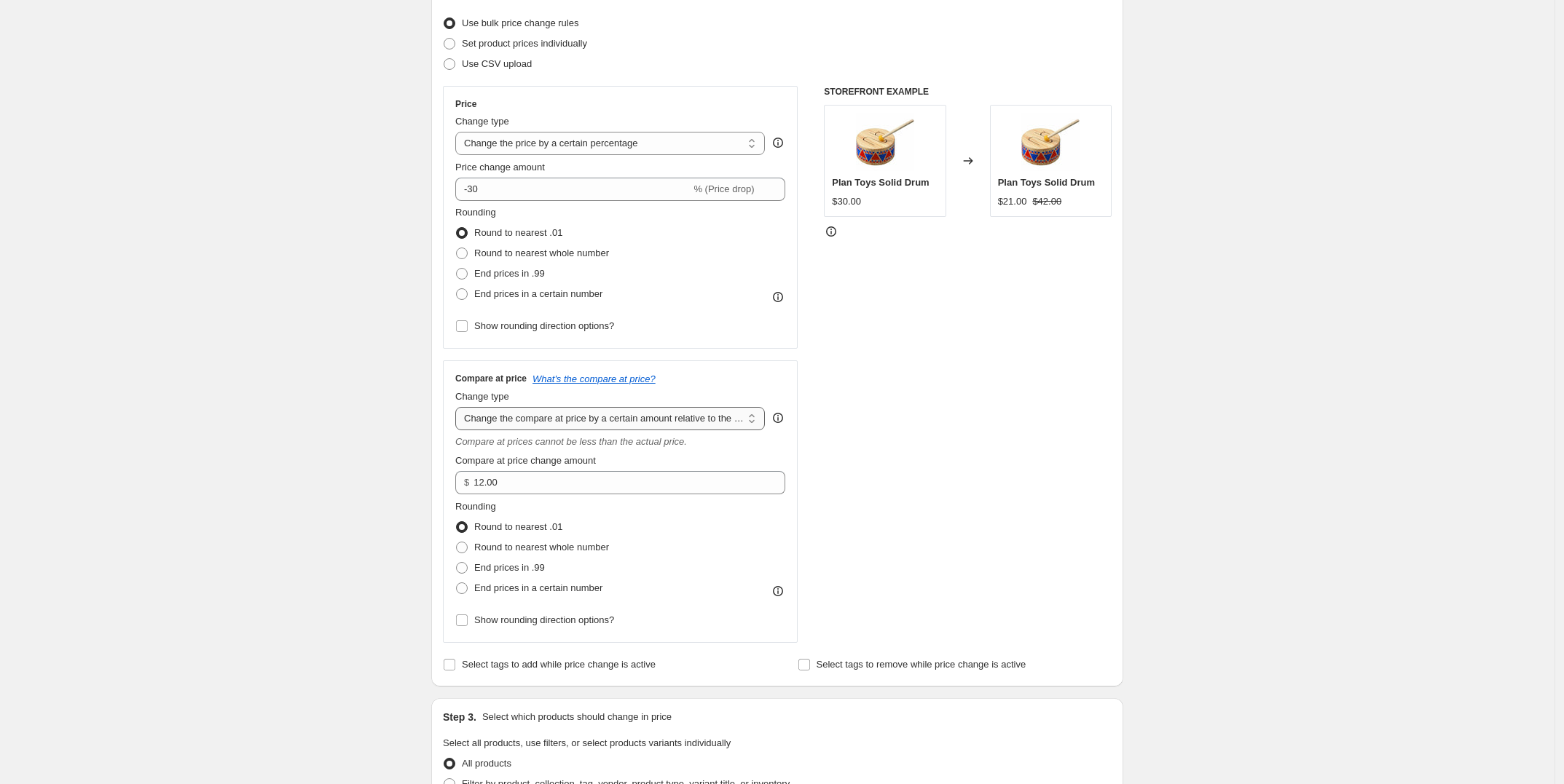
click at [650, 418] on select "Change the compare at price to the current price (sale) Change the compare at p…" at bounding box center [610, 418] width 310 height 23
select select "ep"
click at [460, 408] on select "Change the compare at price to the current price (sale) Change the compare at p…" at bounding box center [610, 418] width 310 height 23
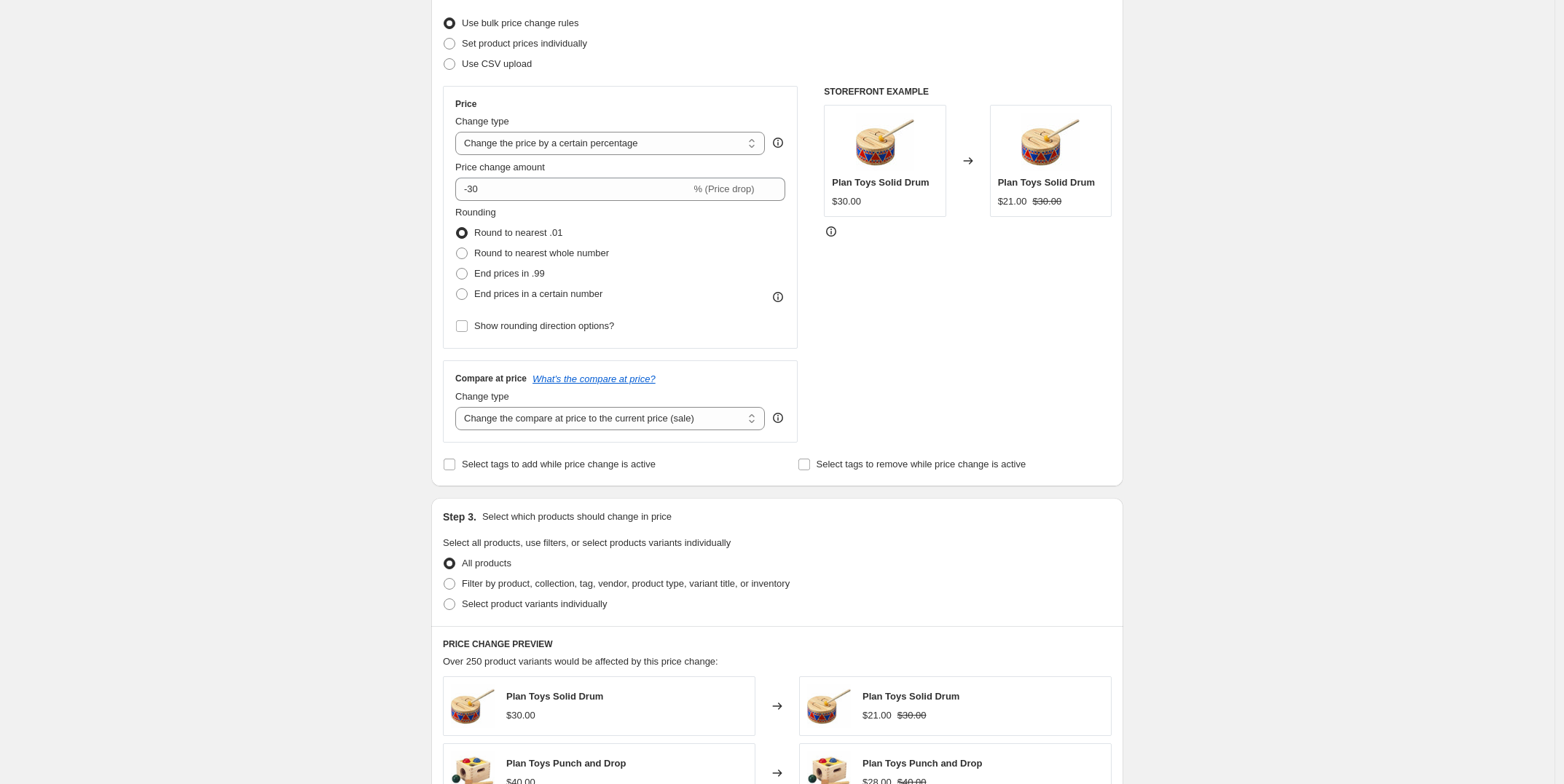
click at [1000, 345] on div "STOREFRONT EXAMPLE Plan Toys Solid Drum $30.00 Changed to Plan Toys Solid Drum …" at bounding box center [967, 264] width 288 height 357
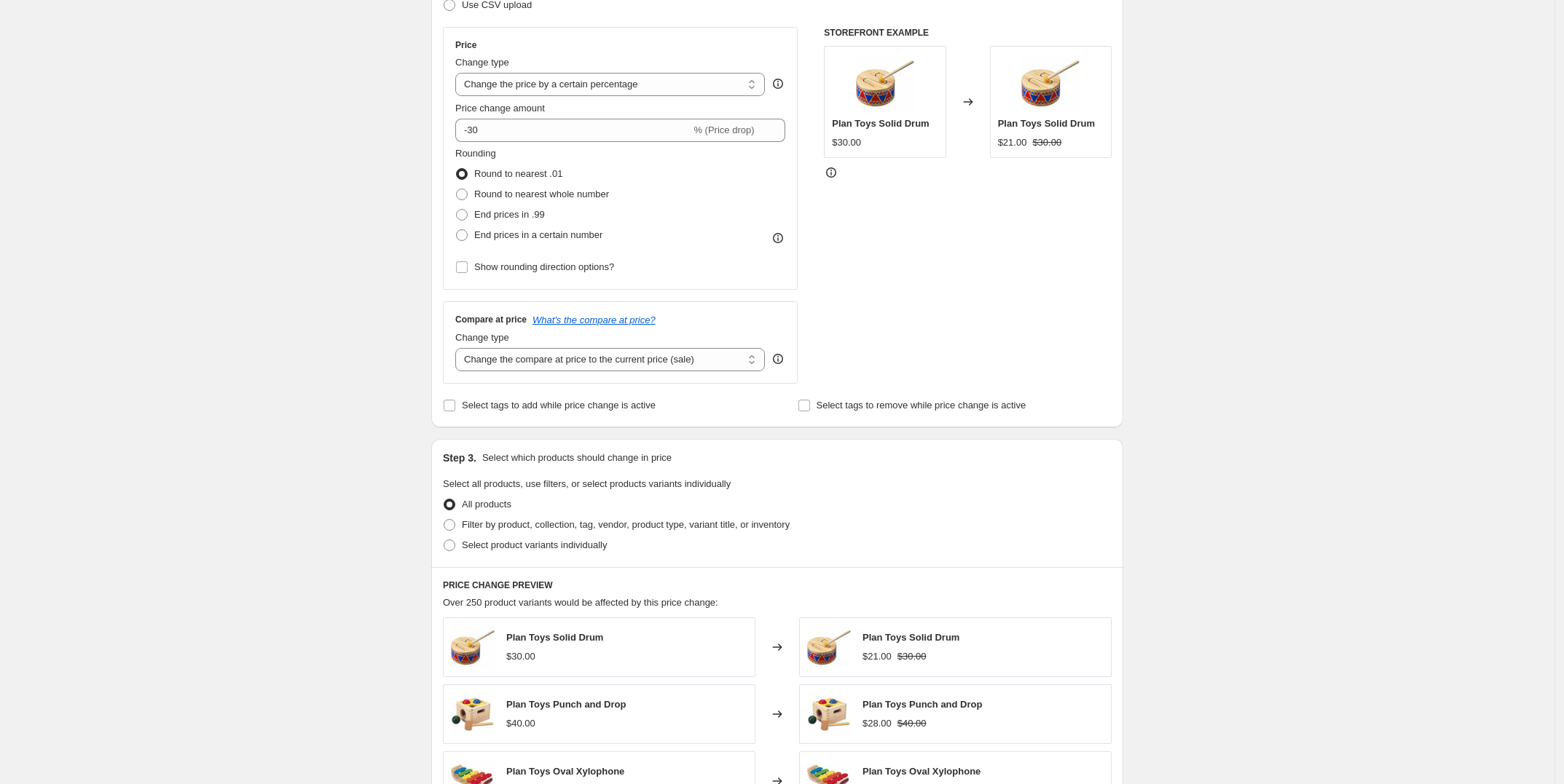
scroll to position [273, 0]
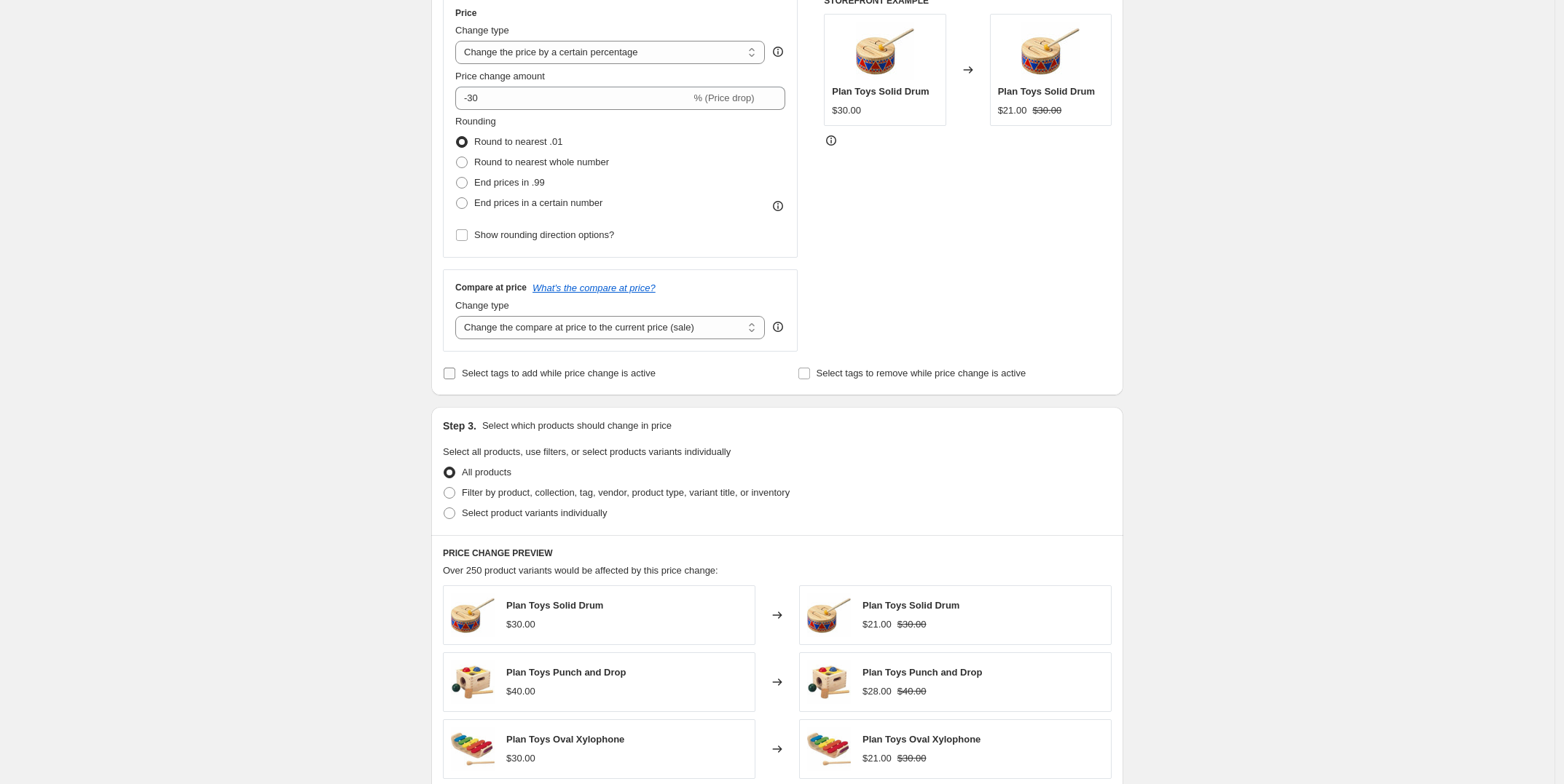
click at [452, 374] on input "Select tags to add while price change is active" at bounding box center [449, 373] width 12 height 12
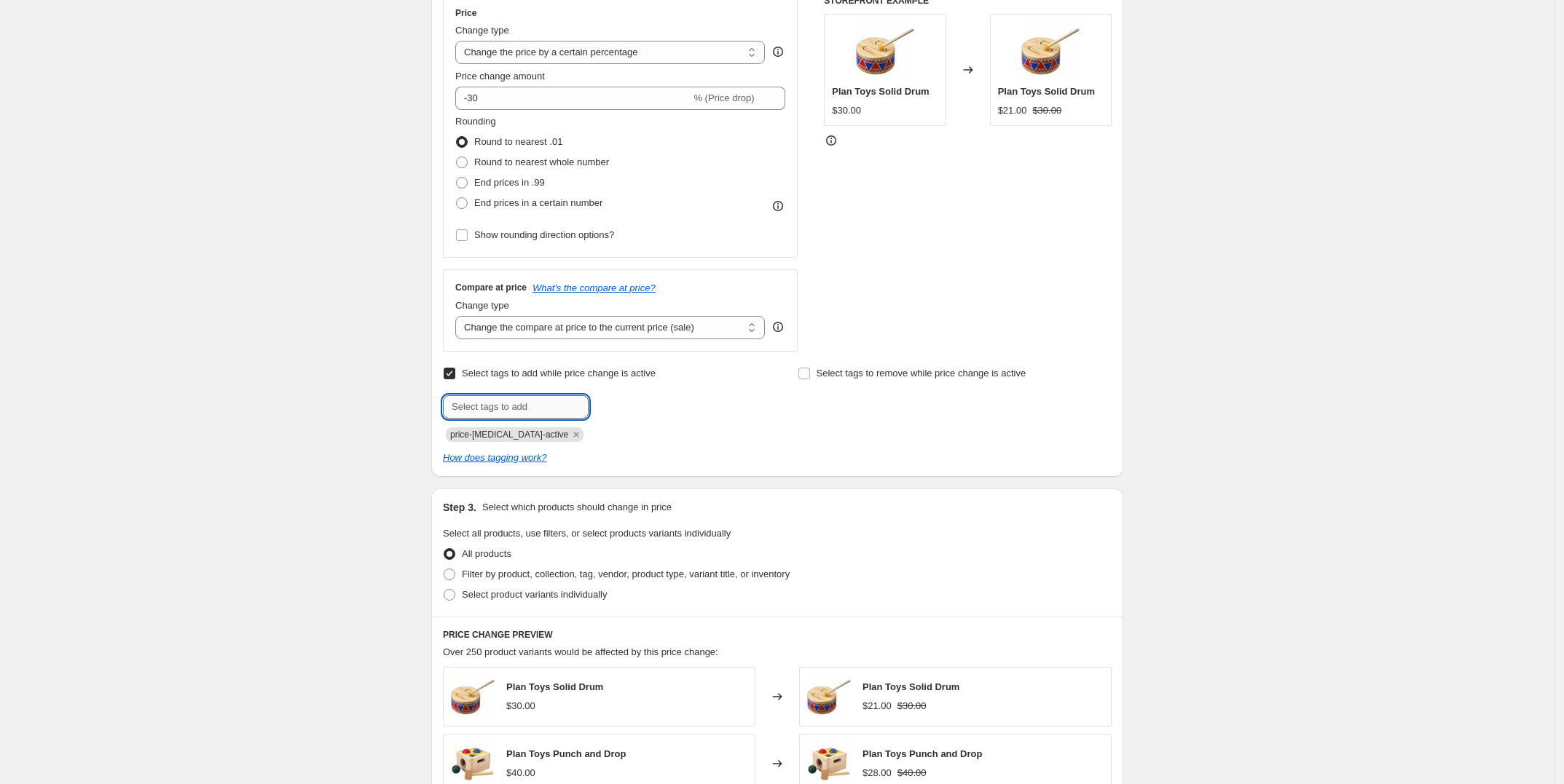
click at [470, 406] on input "text" at bounding box center [516, 406] width 145 height 23
click at [453, 373] on input "Select tags to add while price change is active" at bounding box center [449, 373] width 12 height 12
checkbox input "false"
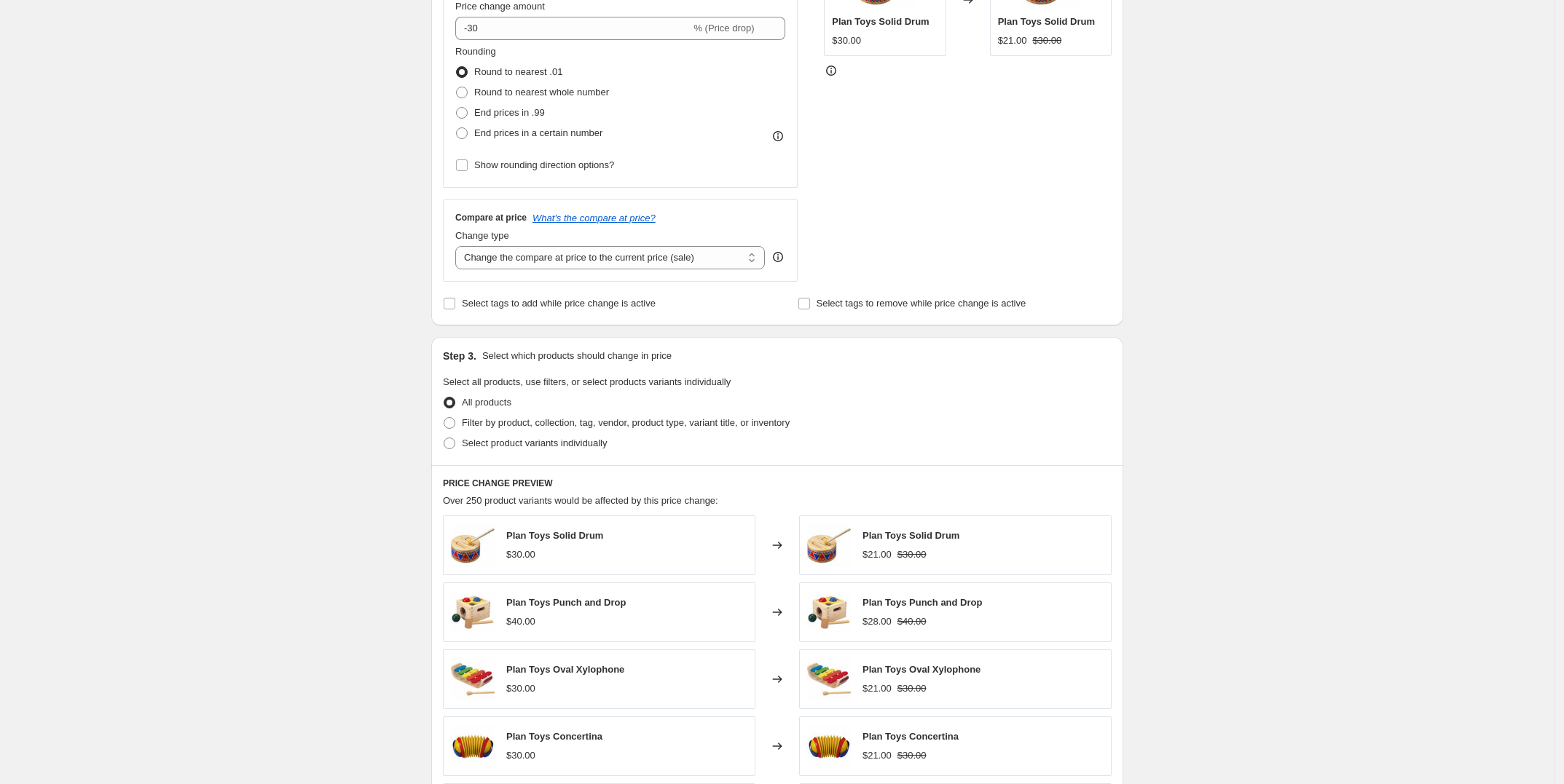
scroll to position [364, 0]
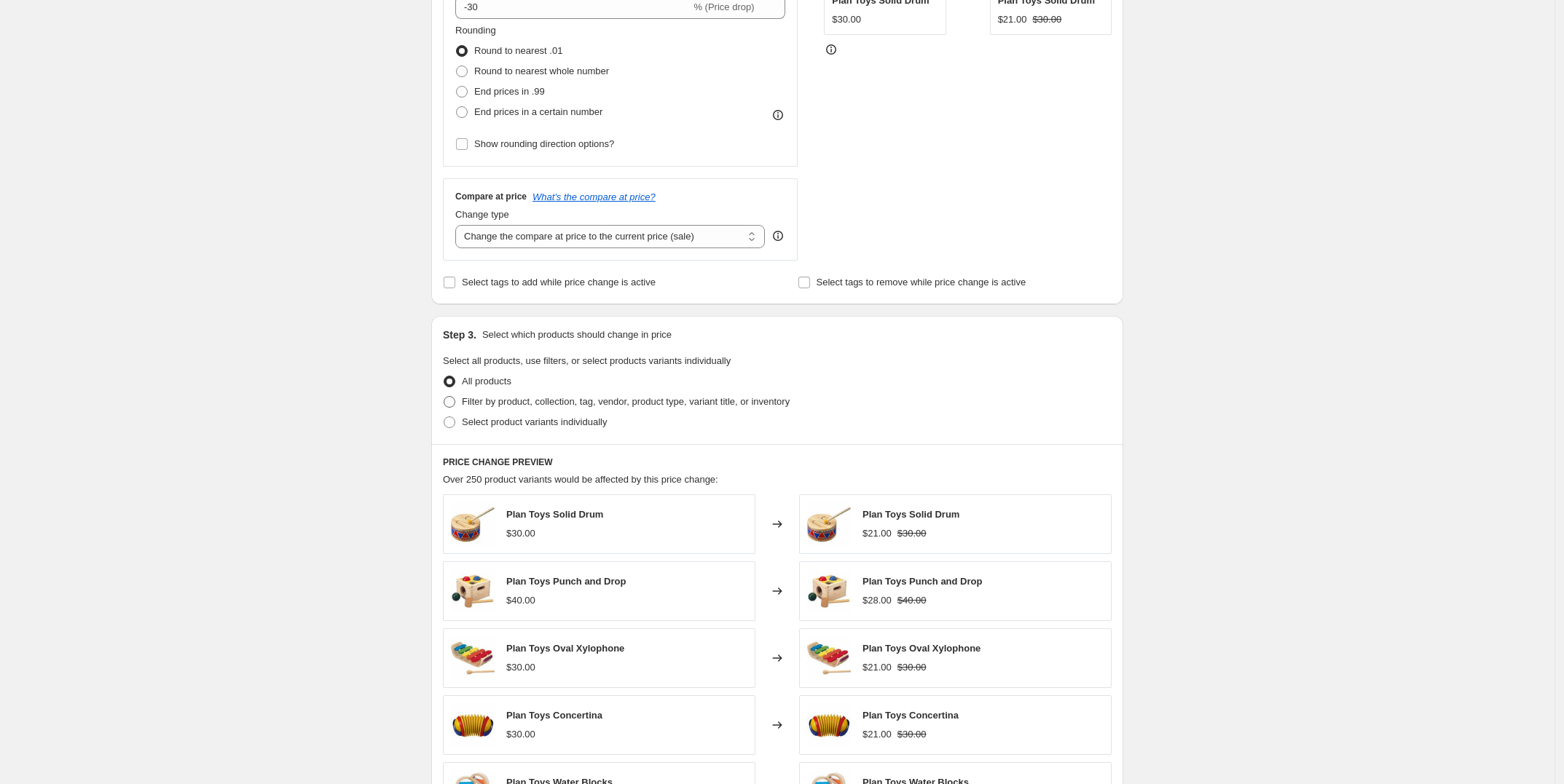
click at [451, 401] on span at bounding box center [449, 402] width 12 height 12
click at [444, 397] on input "Filter by product, collection, tag, vendor, product type, variant title, or inv…" at bounding box center [443, 396] width 1 height 1
radio input "true"
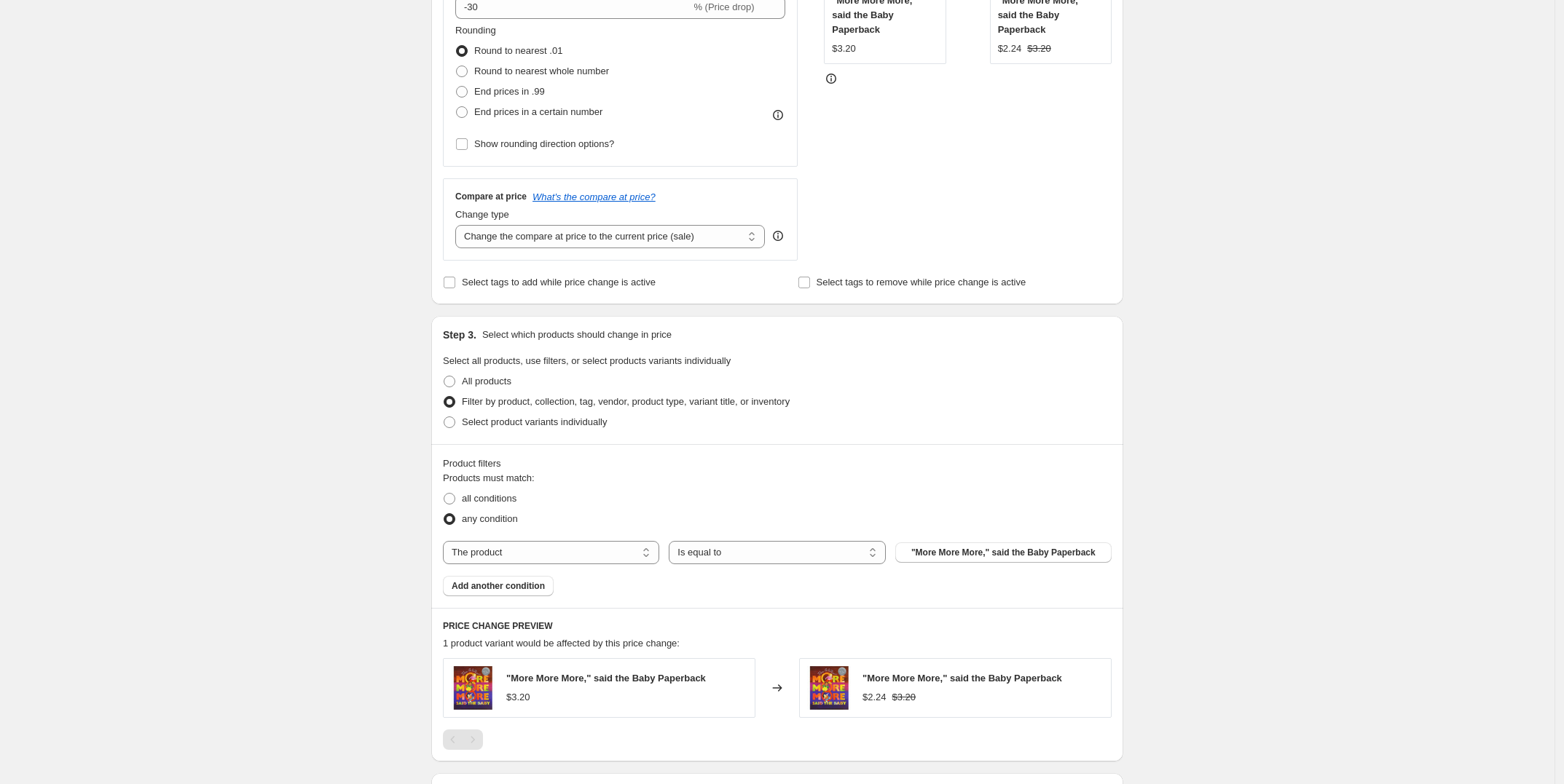
scroll to position [455, 0]
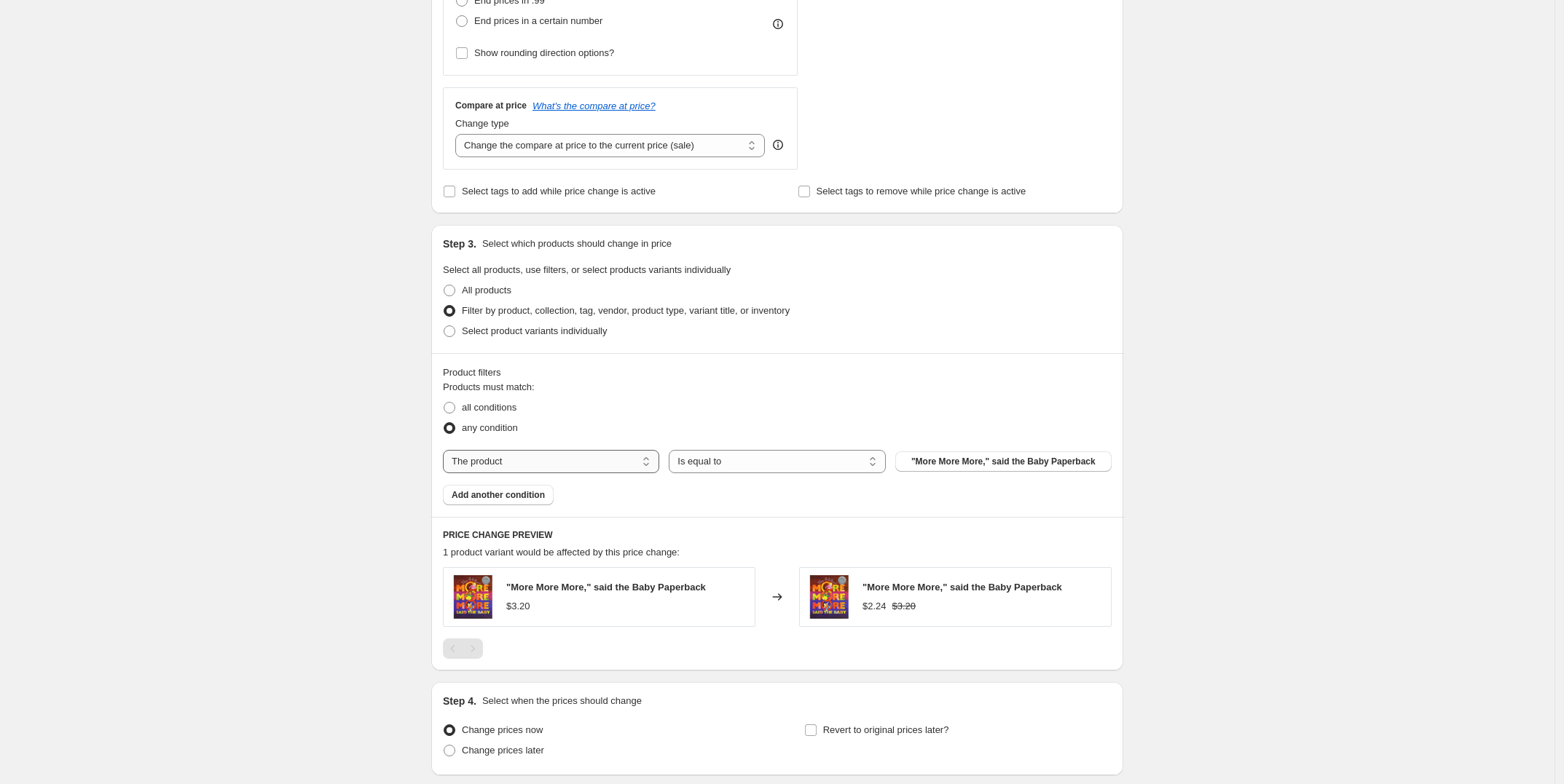
click at [552, 459] on select "The product The product's collection The product's tag The product's vendor The…" at bounding box center [551, 461] width 216 height 23
select select "tag"
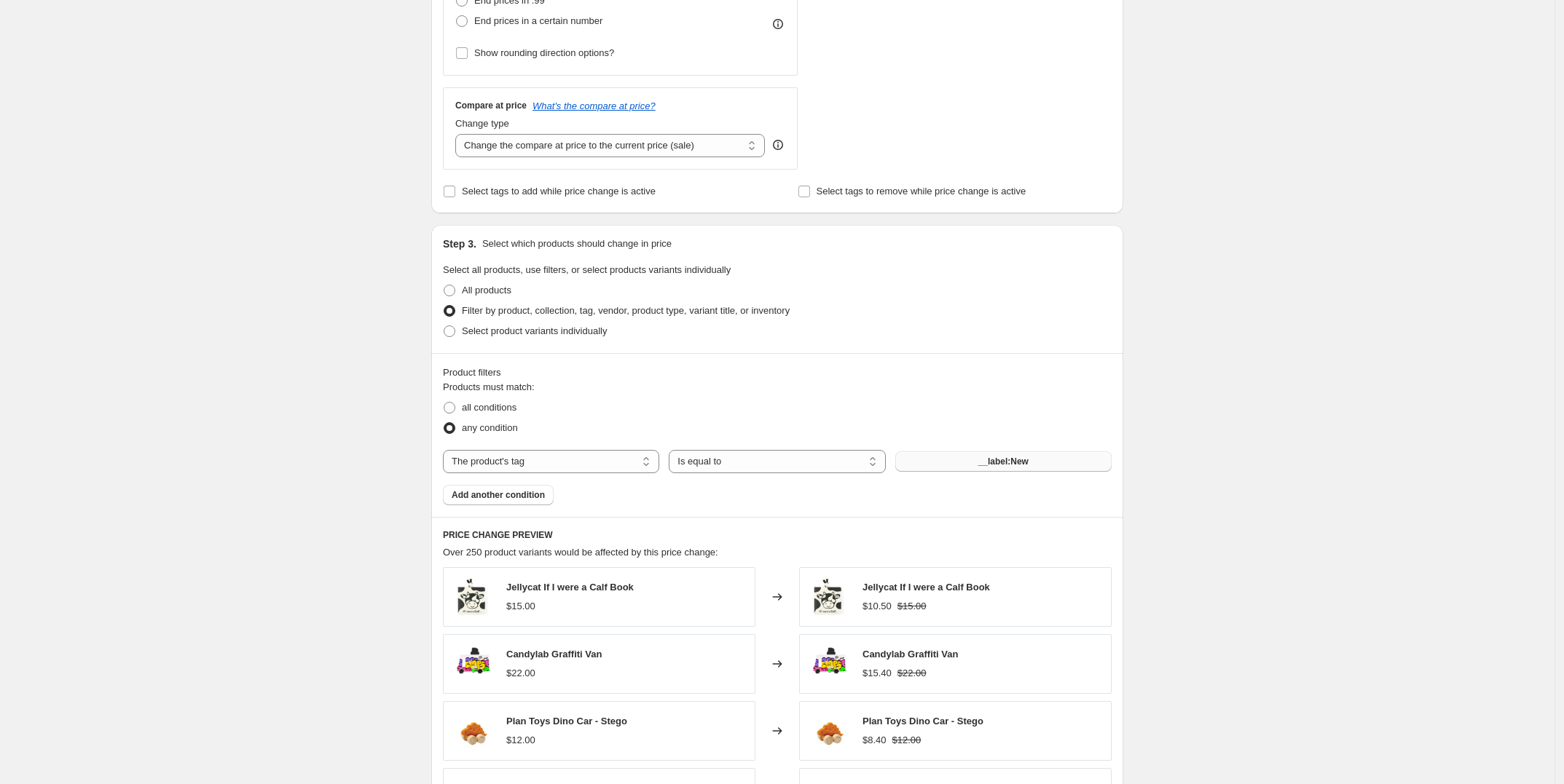
click at [963, 457] on button "__label:New" at bounding box center [1002, 461] width 216 height 20
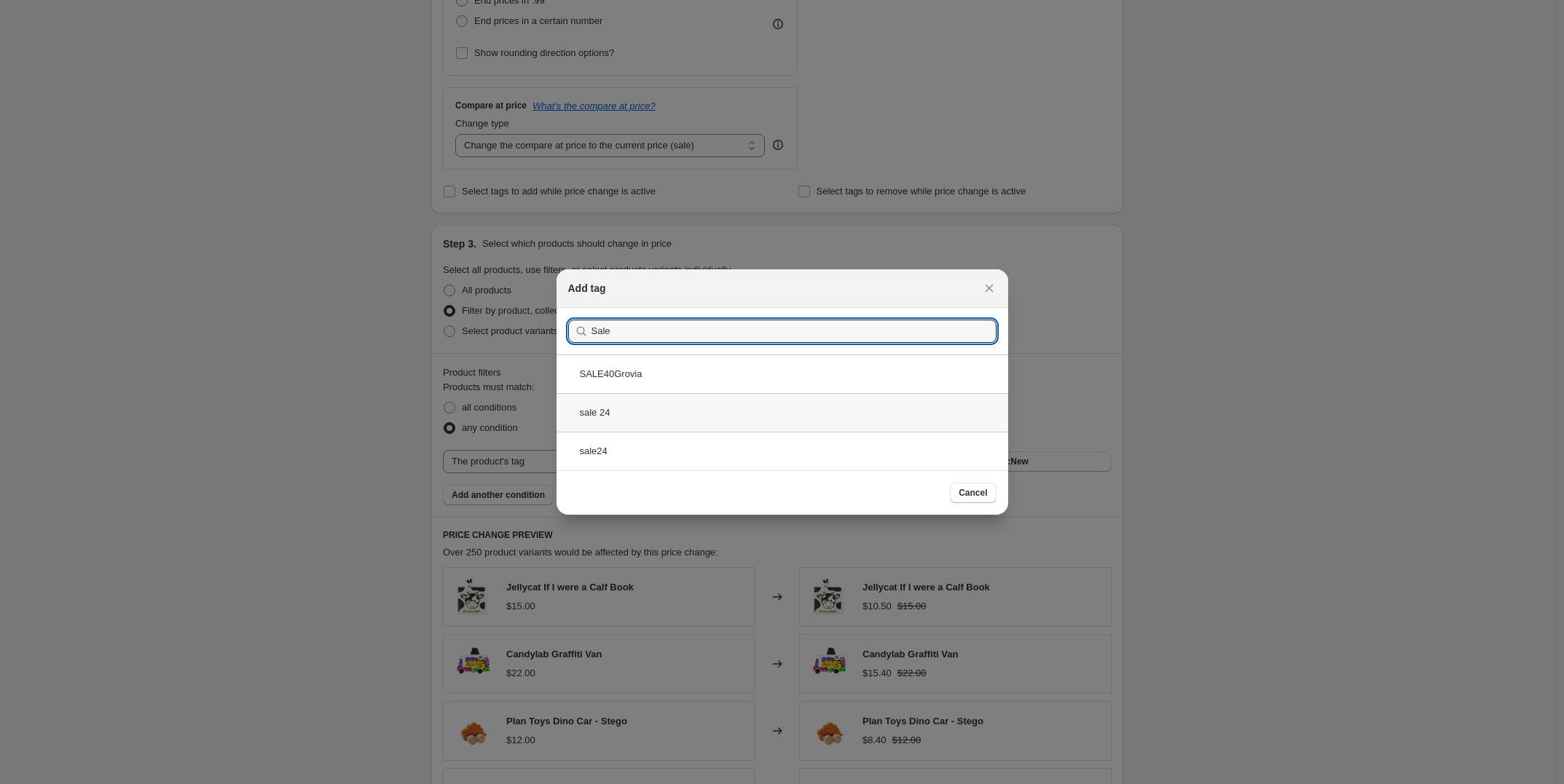
type input "Sale"
click at [603, 408] on div "sale 24" at bounding box center [782, 413] width 451 height 39
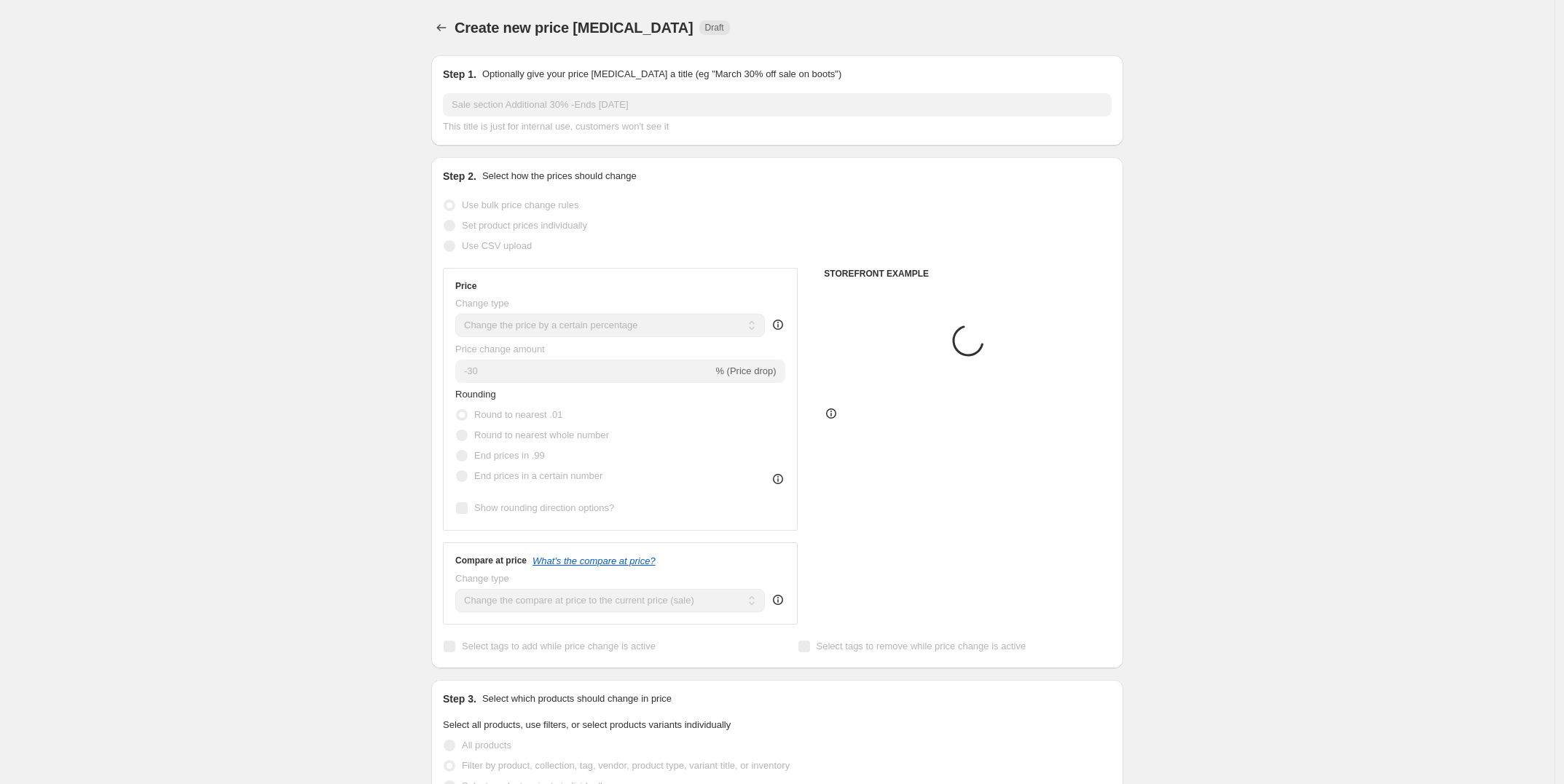
scroll to position [455, 0]
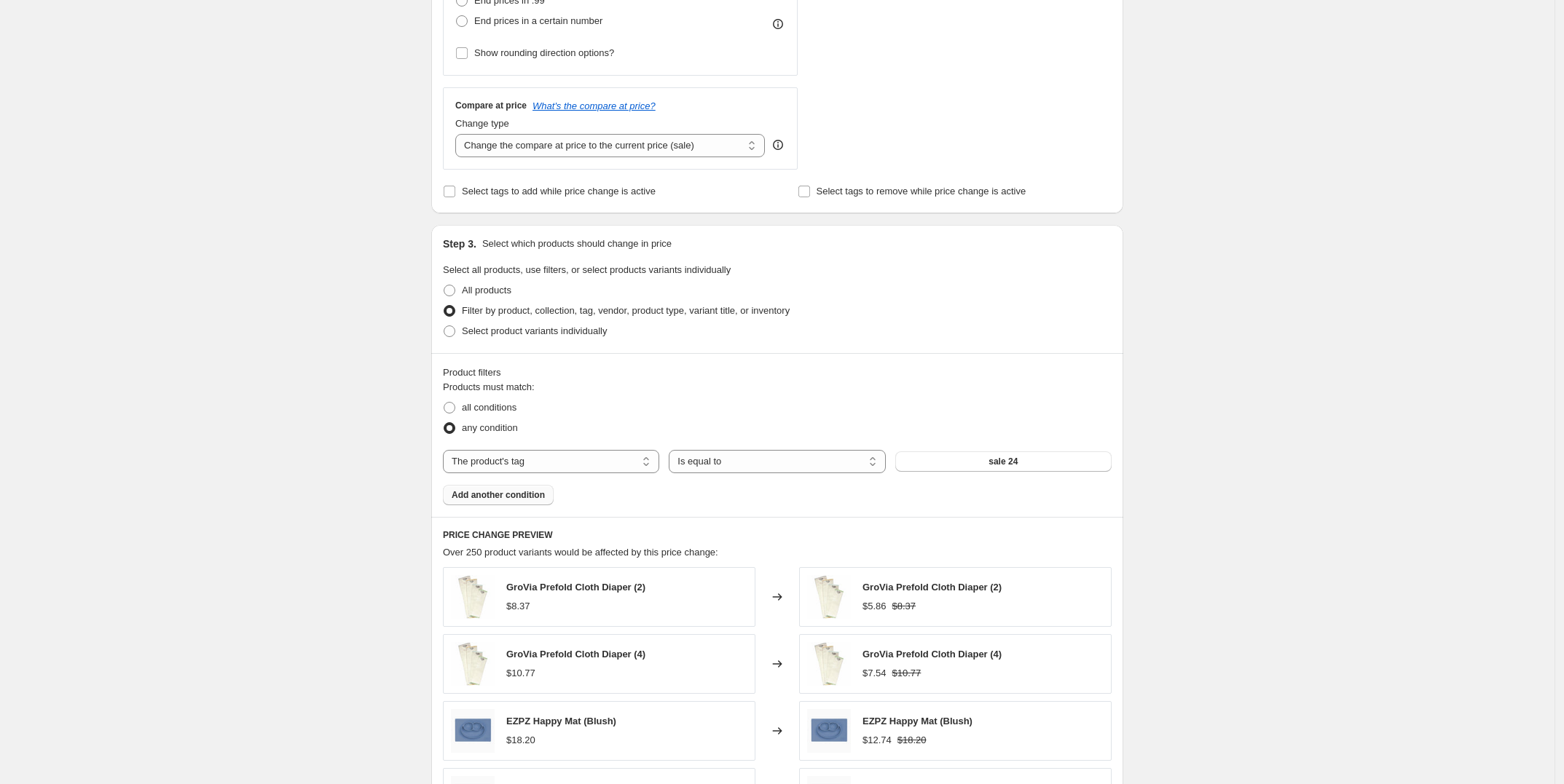
click at [521, 499] on span "Add another condition" at bounding box center [497, 494] width 93 height 12
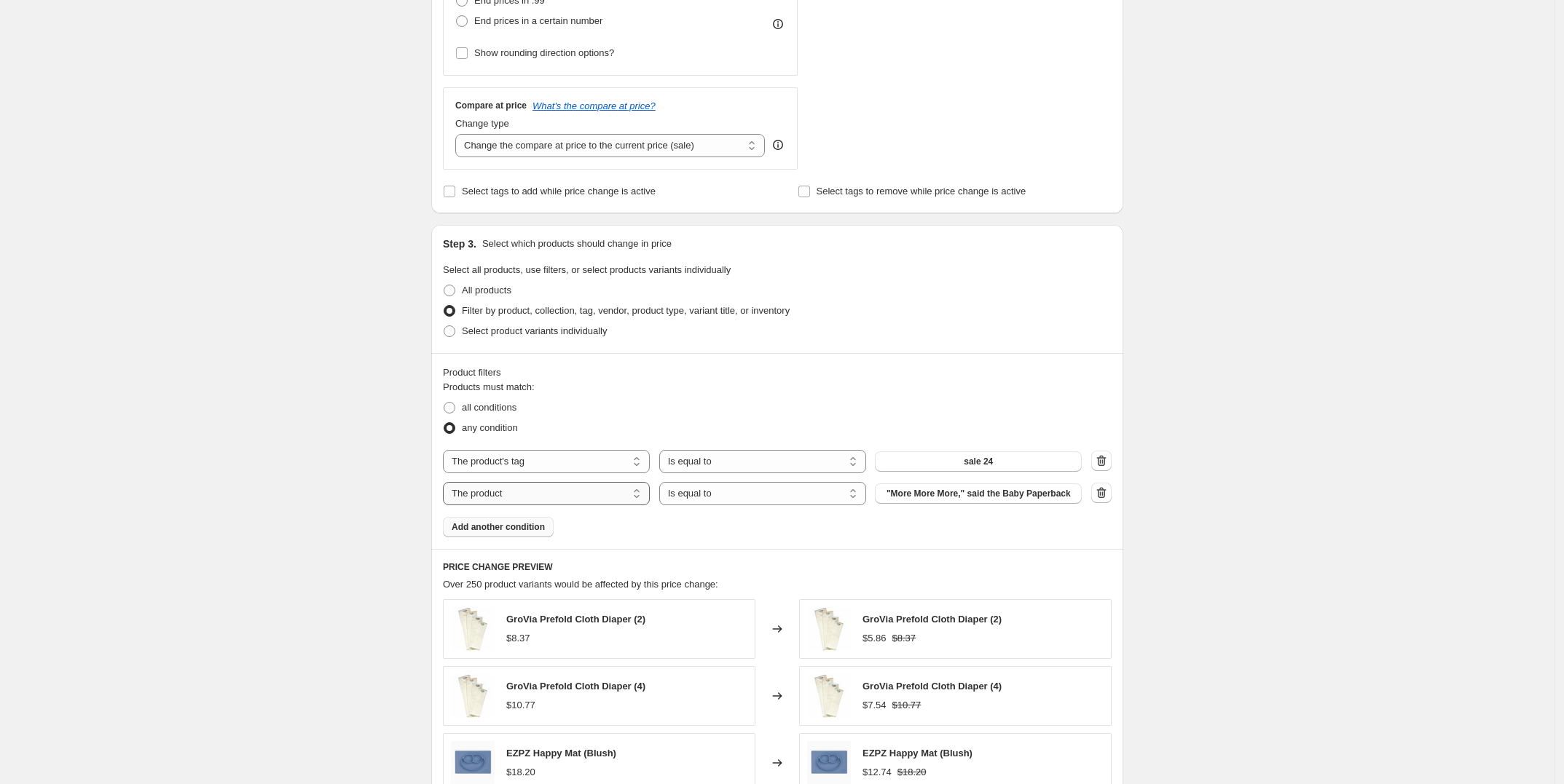
click at [508, 494] on select "The product The product's collection The product's tag The product's vendor The…" at bounding box center [546, 493] width 207 height 23
select select "tag"
click at [1014, 494] on button "__label:New" at bounding box center [977, 494] width 207 height 20
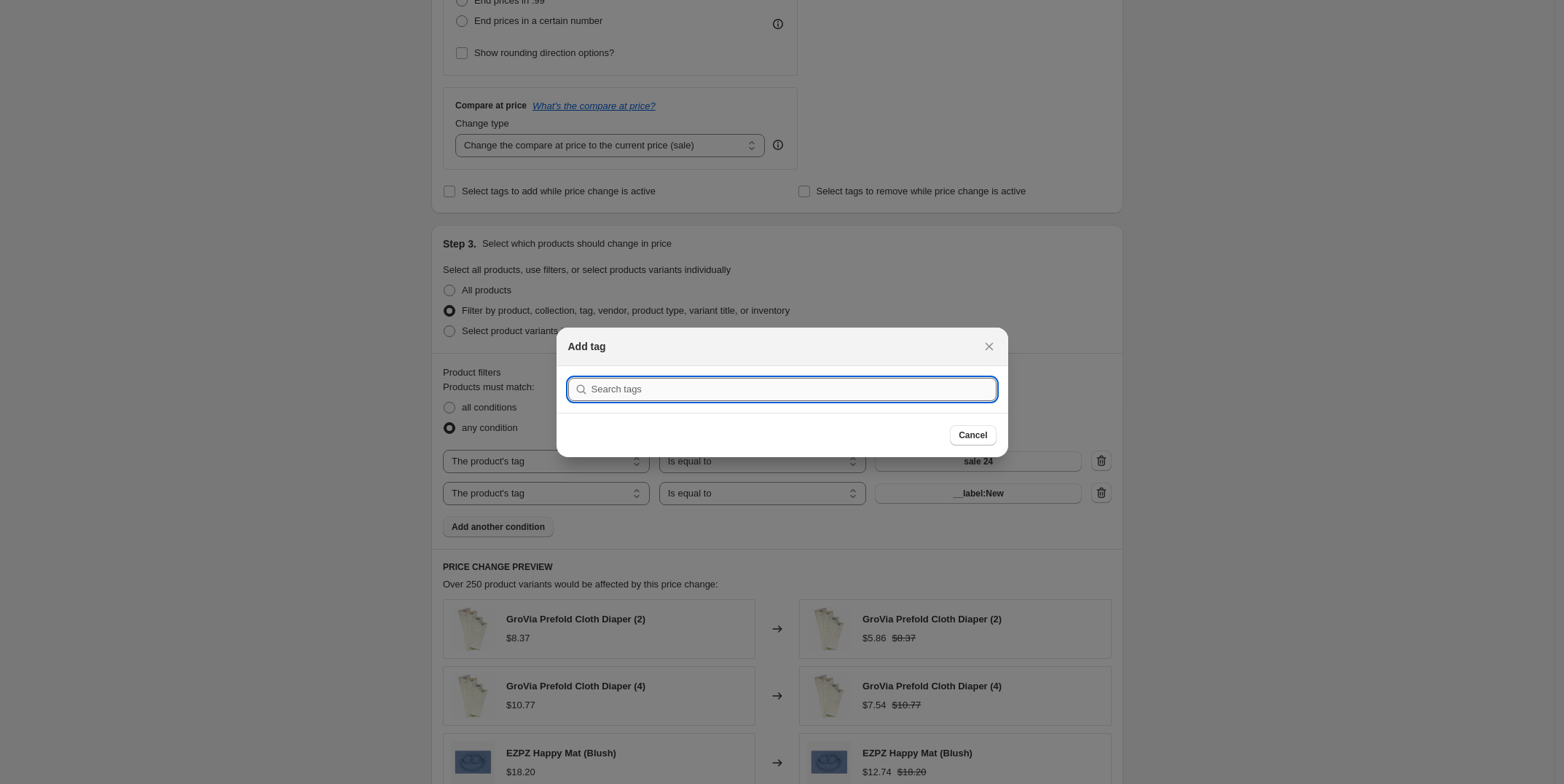
click at [568, 366] on button "Submit" at bounding box center [588, 373] width 41 height 16
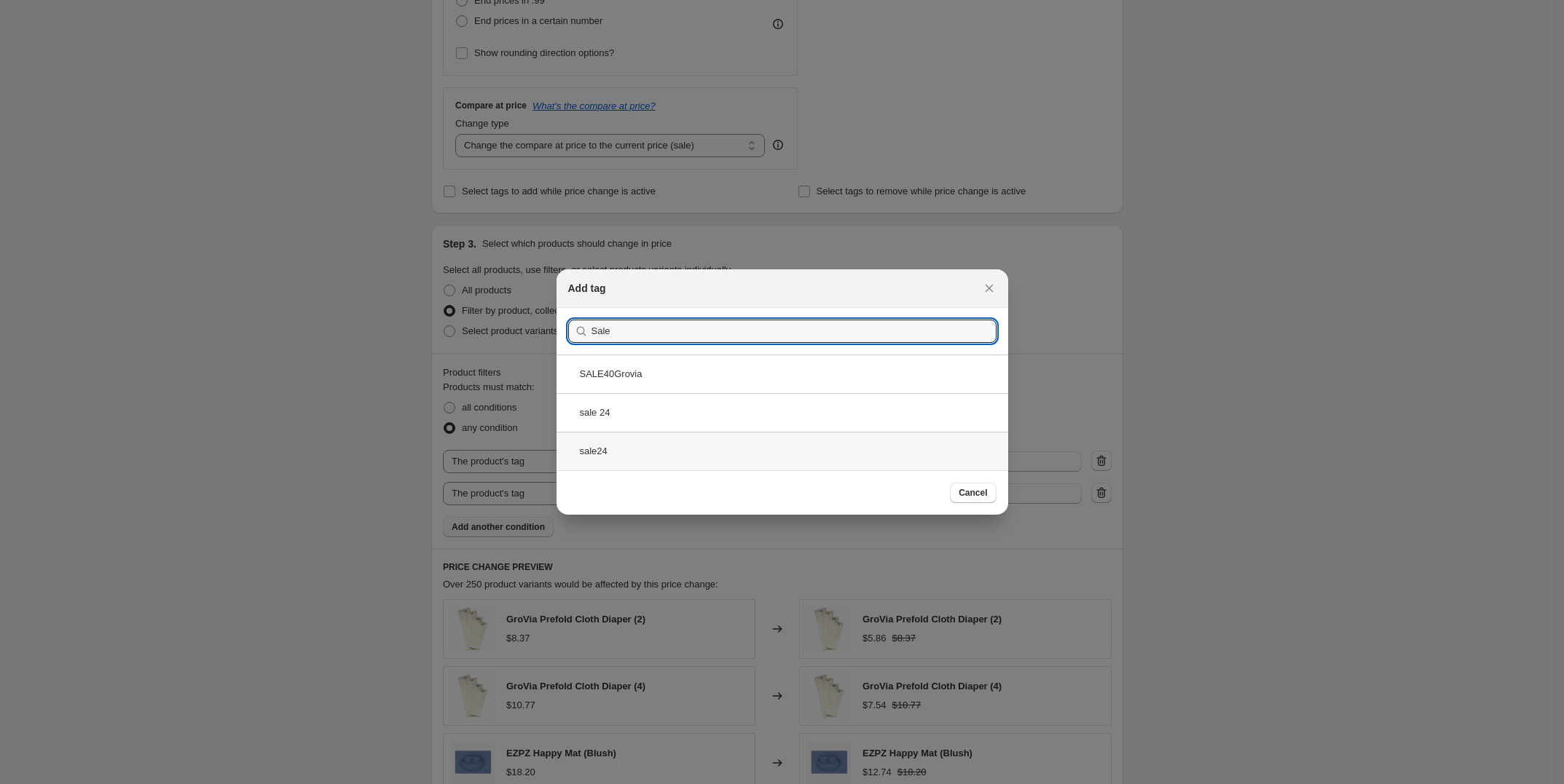
type input "Sale"
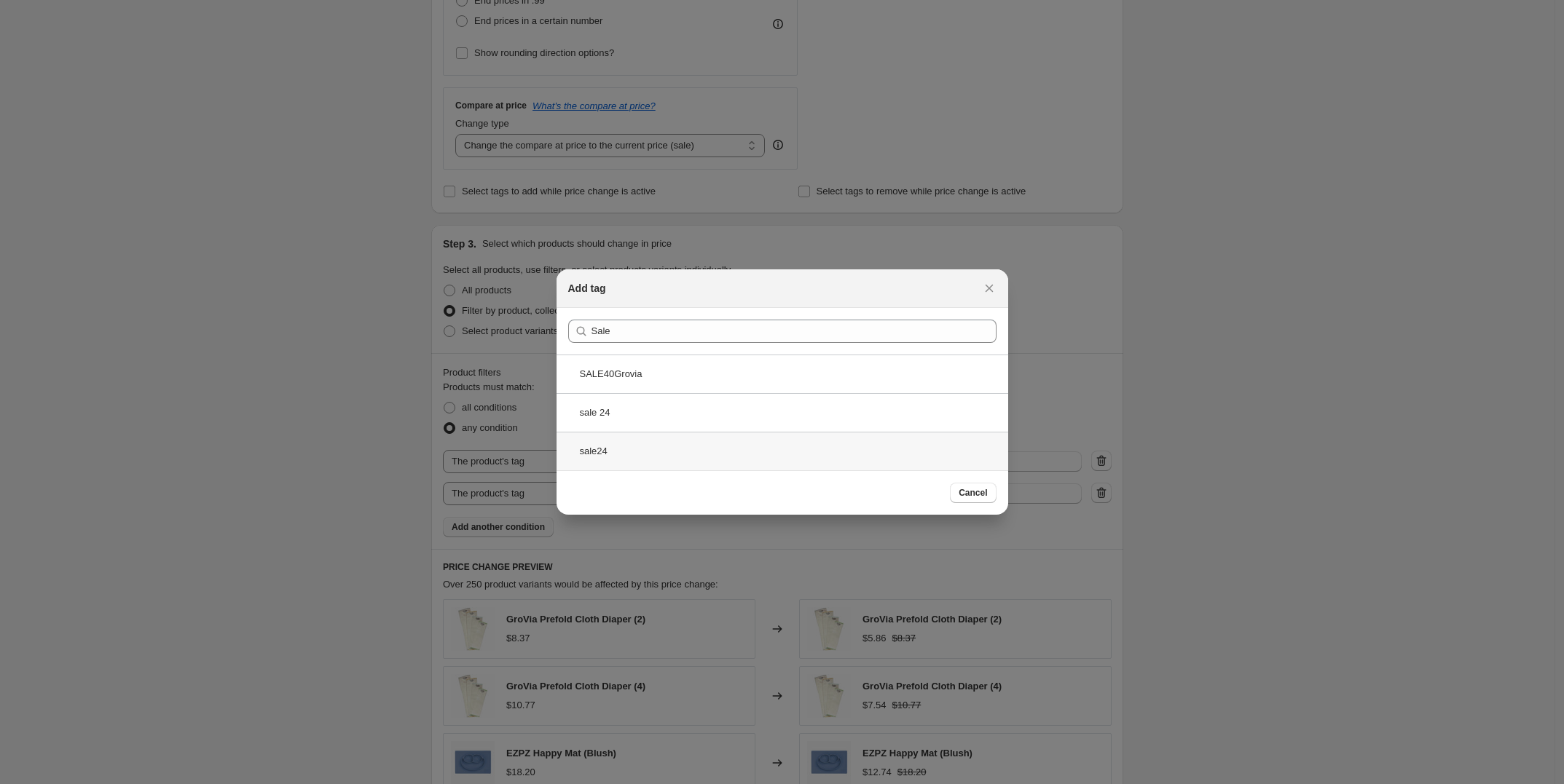
click at [603, 454] on div "sale24" at bounding box center [782, 451] width 451 height 39
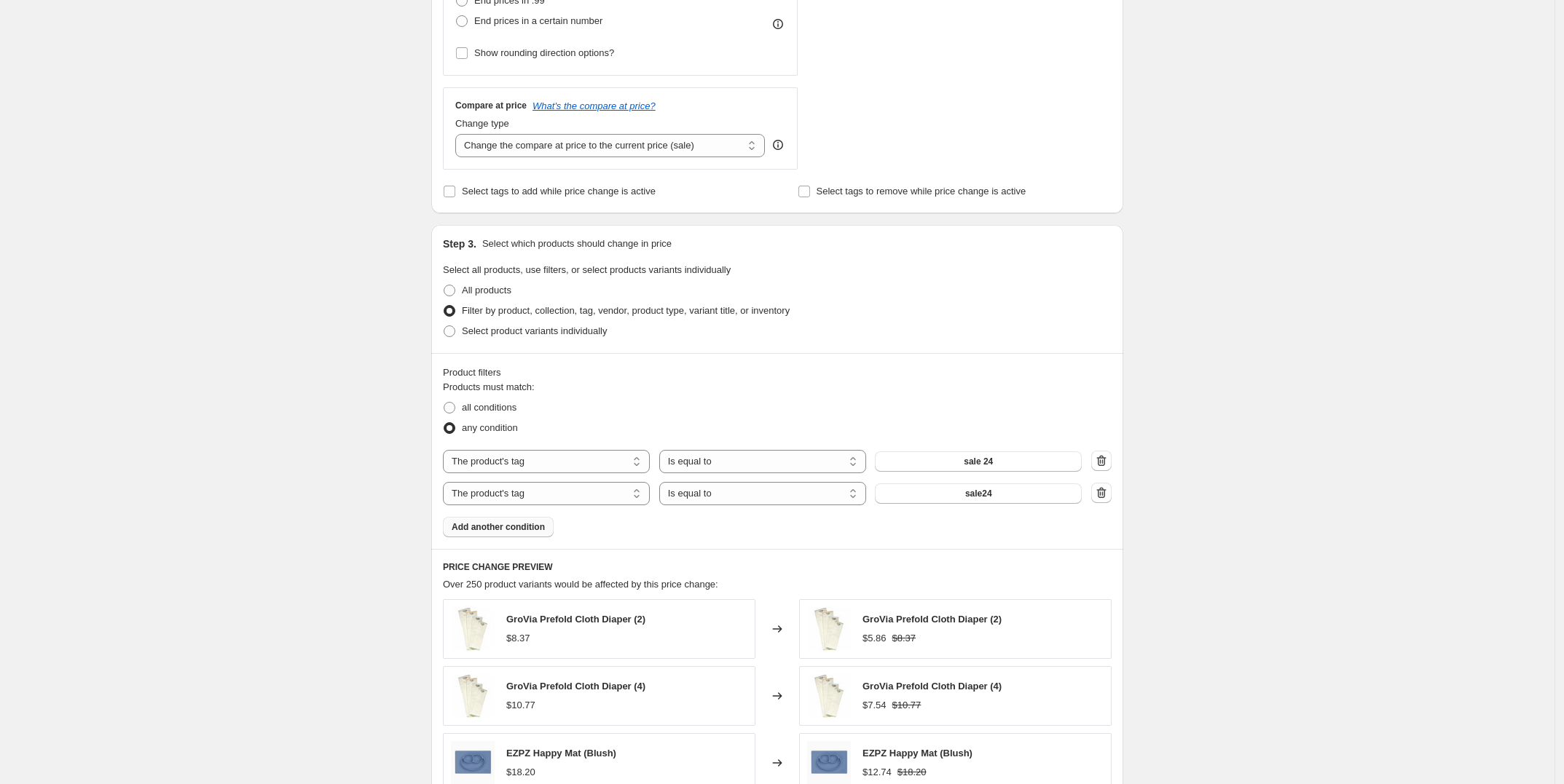
click at [1269, 401] on div "Create new price change job. This page is ready Create new price change job Dra…" at bounding box center [777, 370] width 1554 height 1651
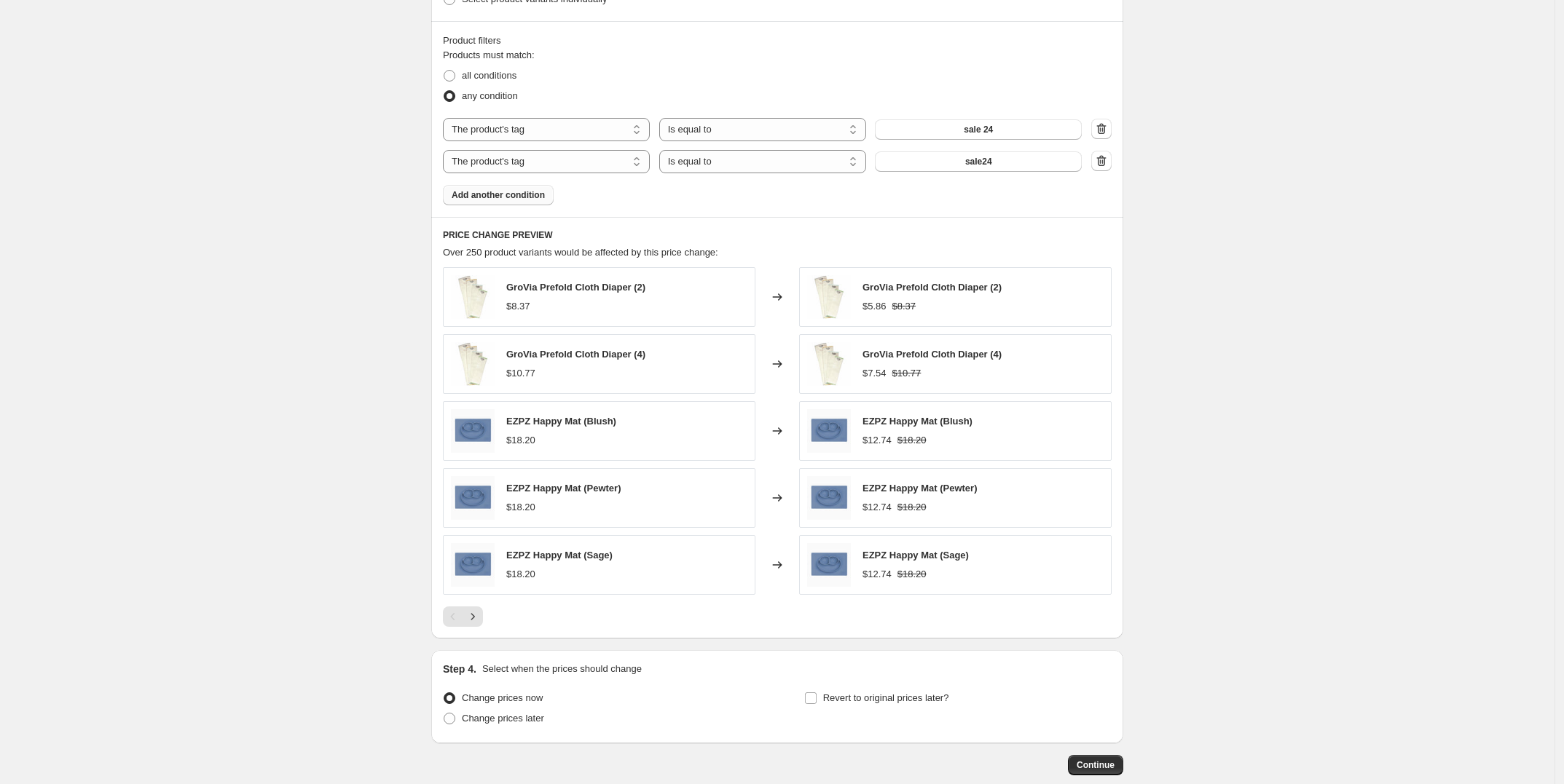
scroll to position [819, 0]
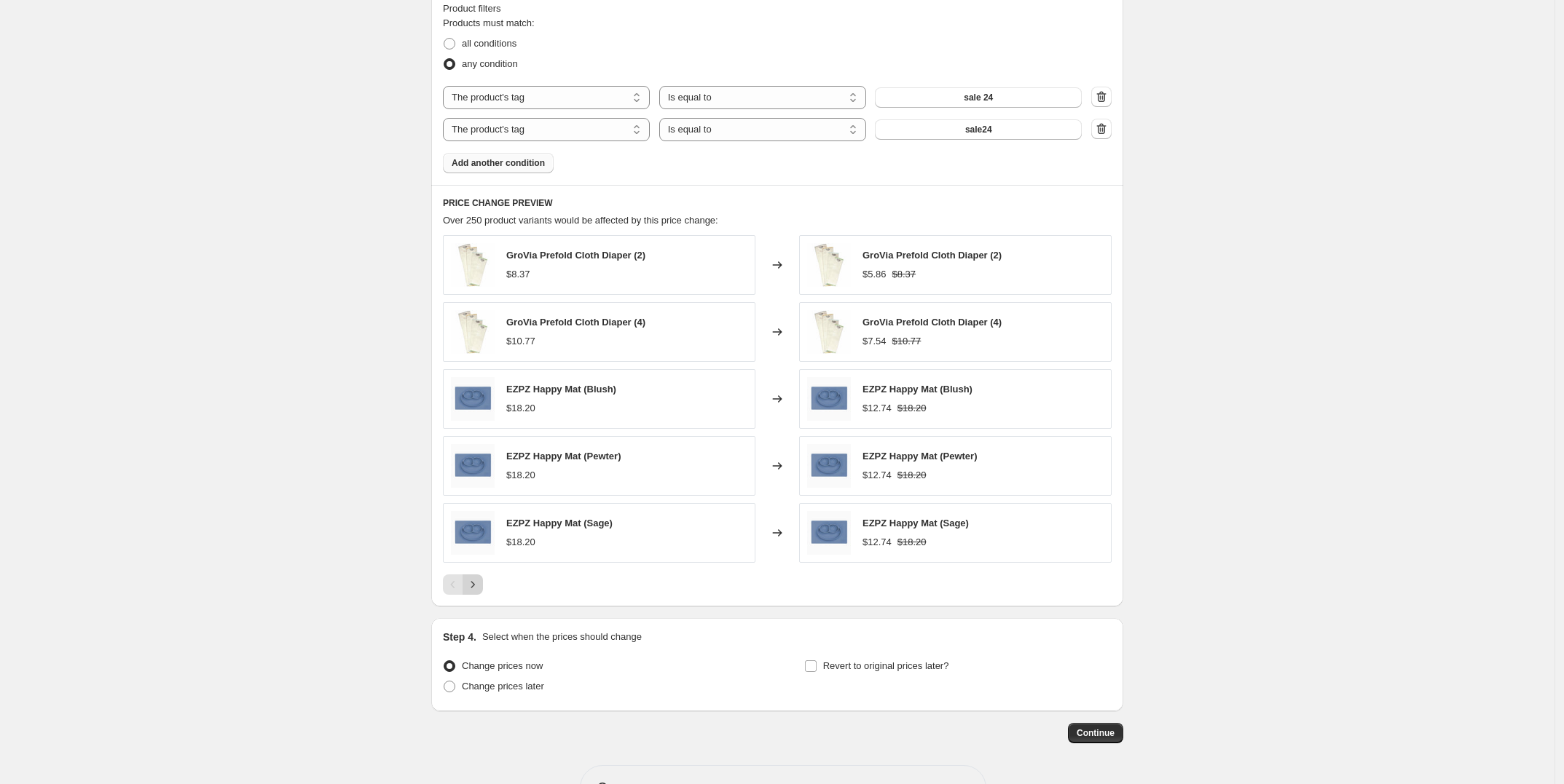
click at [474, 588] on icon "Next" at bounding box center [473, 585] width 15 height 15
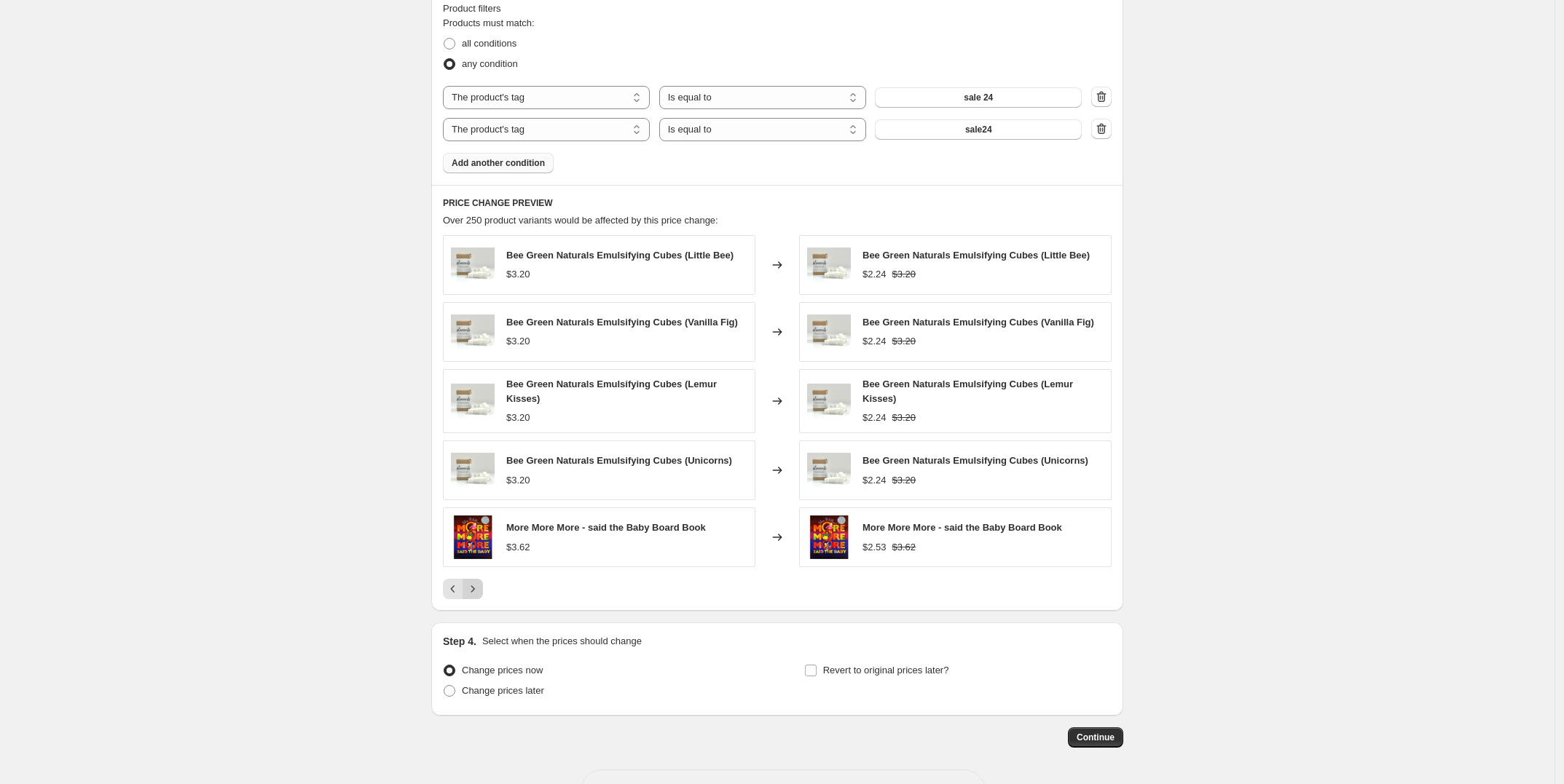
click at [478, 594] on icon "Next" at bounding box center [473, 589] width 15 height 15
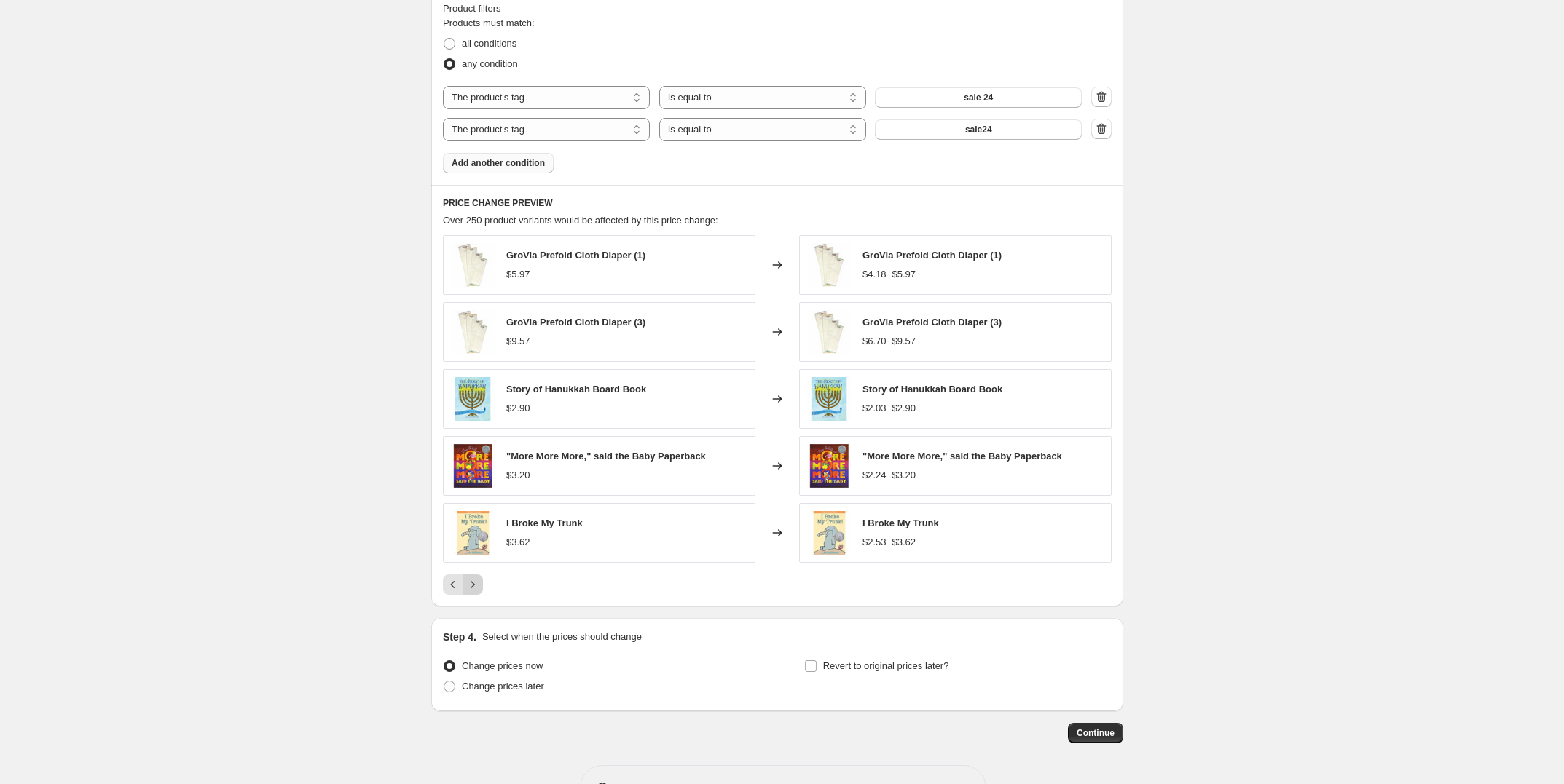
click at [478, 592] on icon "Next" at bounding box center [473, 585] width 15 height 15
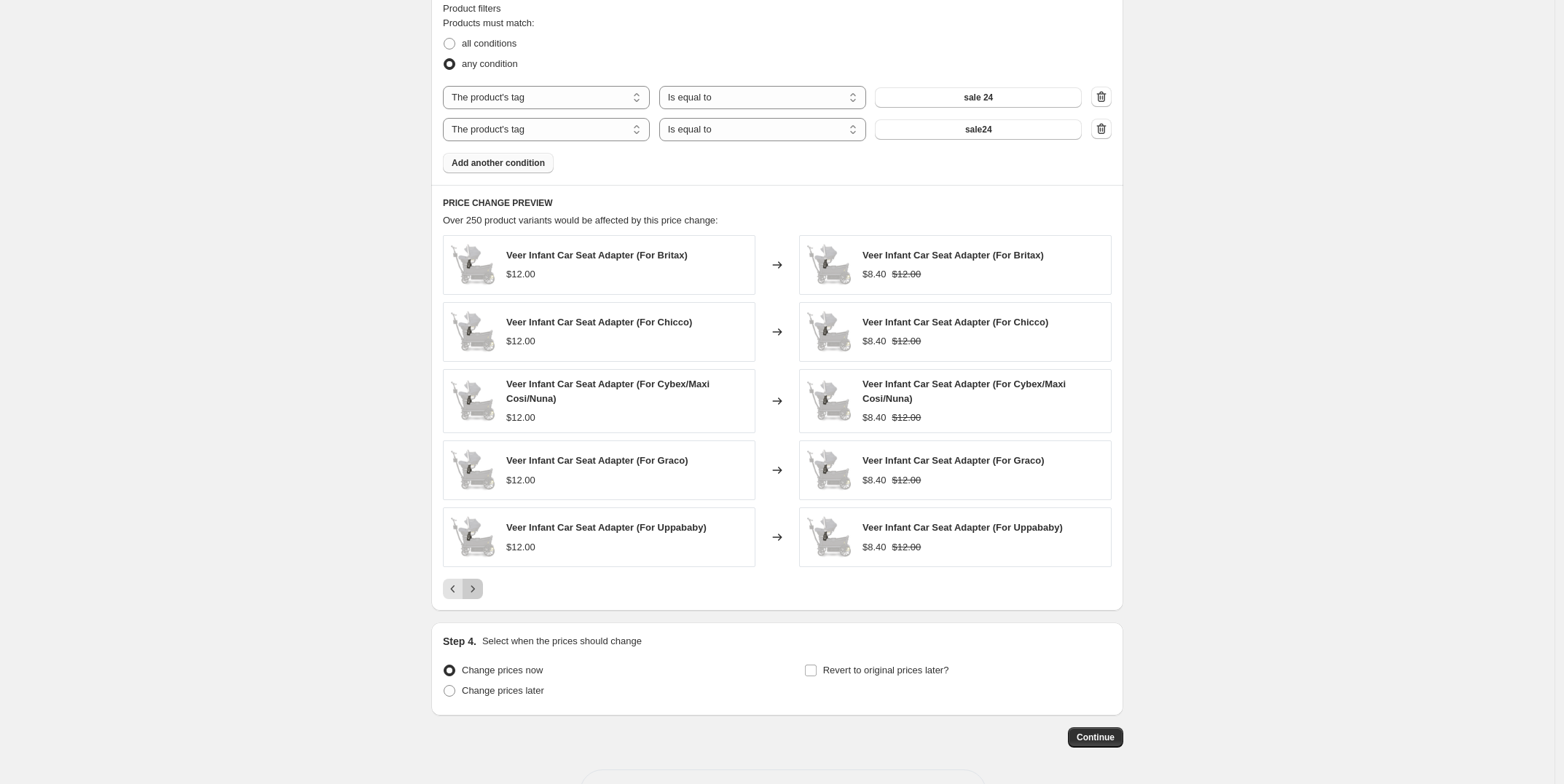
click at [478, 594] on icon "Next" at bounding box center [473, 589] width 15 height 15
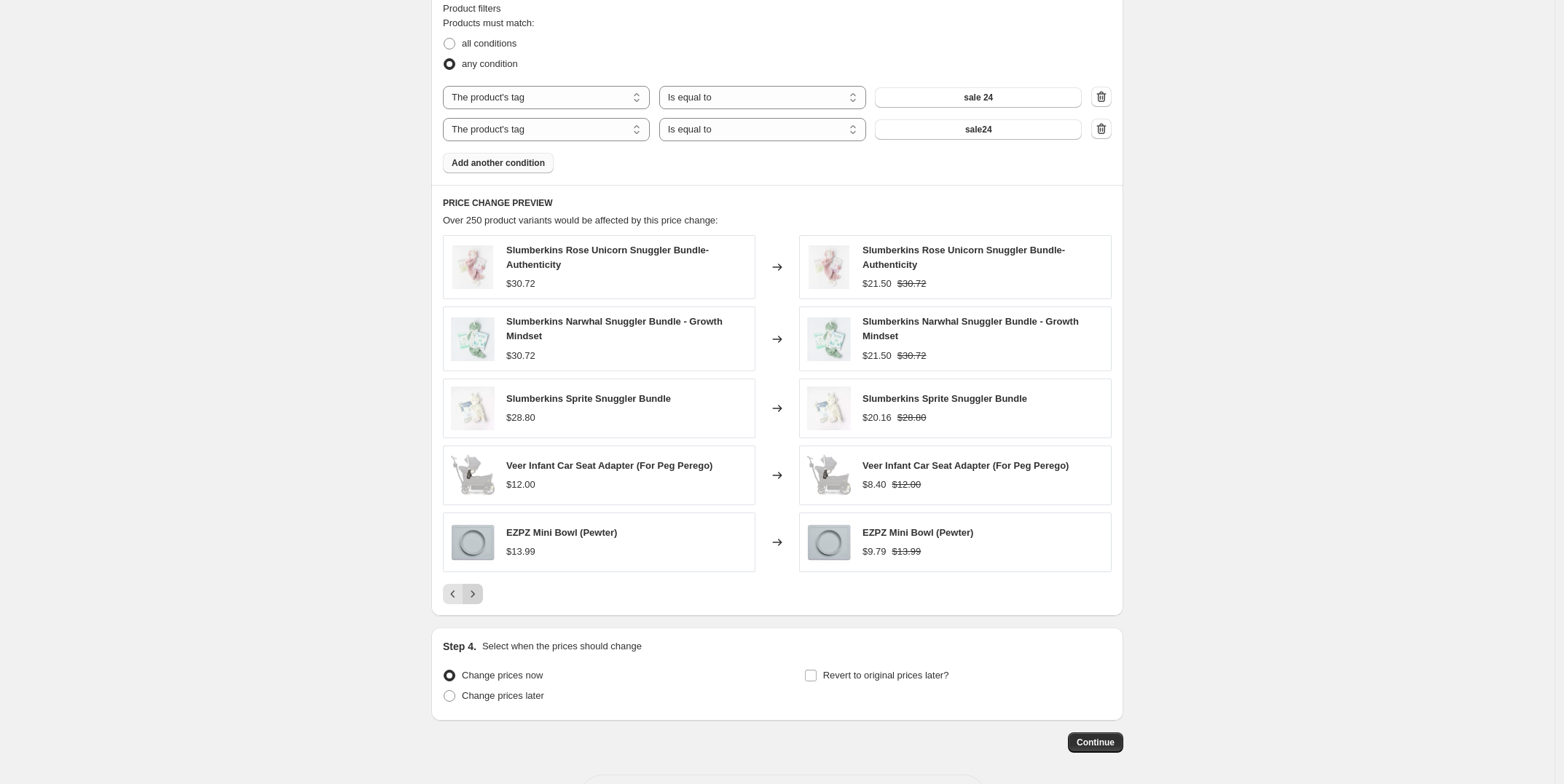
click at [478, 594] on icon "Next" at bounding box center [473, 594] width 15 height 15
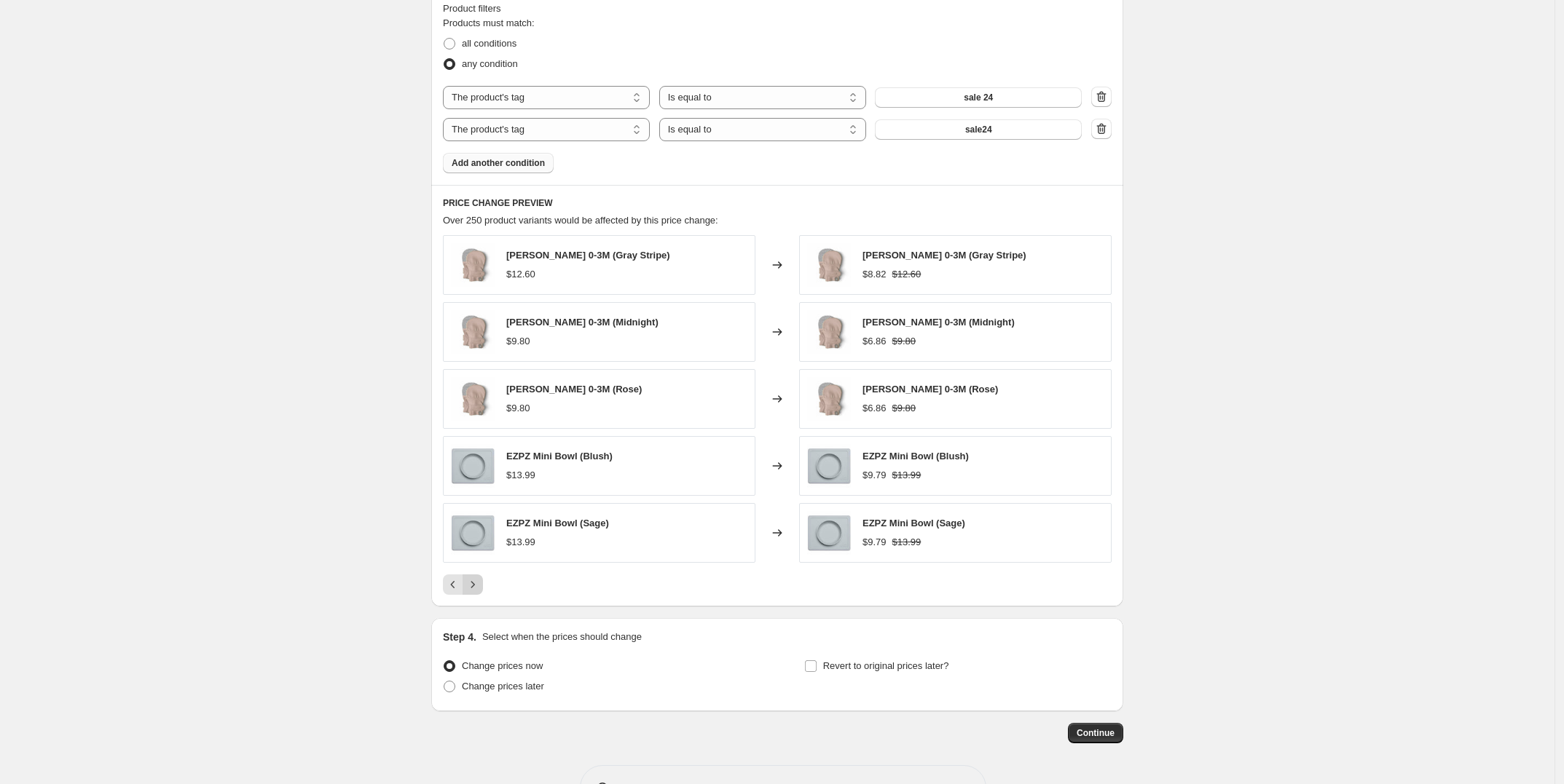
click at [478, 592] on icon "Next" at bounding box center [473, 585] width 15 height 15
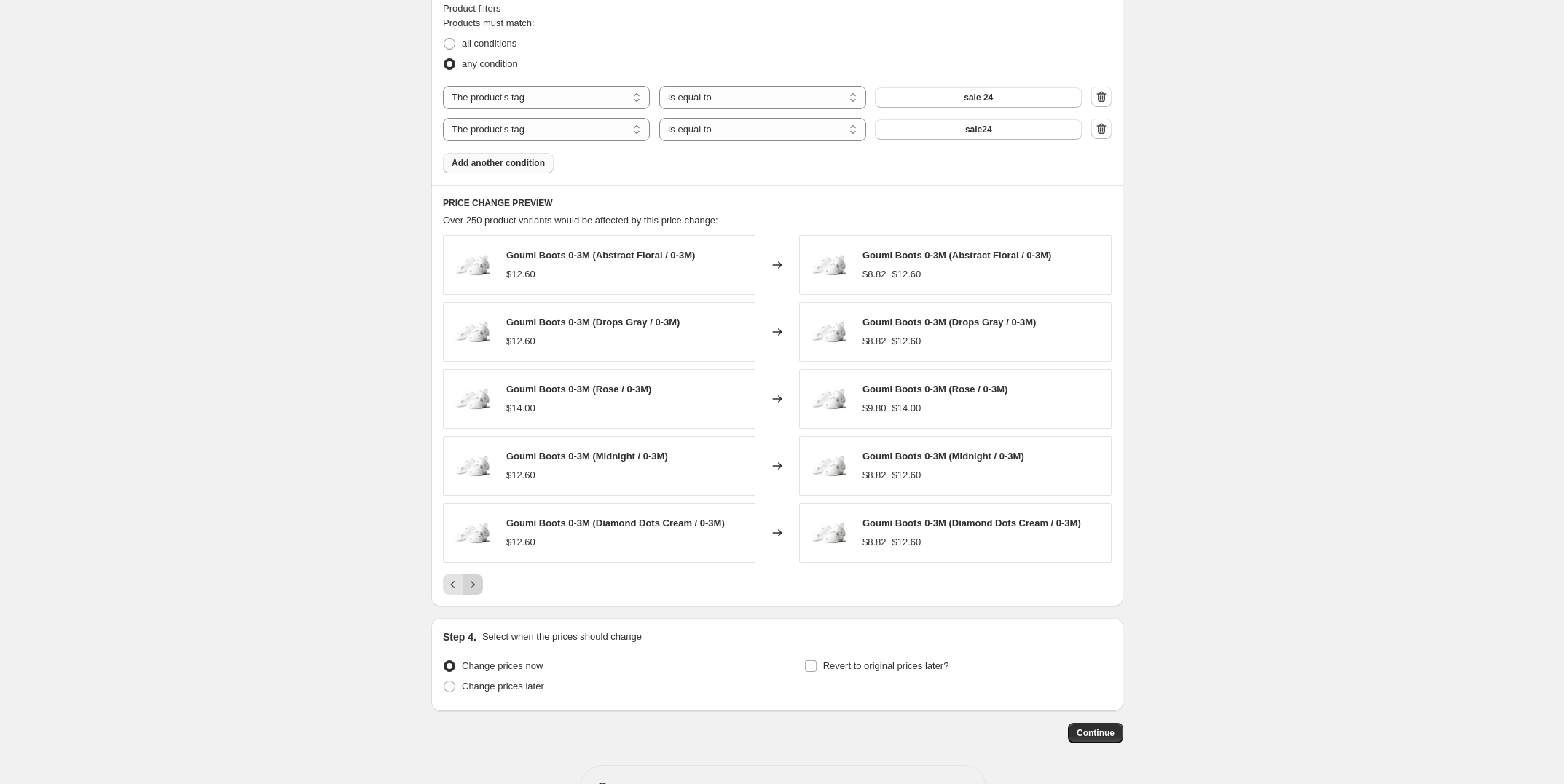
click at [478, 592] on icon "Next" at bounding box center [473, 585] width 15 height 15
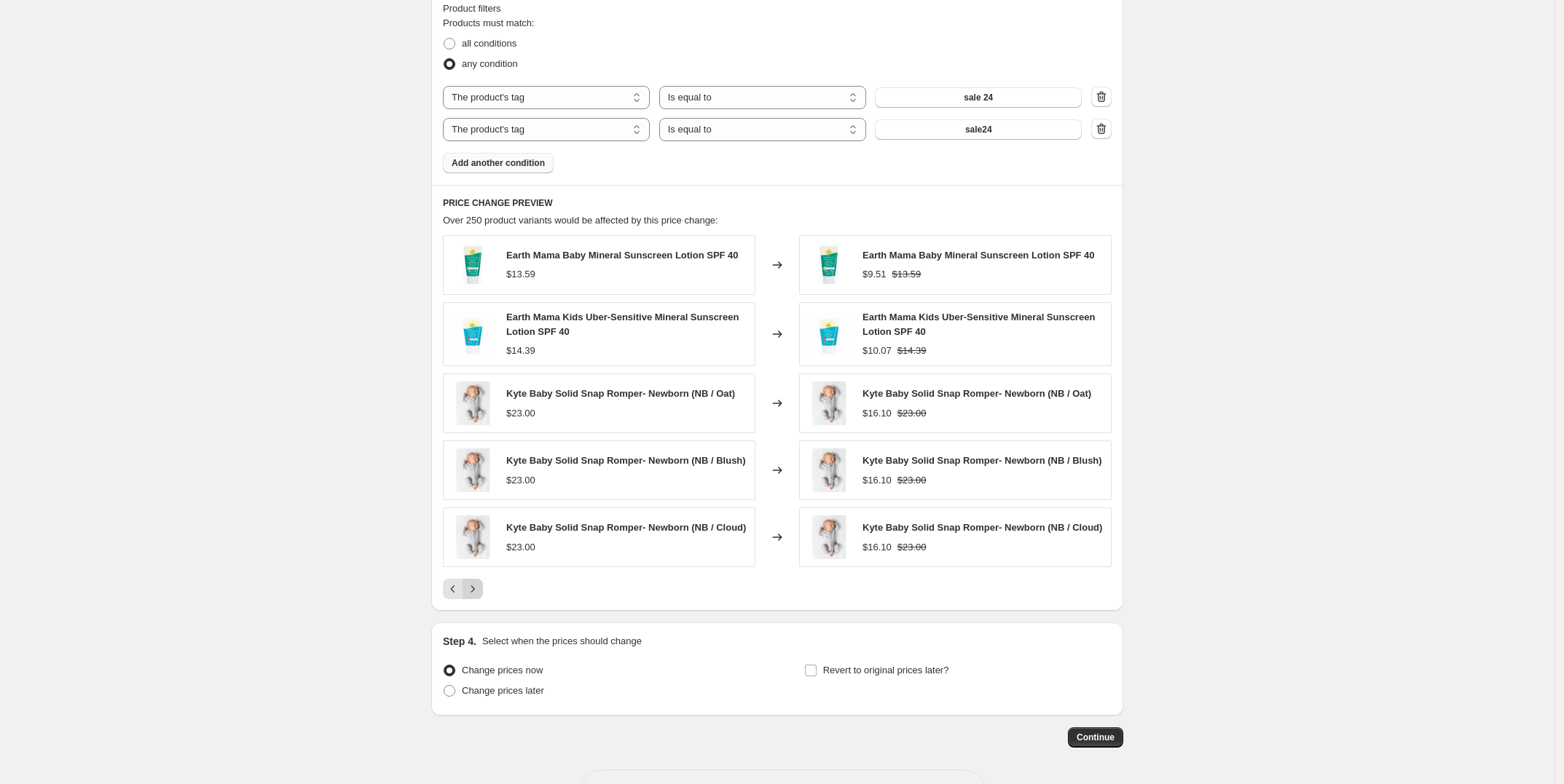
click at [478, 594] on button "Next" at bounding box center [473, 589] width 20 height 20
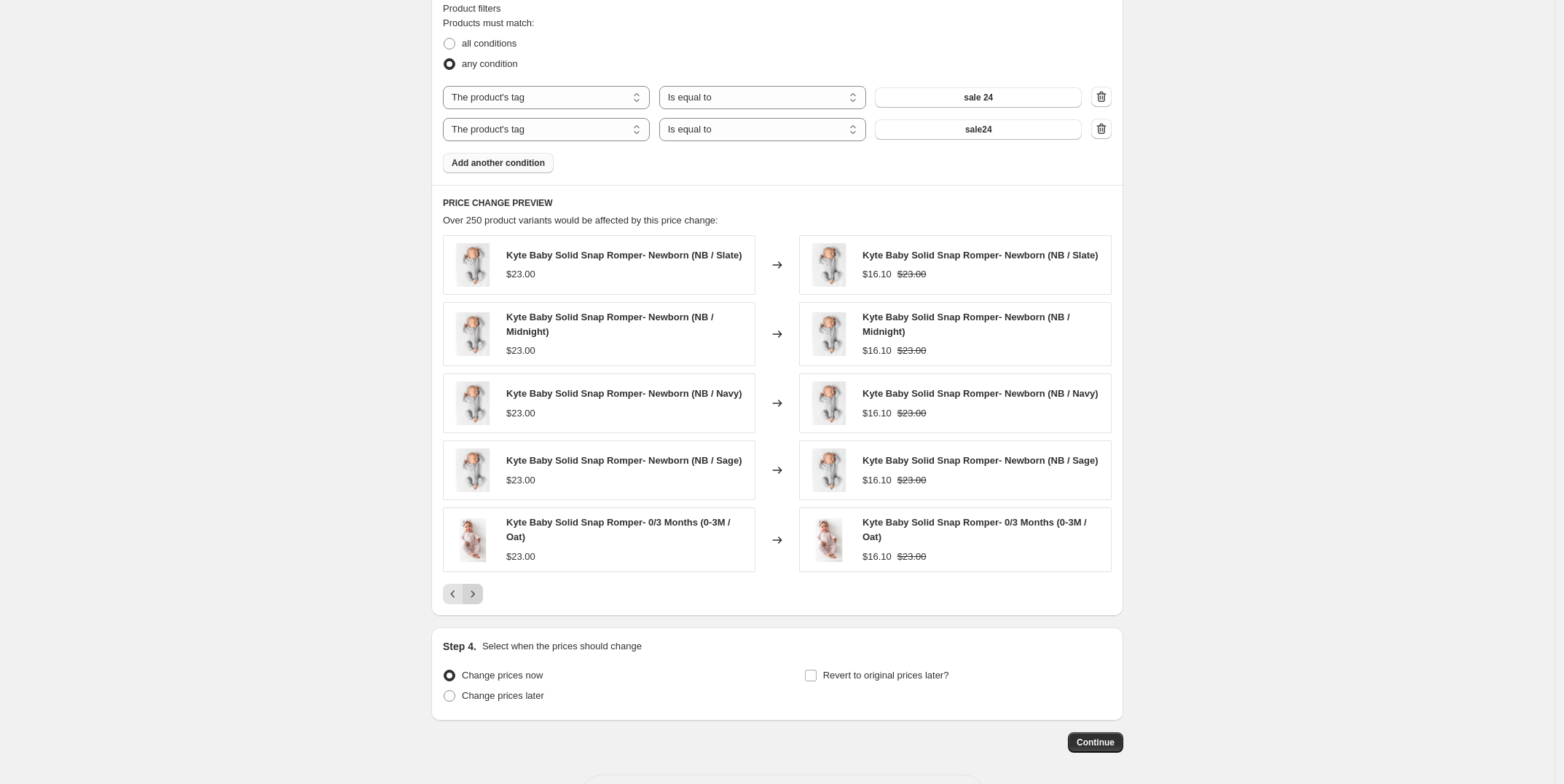
click at [478, 594] on icon "Next" at bounding box center [473, 594] width 15 height 15
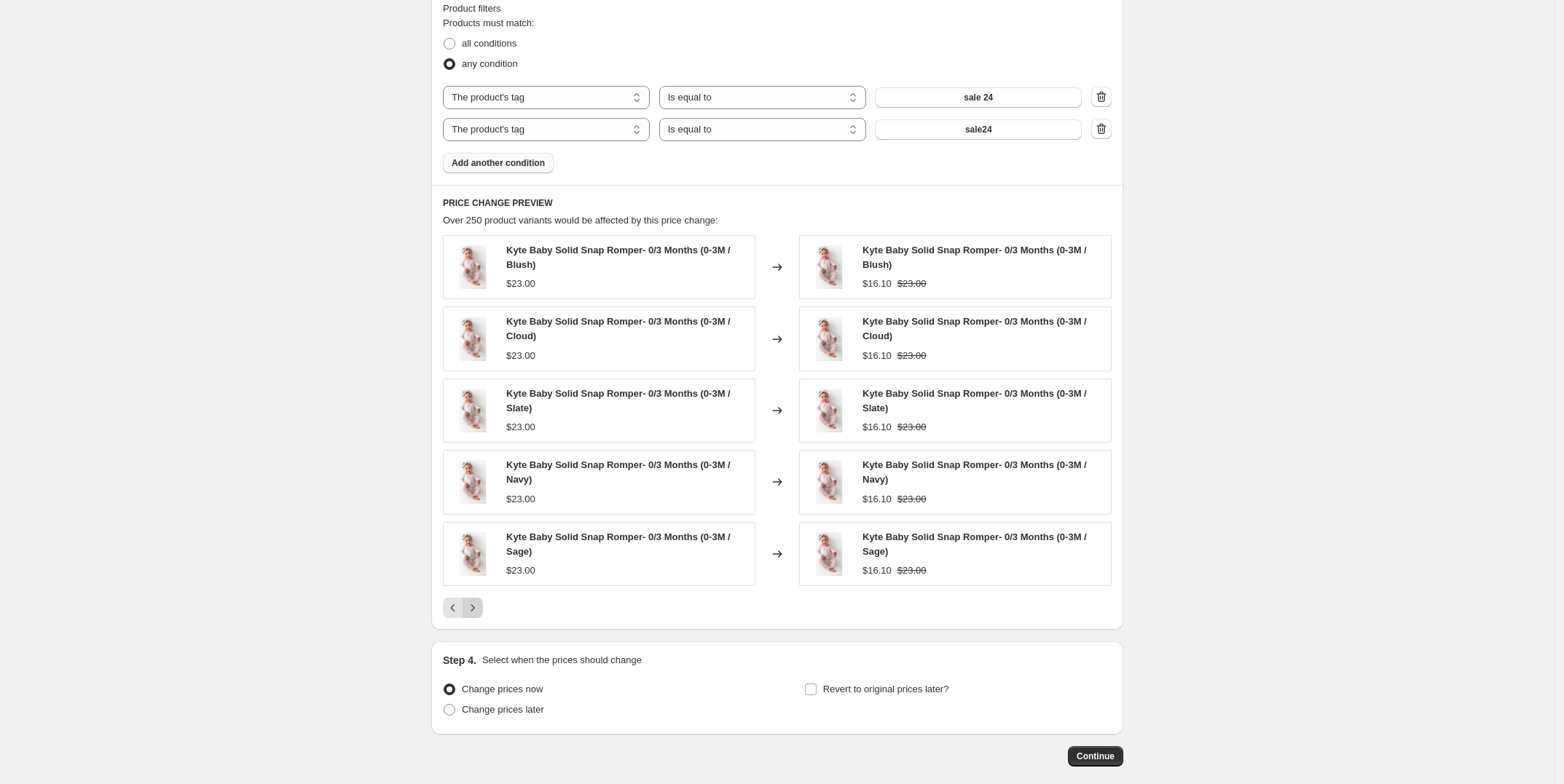
click at [478, 594] on div "Kyte Baby Solid Snap Romper- 0/3 Months (0-3M / Blush) $23.00 Changed to Kyte B…" at bounding box center [777, 426] width 668 height 383
click at [474, 610] on icon "Next" at bounding box center [473, 608] width 15 height 15
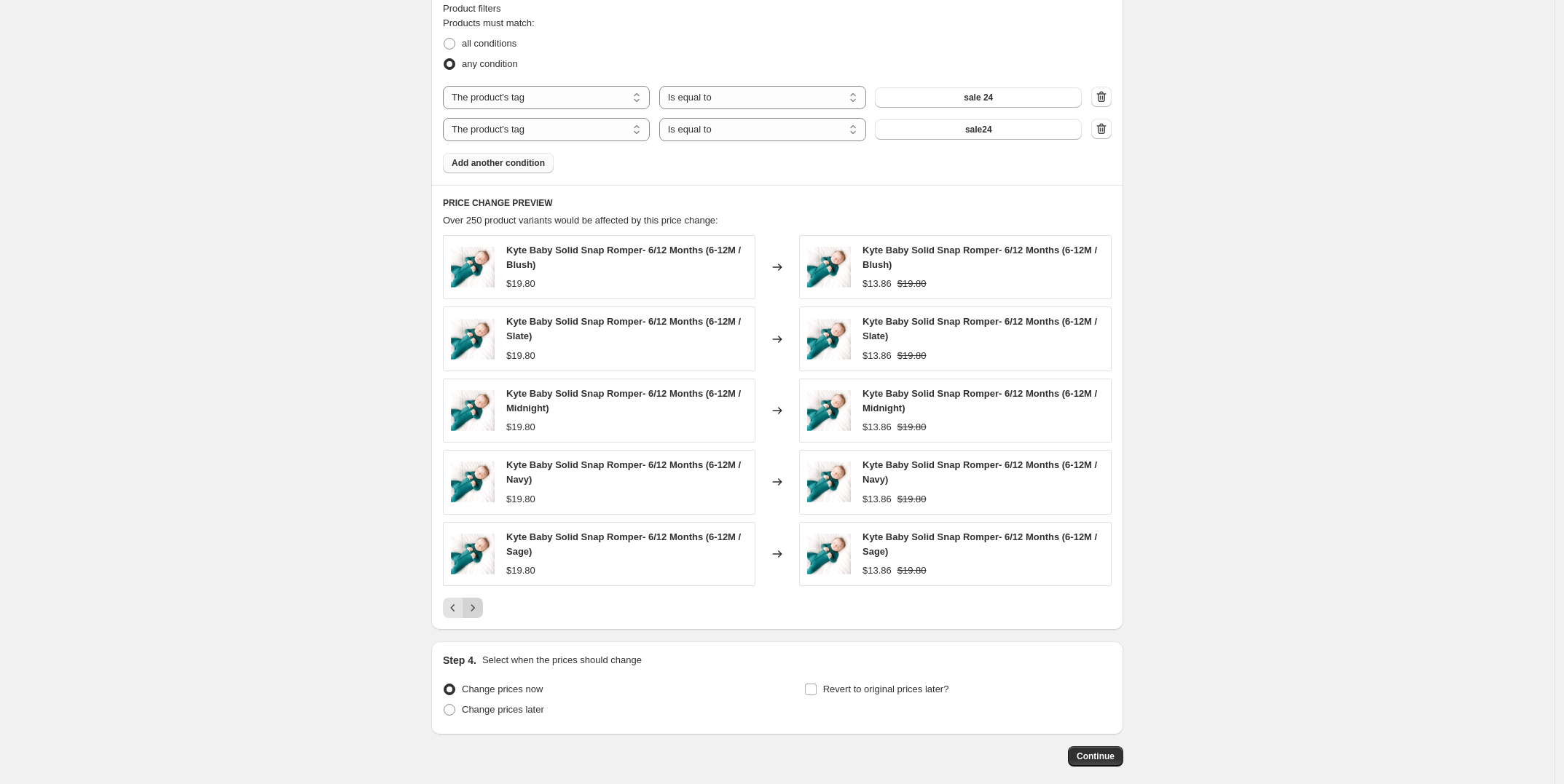
click at [474, 610] on icon "Next" at bounding box center [473, 608] width 15 height 15
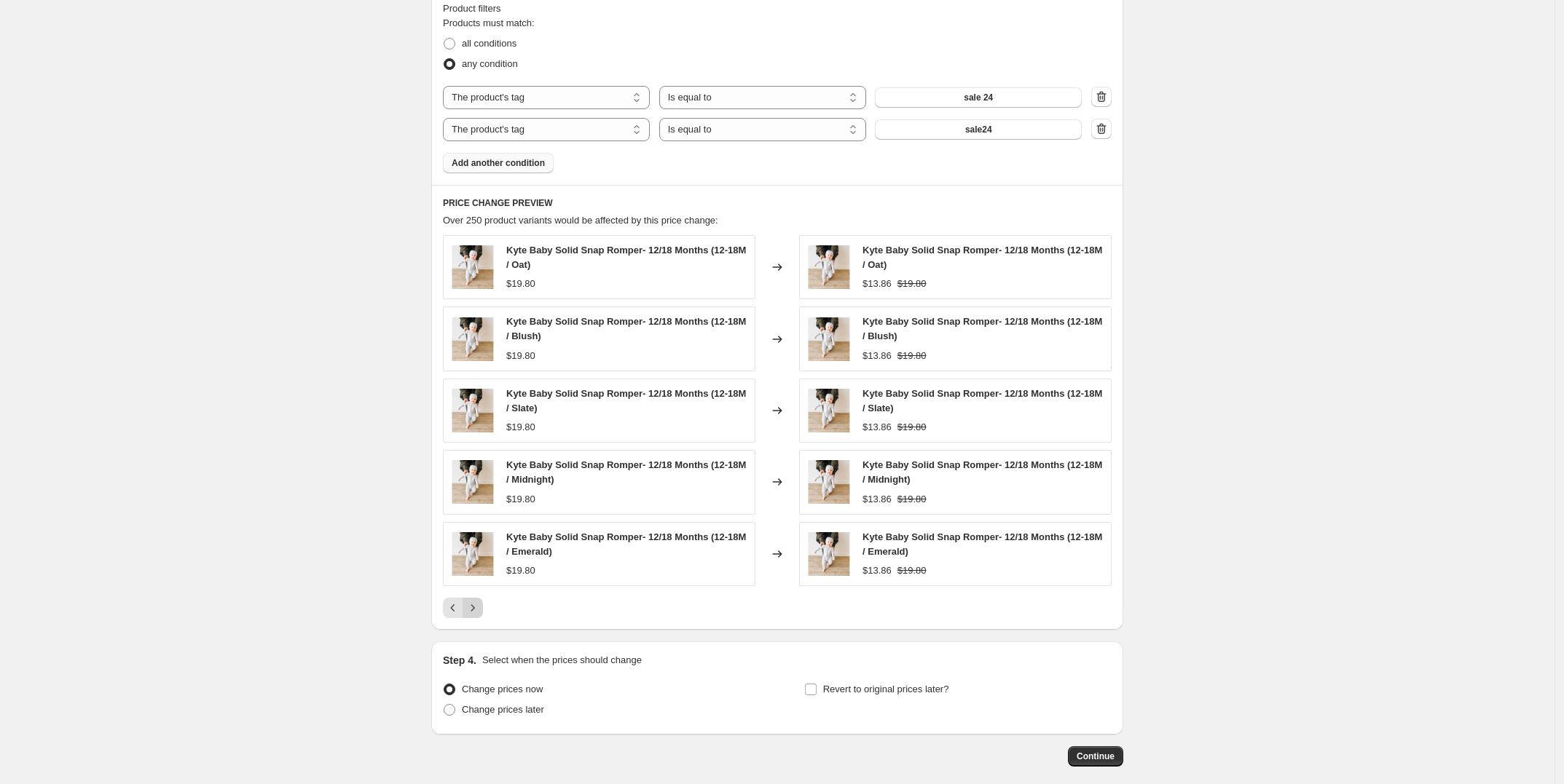
click at [474, 610] on icon "Next" at bounding box center [473, 608] width 15 height 15
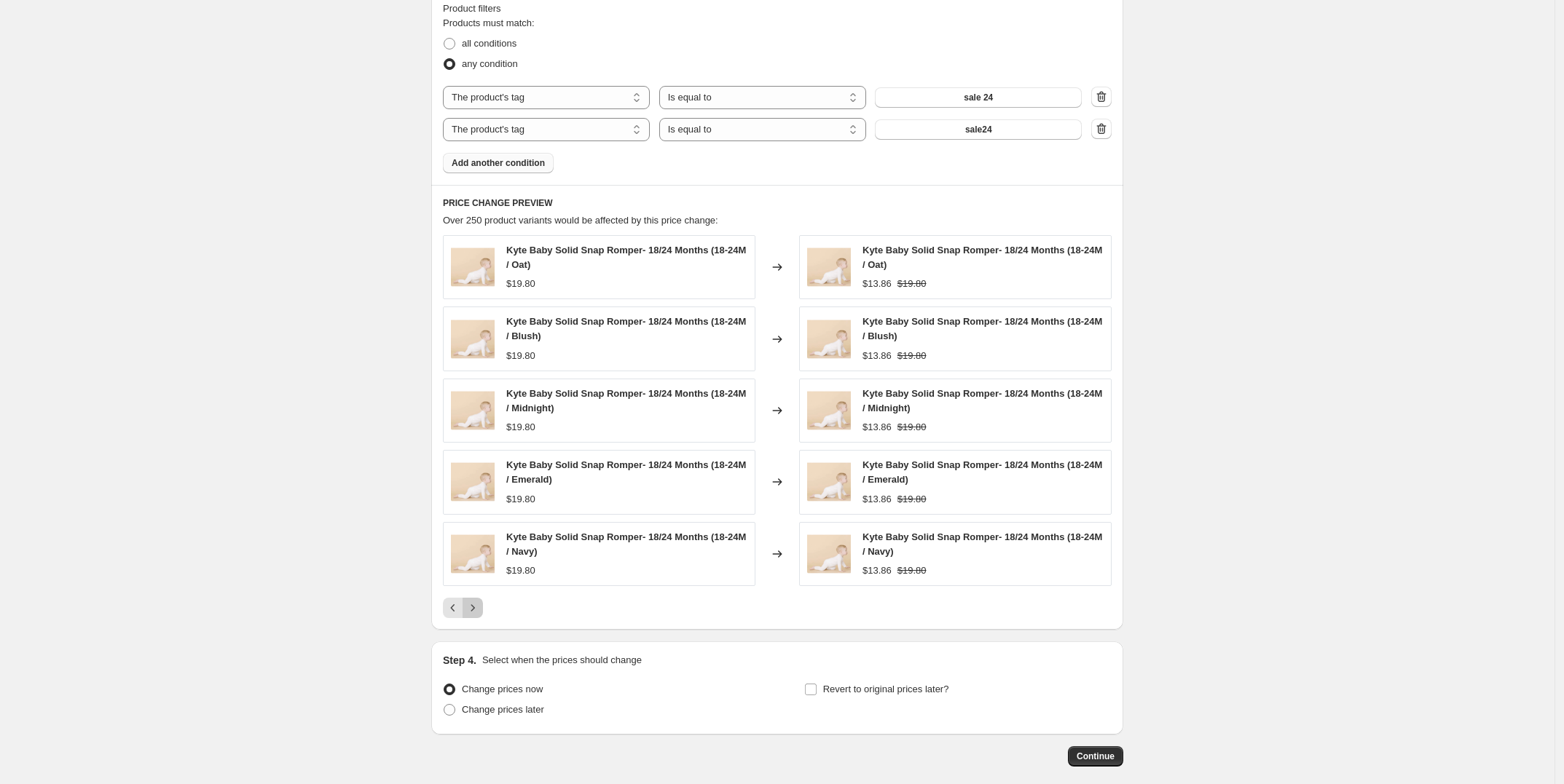
click at [474, 610] on icon "Next" at bounding box center [473, 608] width 15 height 15
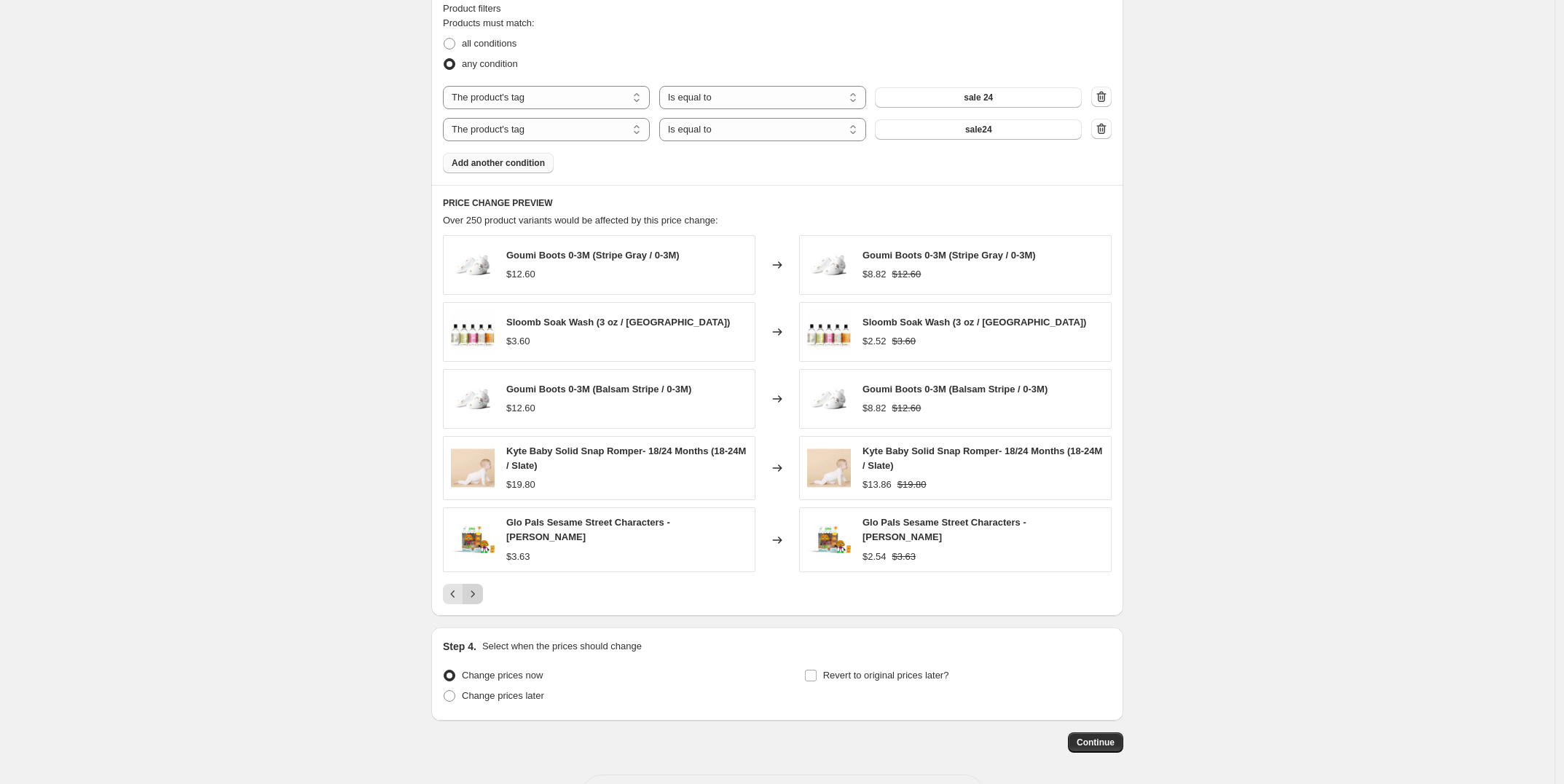
click at [474, 610] on div "PRICE CHANGE PREVIEW Over 250 product variants would be affected by this price …" at bounding box center [777, 400] width 691 height 431
click at [474, 597] on icon "Next" at bounding box center [473, 594] width 15 height 15
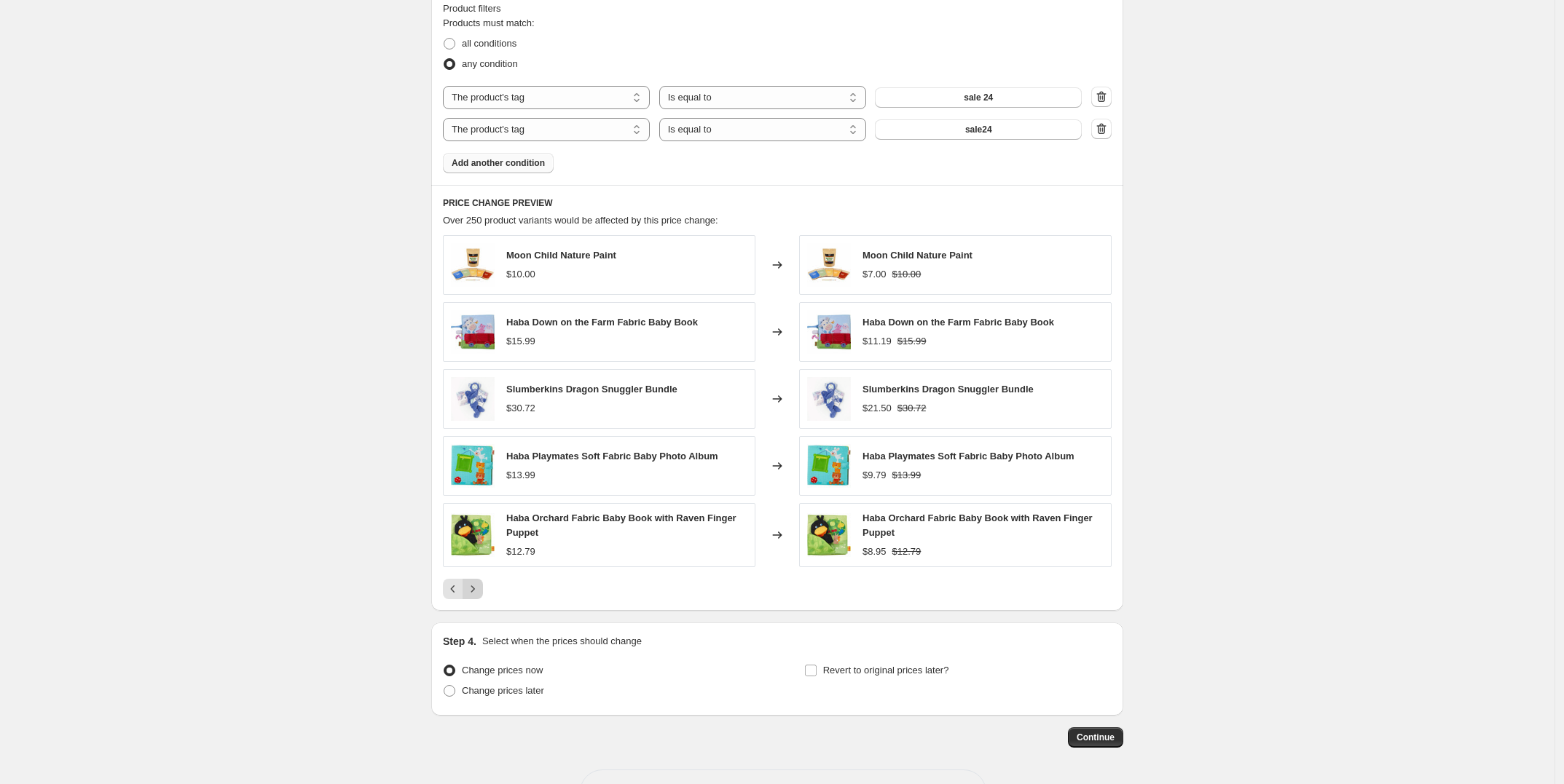
click at [474, 597] on icon "Next" at bounding box center [473, 589] width 15 height 15
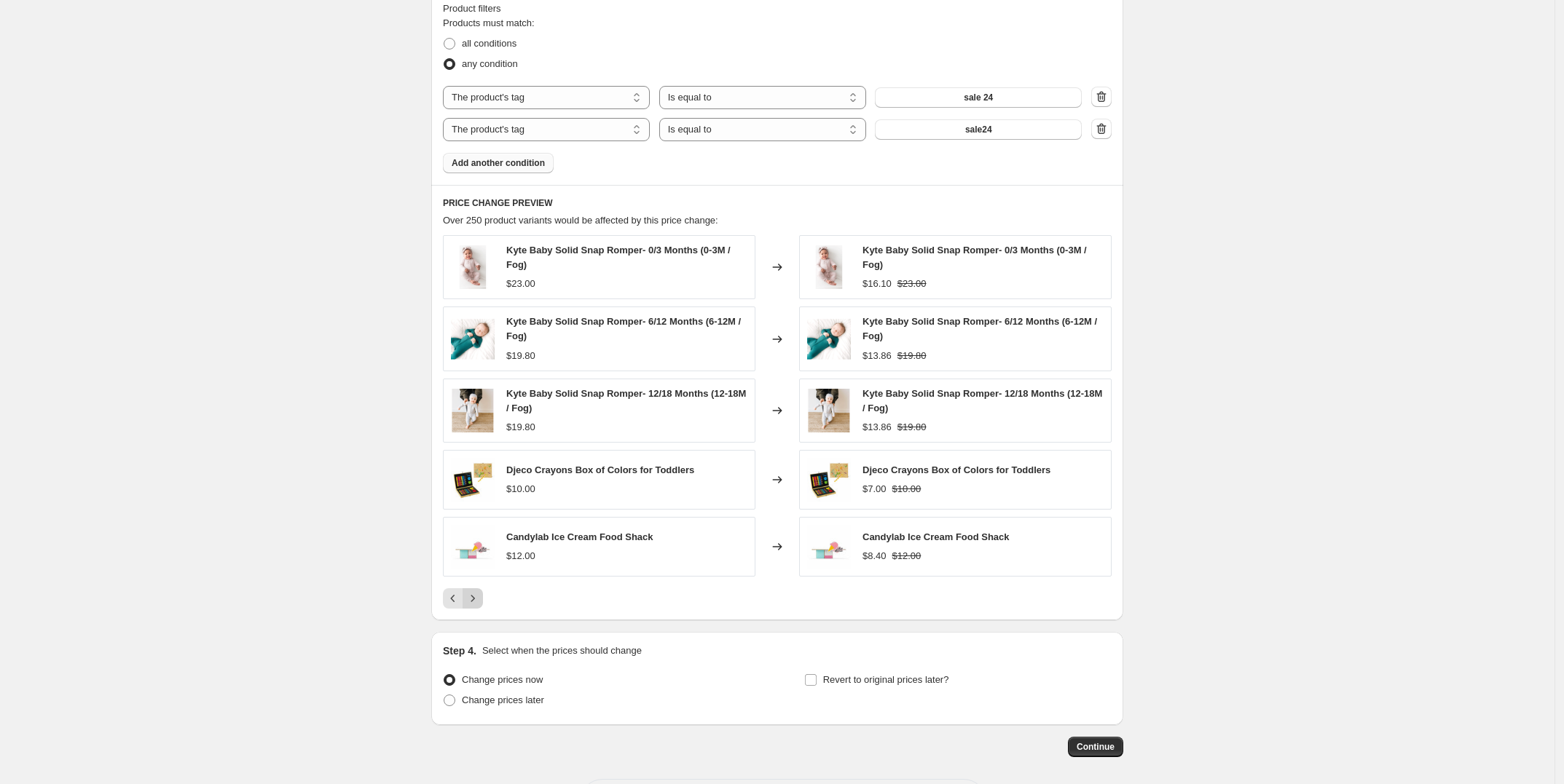
click at [474, 597] on icon "Next" at bounding box center [473, 598] width 15 height 15
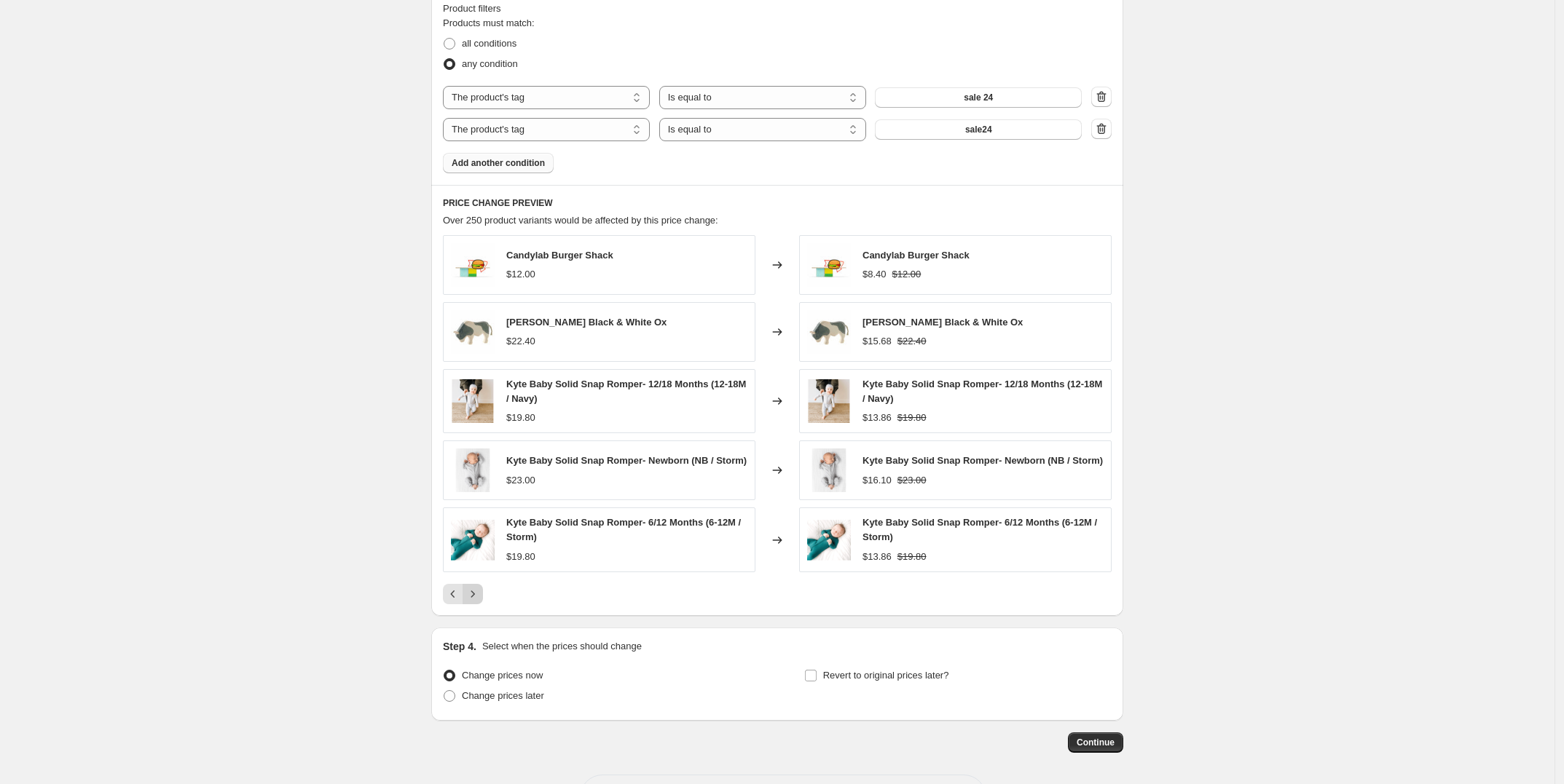
click at [474, 597] on icon "Next" at bounding box center [473, 594] width 15 height 15
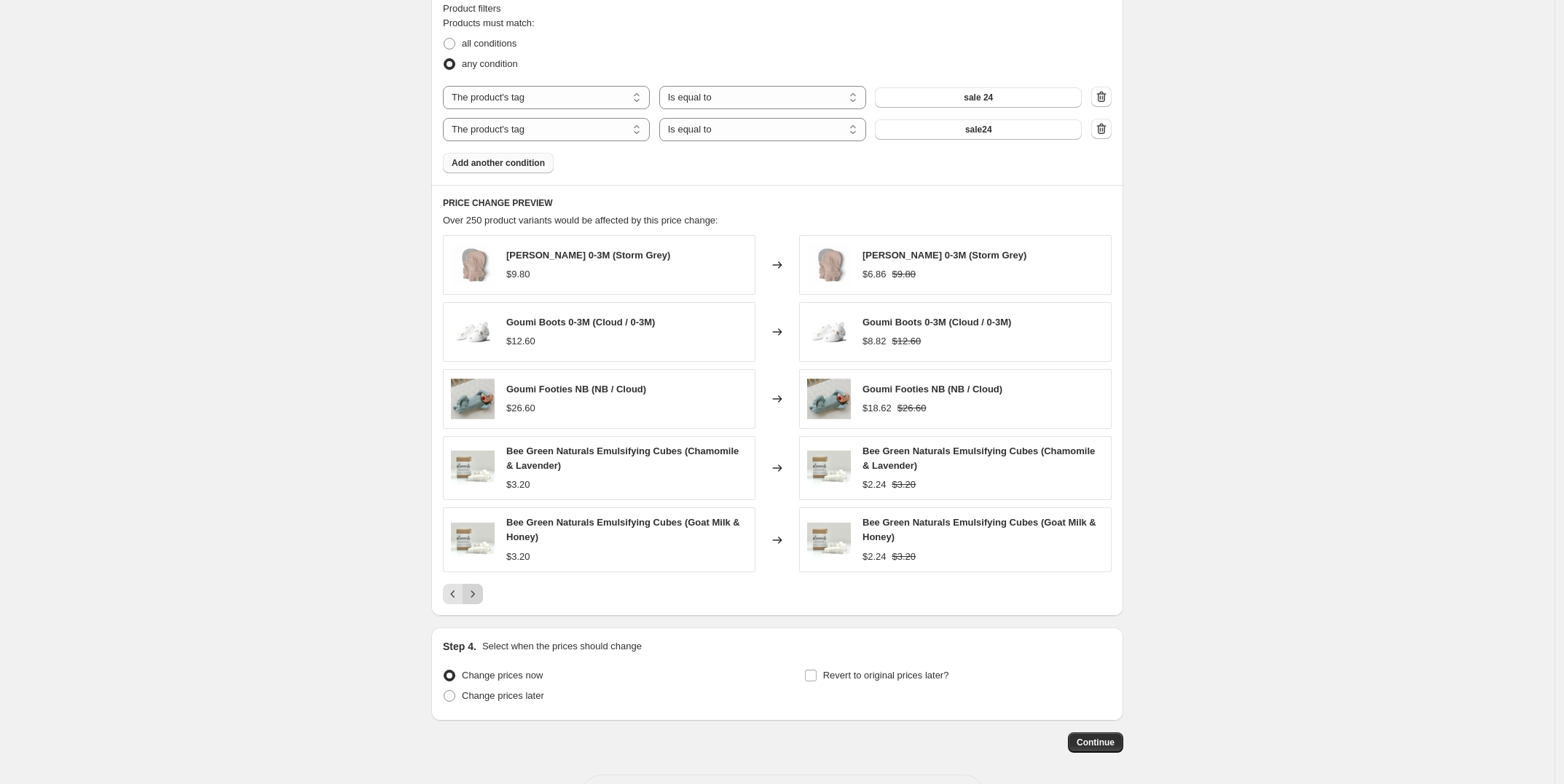
click at [474, 597] on icon "Next" at bounding box center [473, 594] width 15 height 15
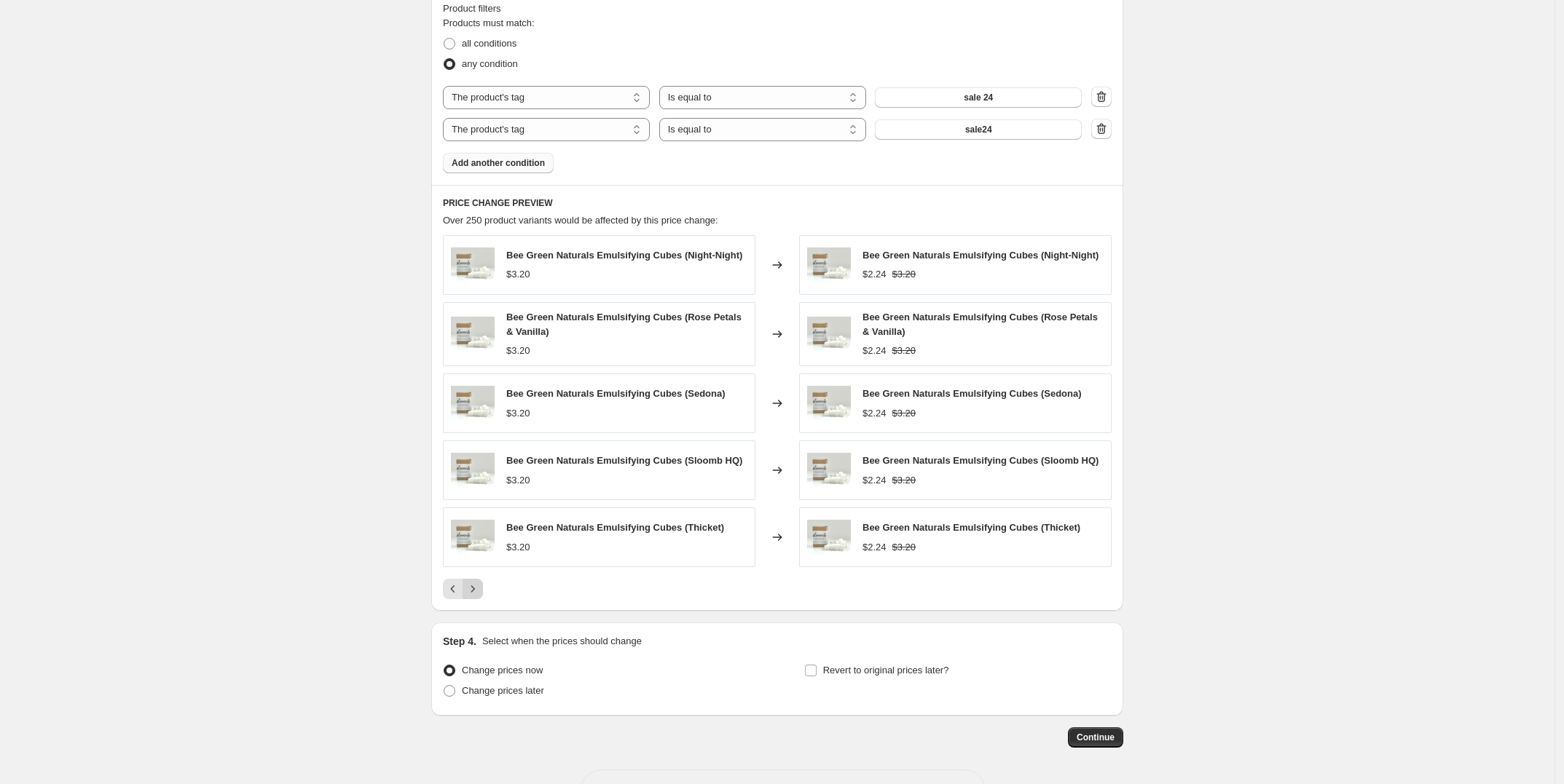
click at [474, 597] on icon "Next" at bounding box center [473, 589] width 15 height 15
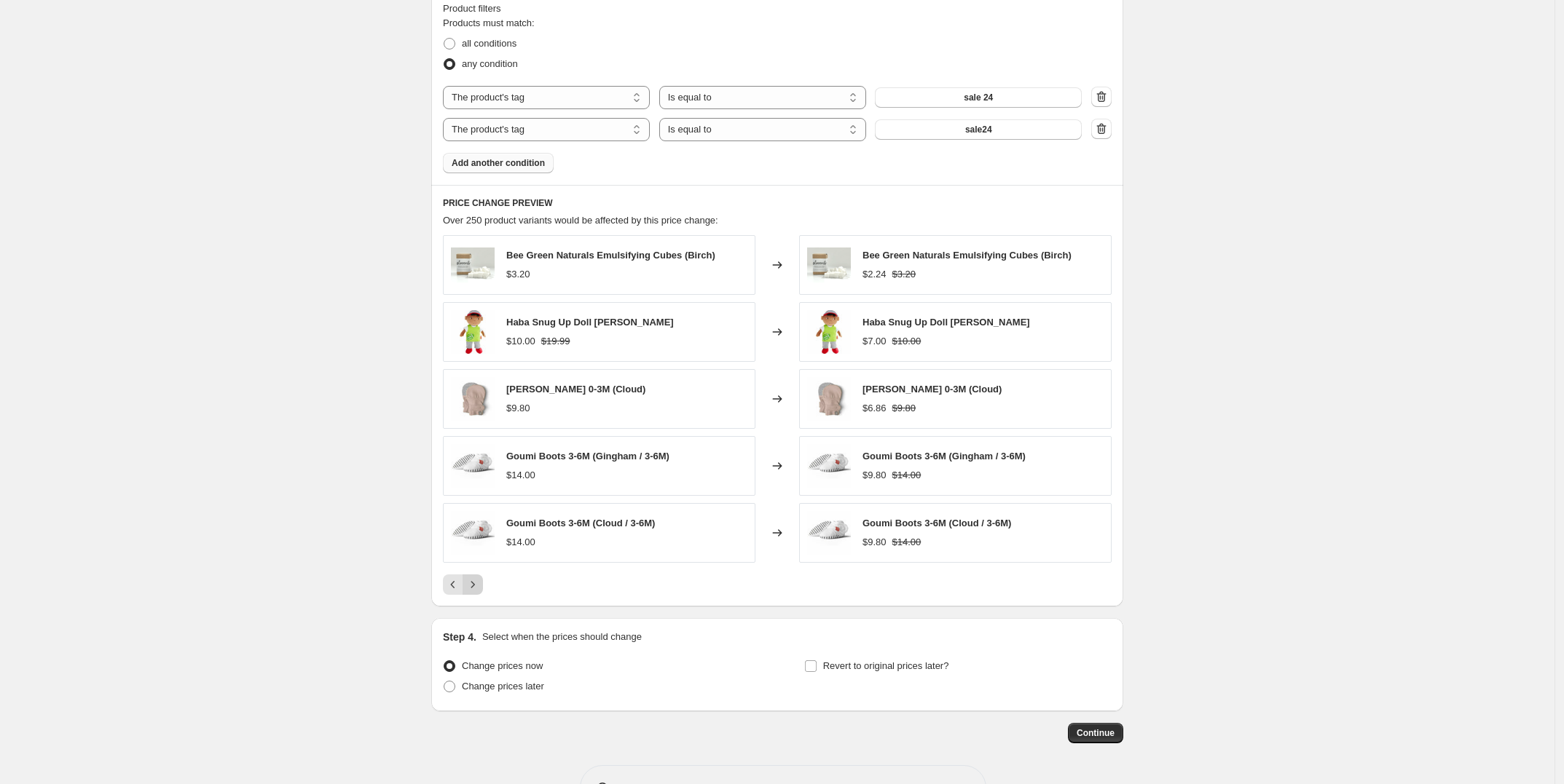
click at [474, 595] on button "Next" at bounding box center [473, 585] width 20 height 20
click at [496, 165] on span "Add another condition" at bounding box center [497, 163] width 93 height 12
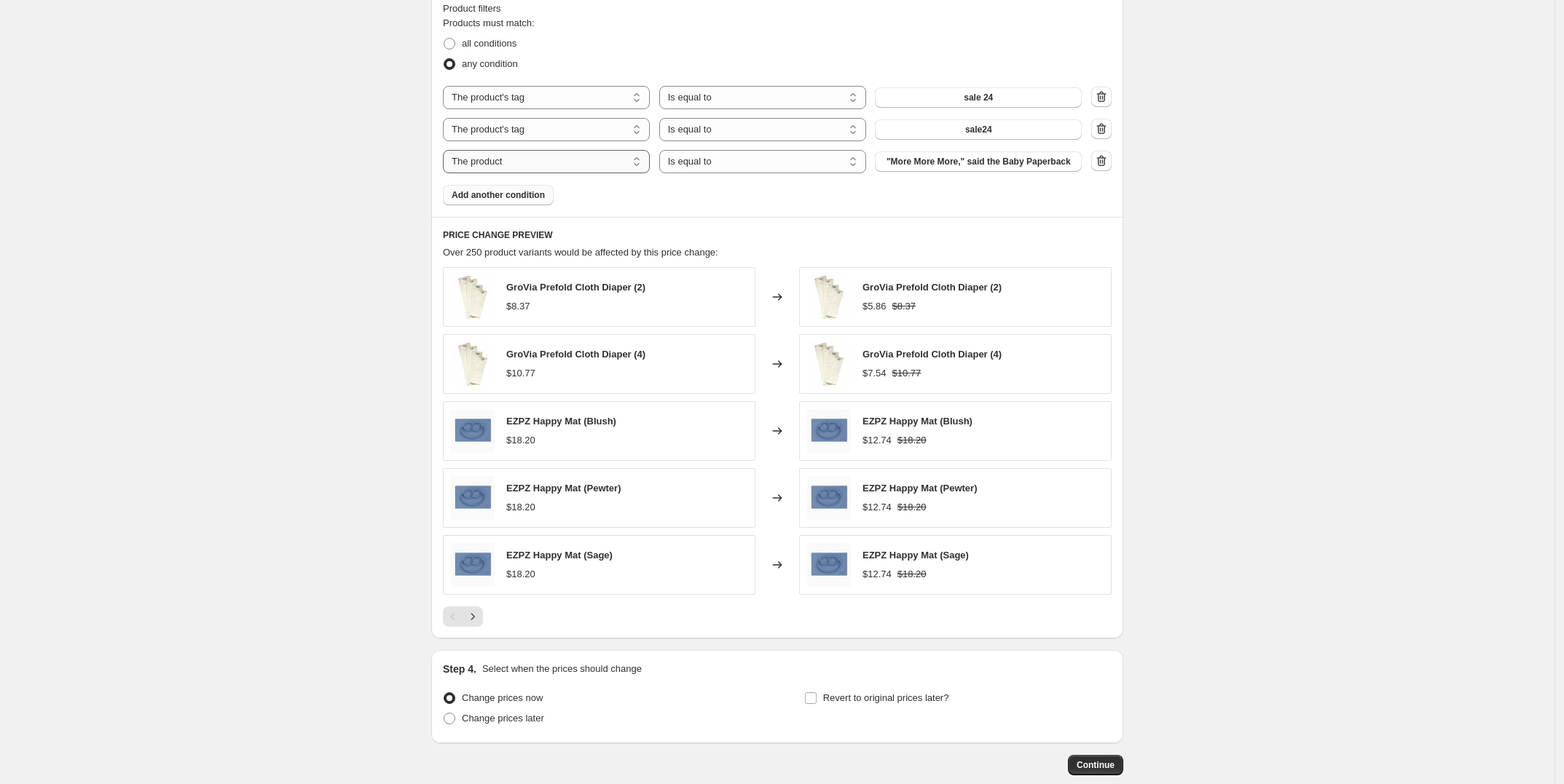
click at [539, 170] on select "The product The product's collection The product's tag The product's vendor The…" at bounding box center [546, 161] width 207 height 23
select select "tag"
click at [1027, 160] on button "__label:New" at bounding box center [977, 162] width 207 height 20
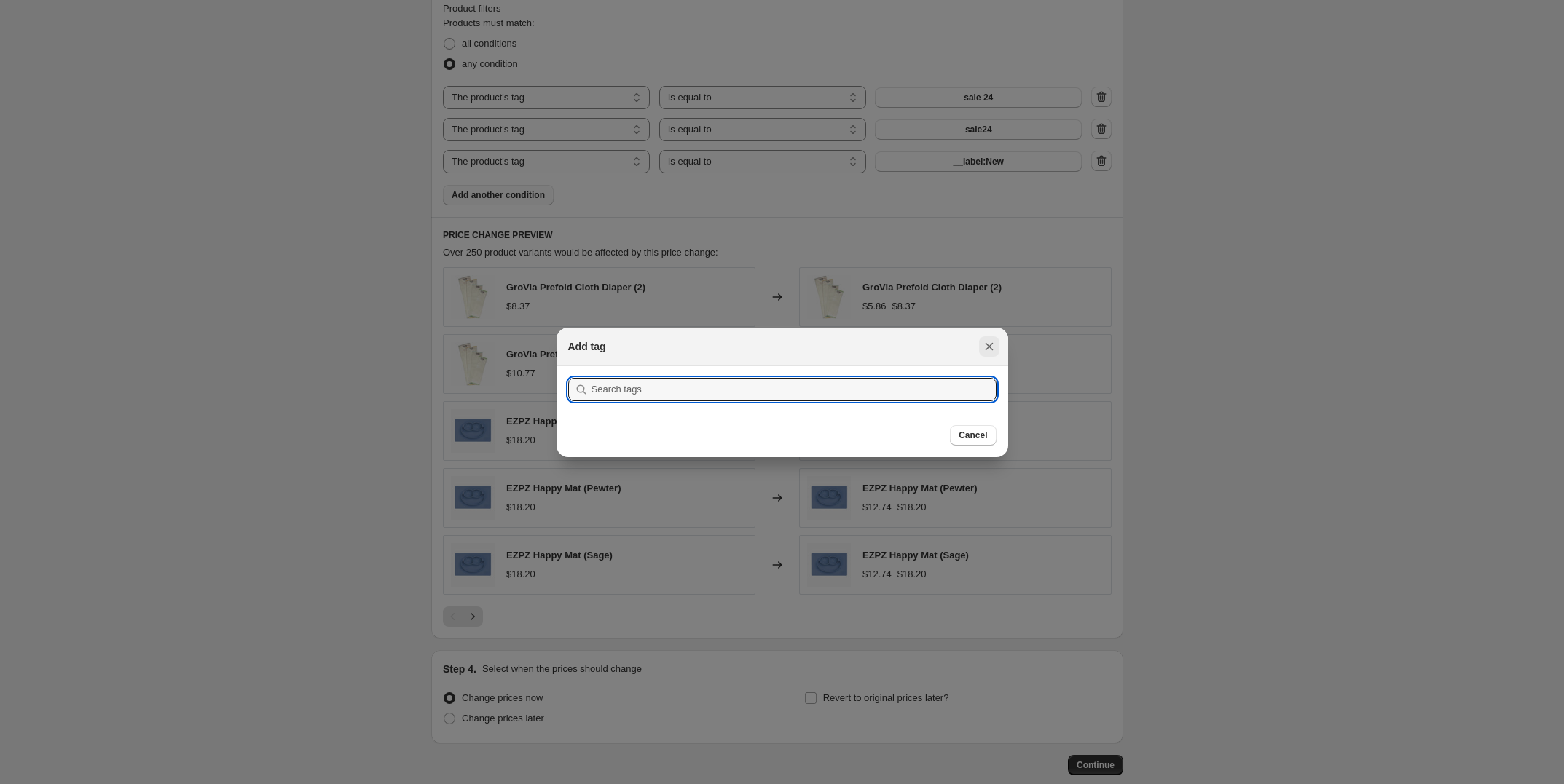
click at [992, 345] on icon "Close" at bounding box center [989, 347] width 15 height 15
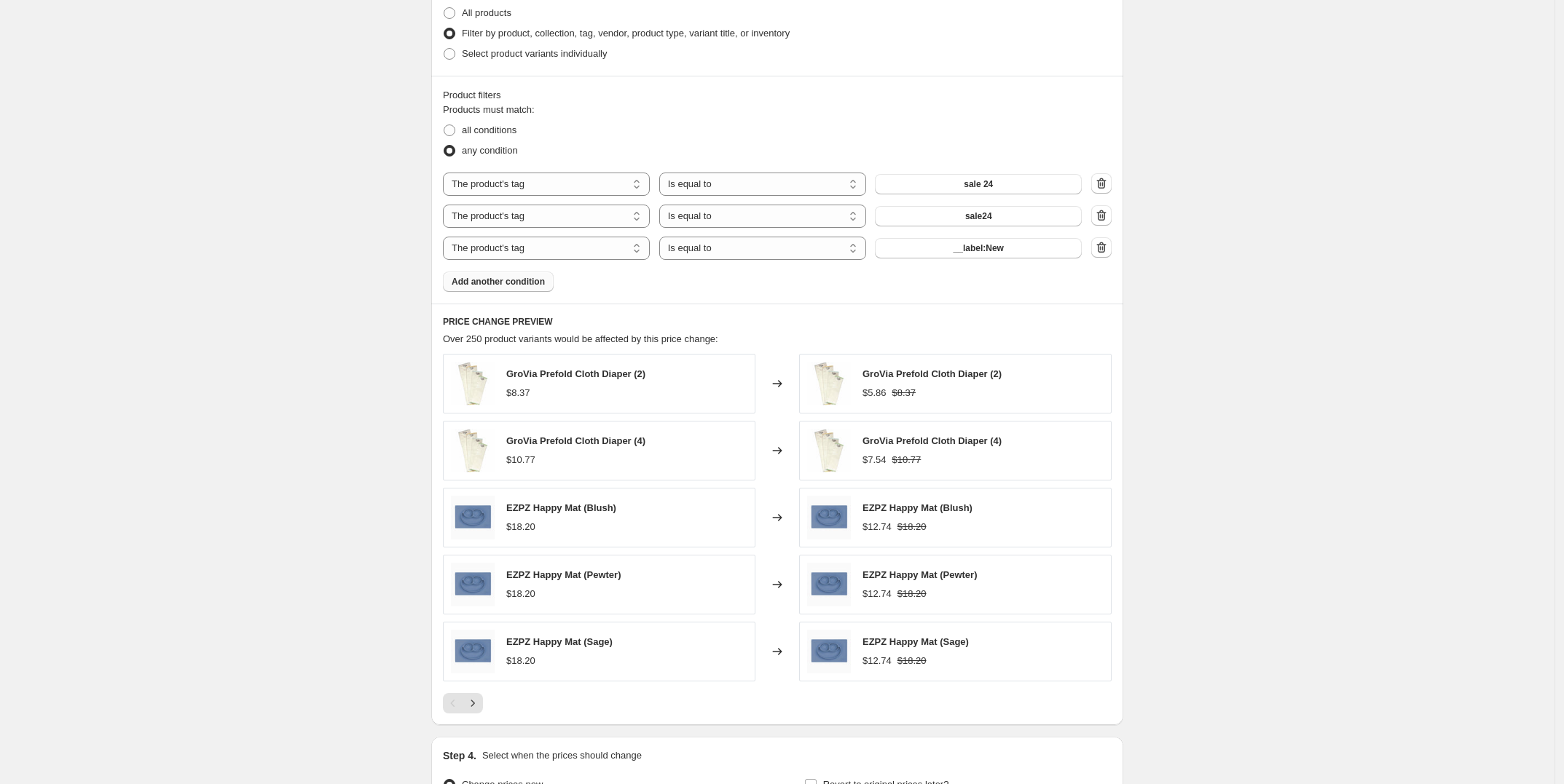
scroll to position [637, 0]
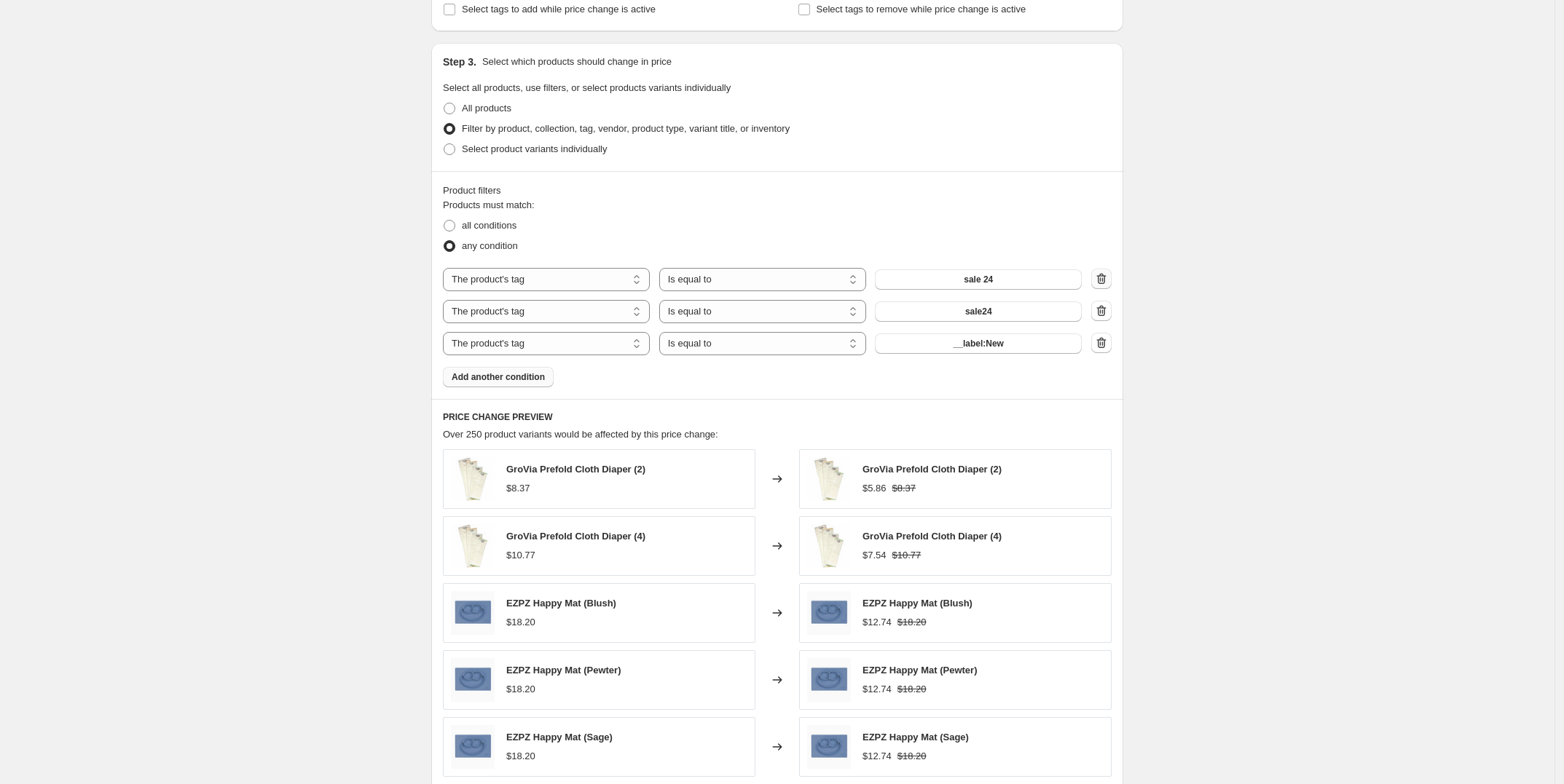
click at [1106, 282] on icon "button" at bounding box center [1102, 278] width 9 height 11
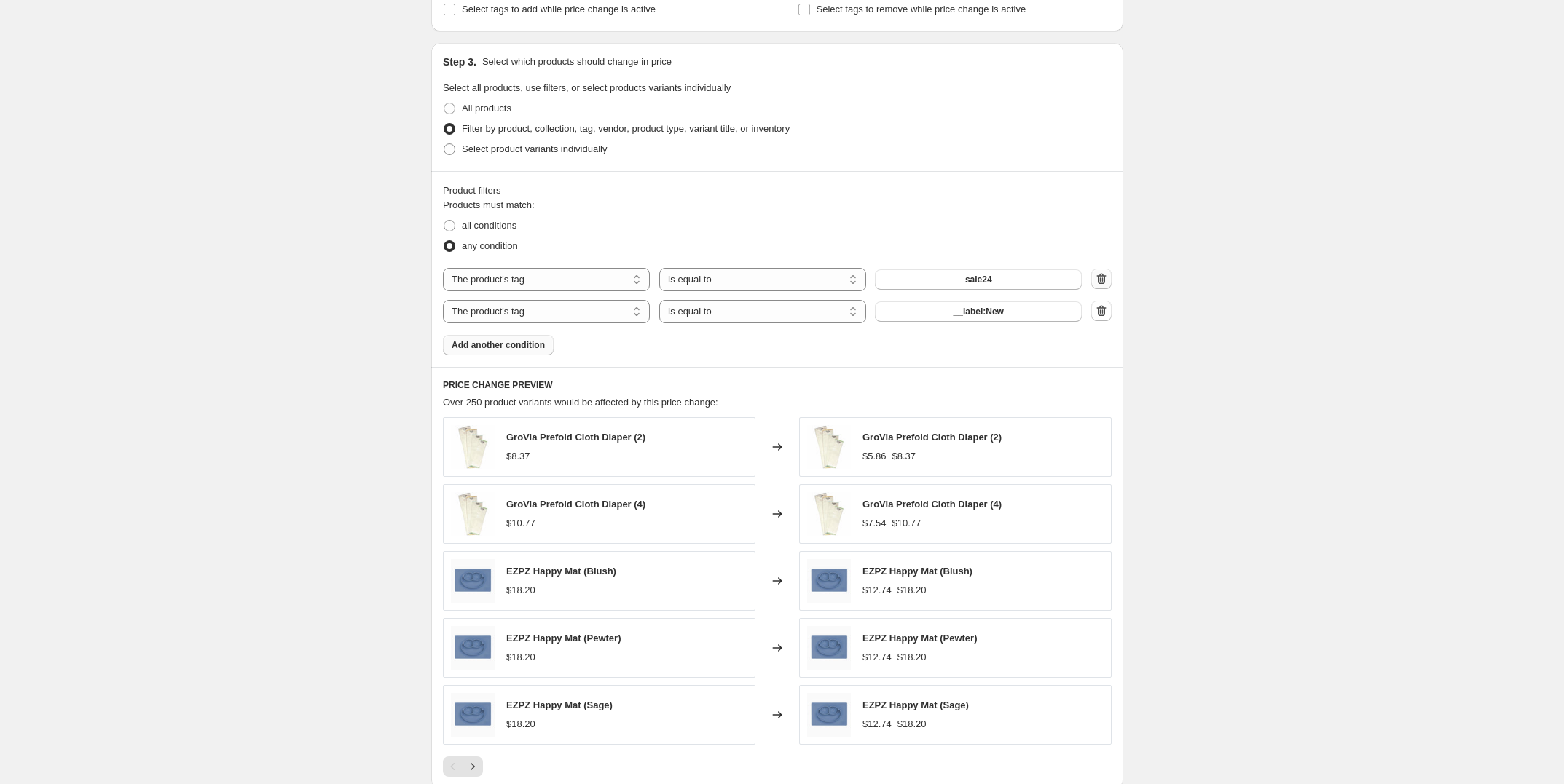
click at [1106, 278] on icon "button" at bounding box center [1102, 278] width 9 height 11
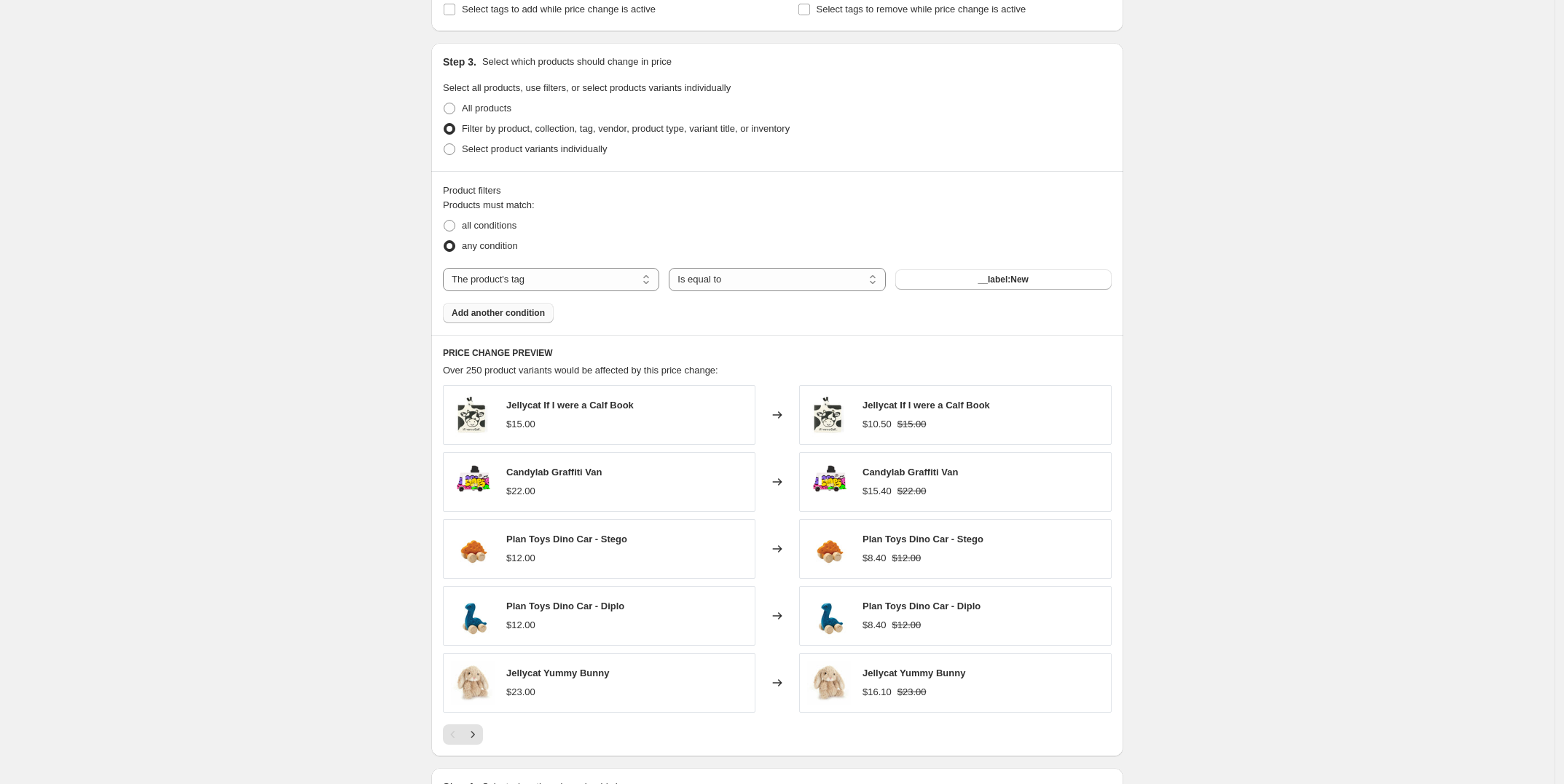
click at [1280, 291] on div "Create new price change job. This page is ready Create new price change job Dra…" at bounding box center [777, 173] width 1554 height 1619
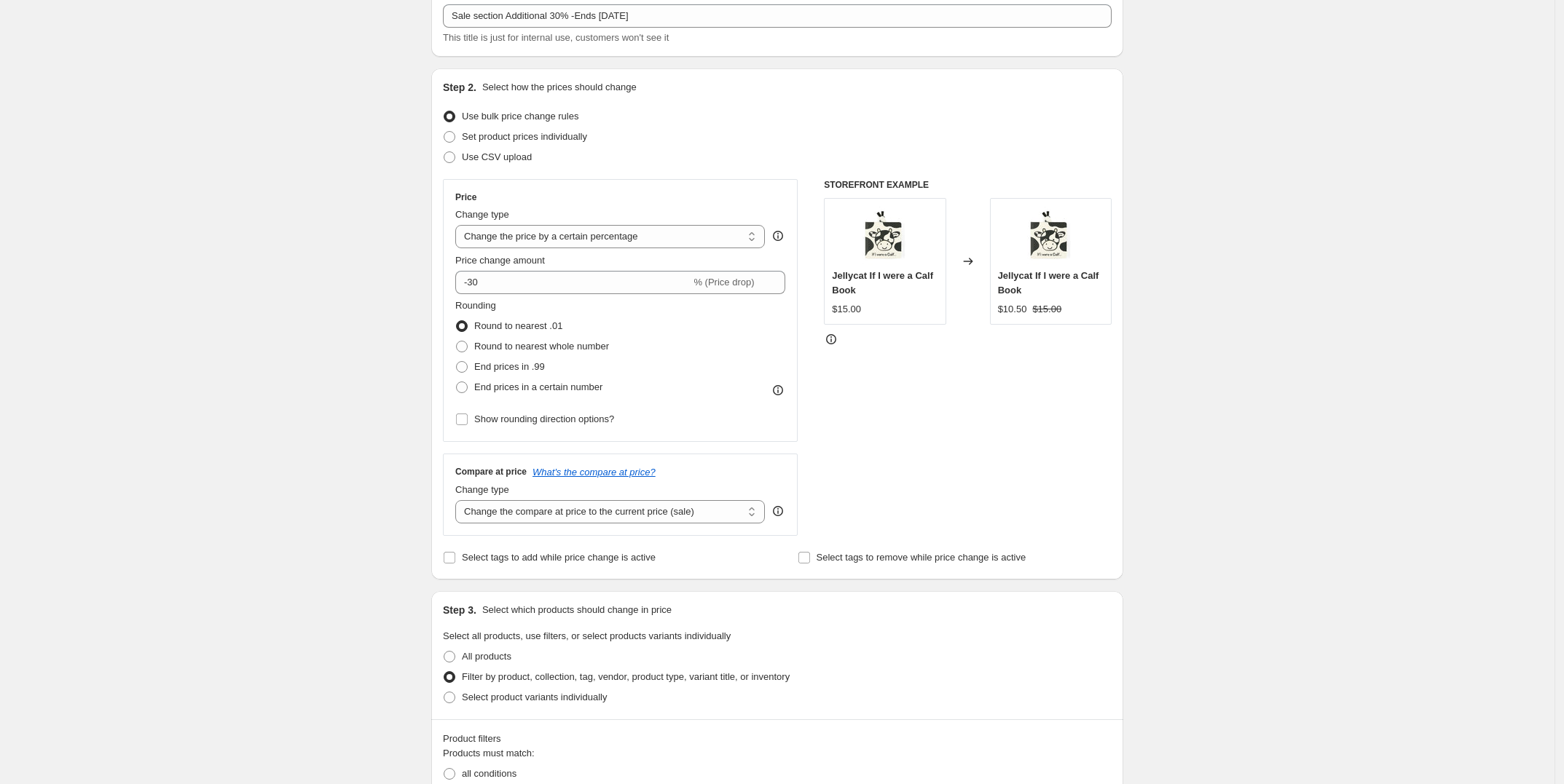
scroll to position [0, 0]
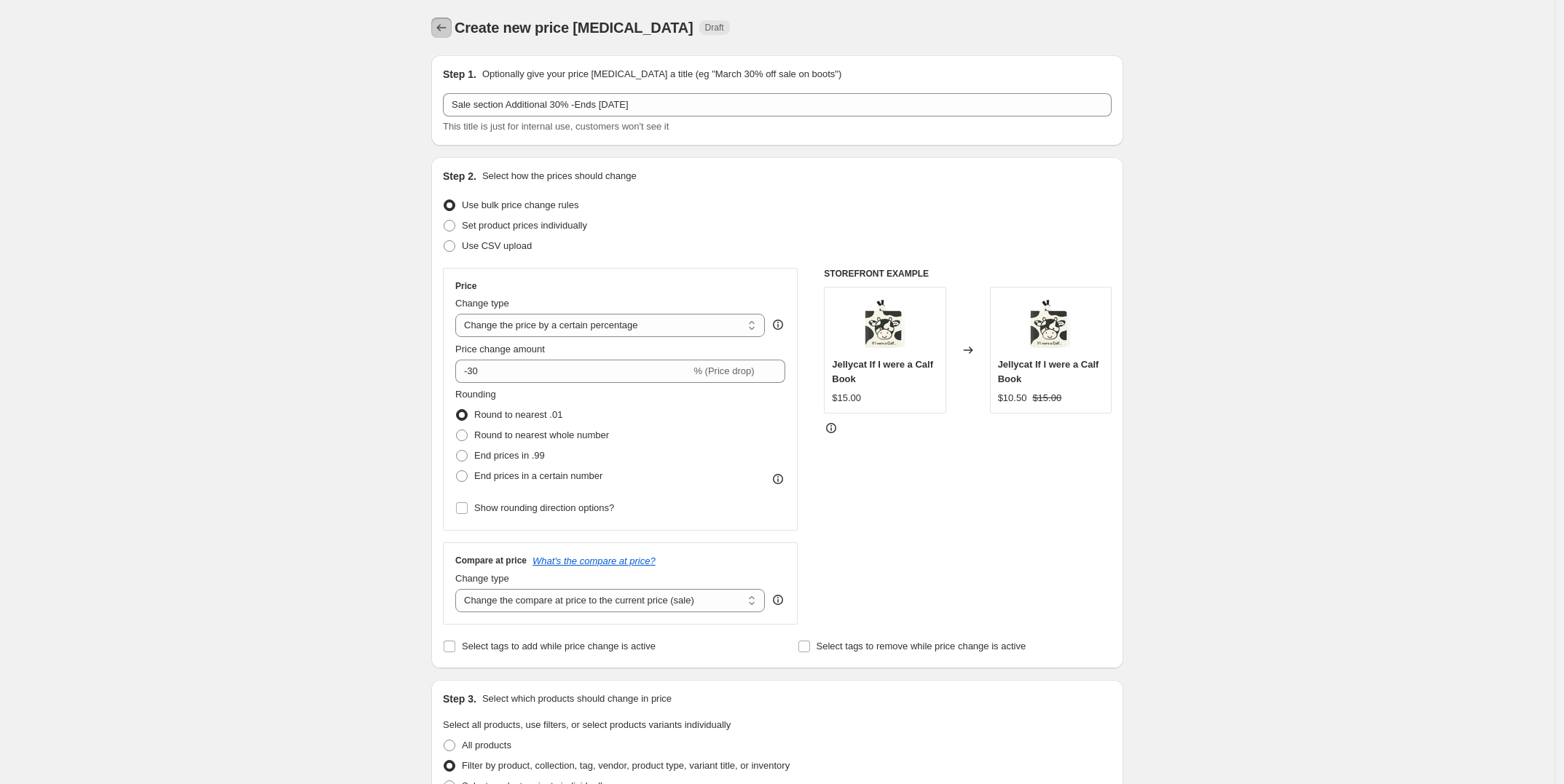
click at [449, 27] on icon "Price change jobs" at bounding box center [441, 28] width 15 height 15
